Goal: Transaction & Acquisition: Purchase product/service

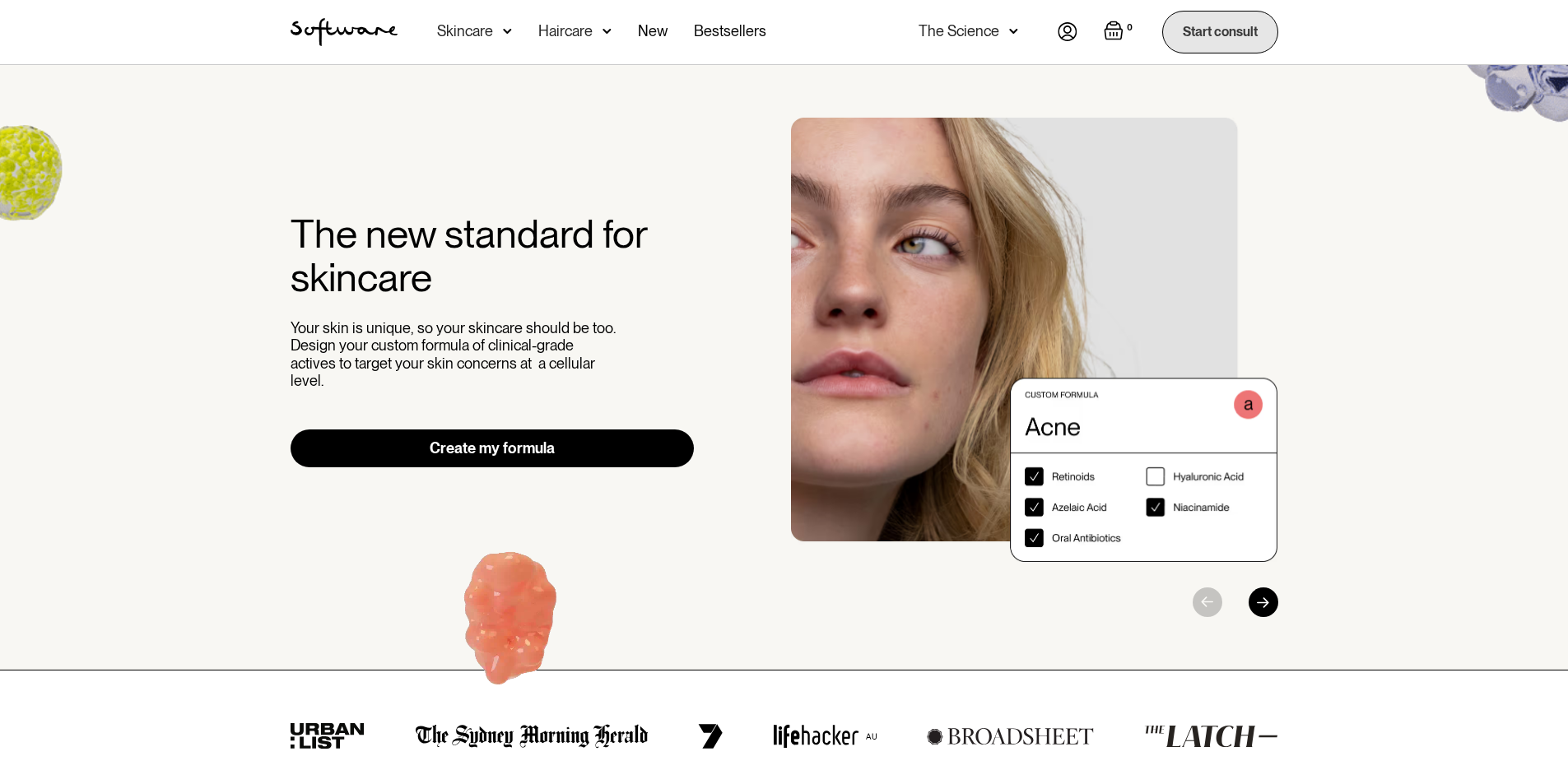
click at [1233, 37] on link "Start consult" at bounding box center [1219, 32] width 116 height 42
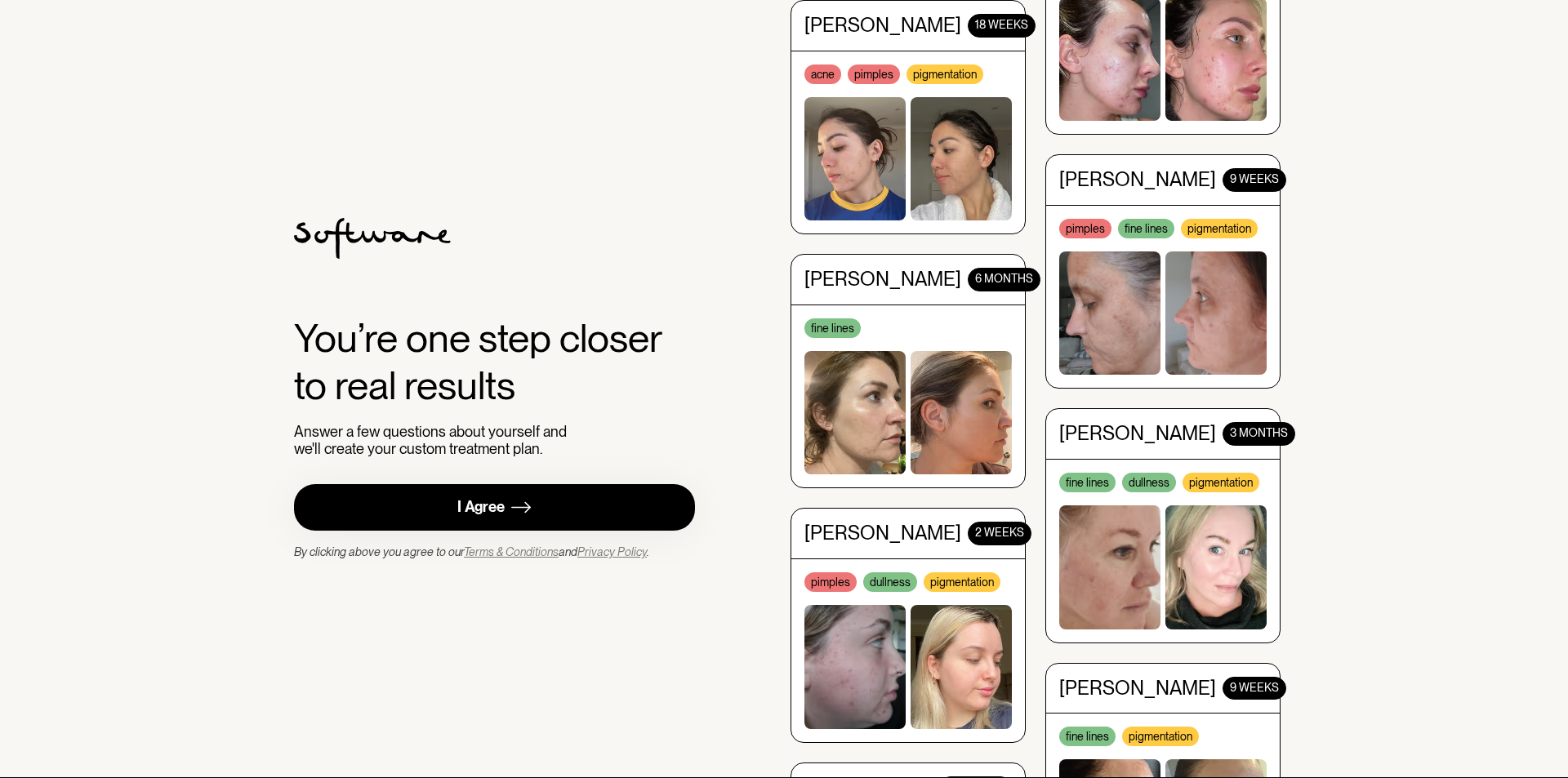
click at [464, 513] on div "I Agree" at bounding box center [481, 507] width 47 height 19
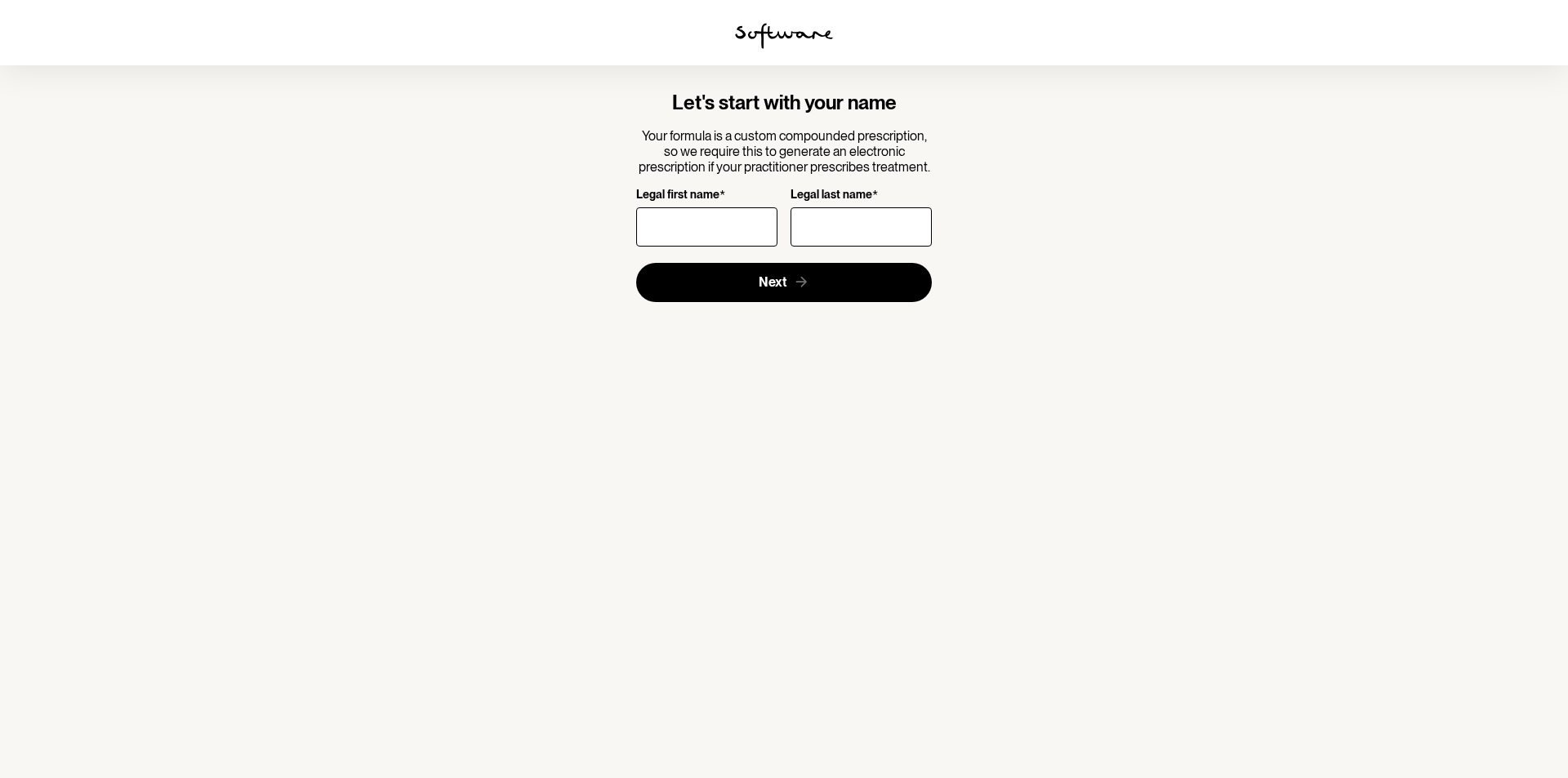
click at [697, 236] on input "Legal first name *" at bounding box center [706, 227] width 141 height 39
type input "Clementine"
click at [840, 233] on input "Legal last name *" at bounding box center [862, 227] width 141 height 39
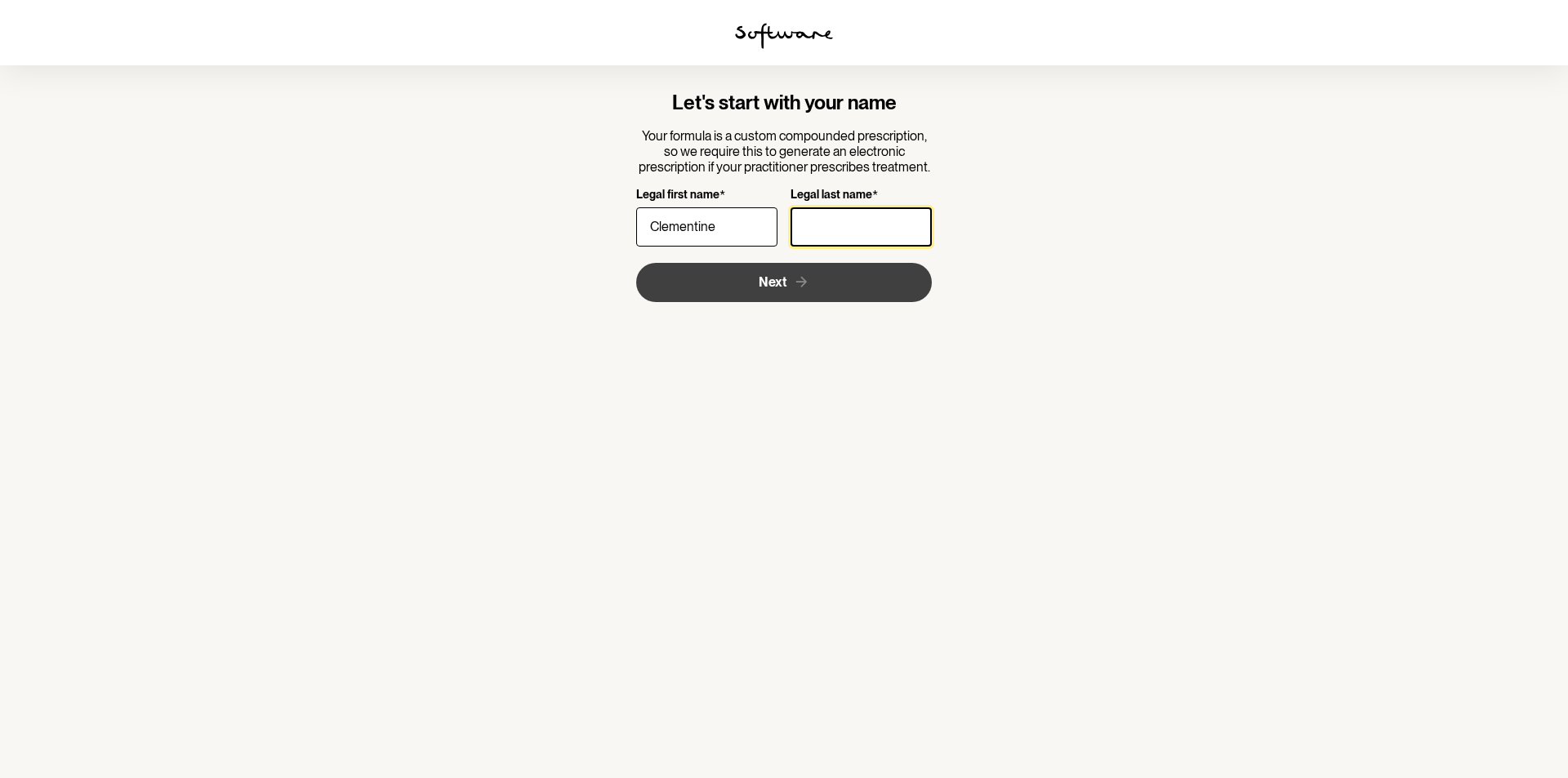
type input "[PERSON_NAME]"
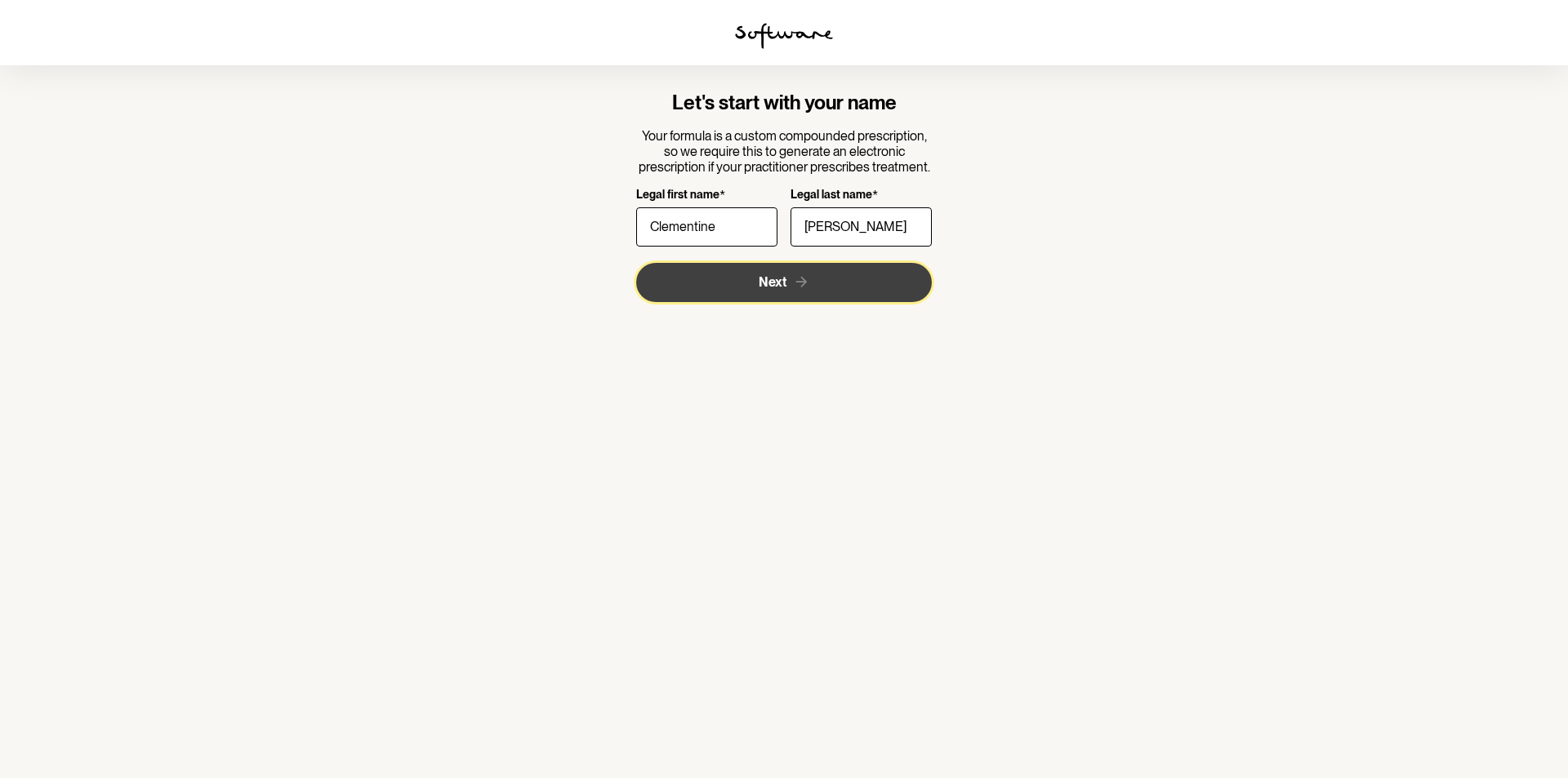
click at [824, 294] on button "Next" at bounding box center [784, 283] width 296 height 39
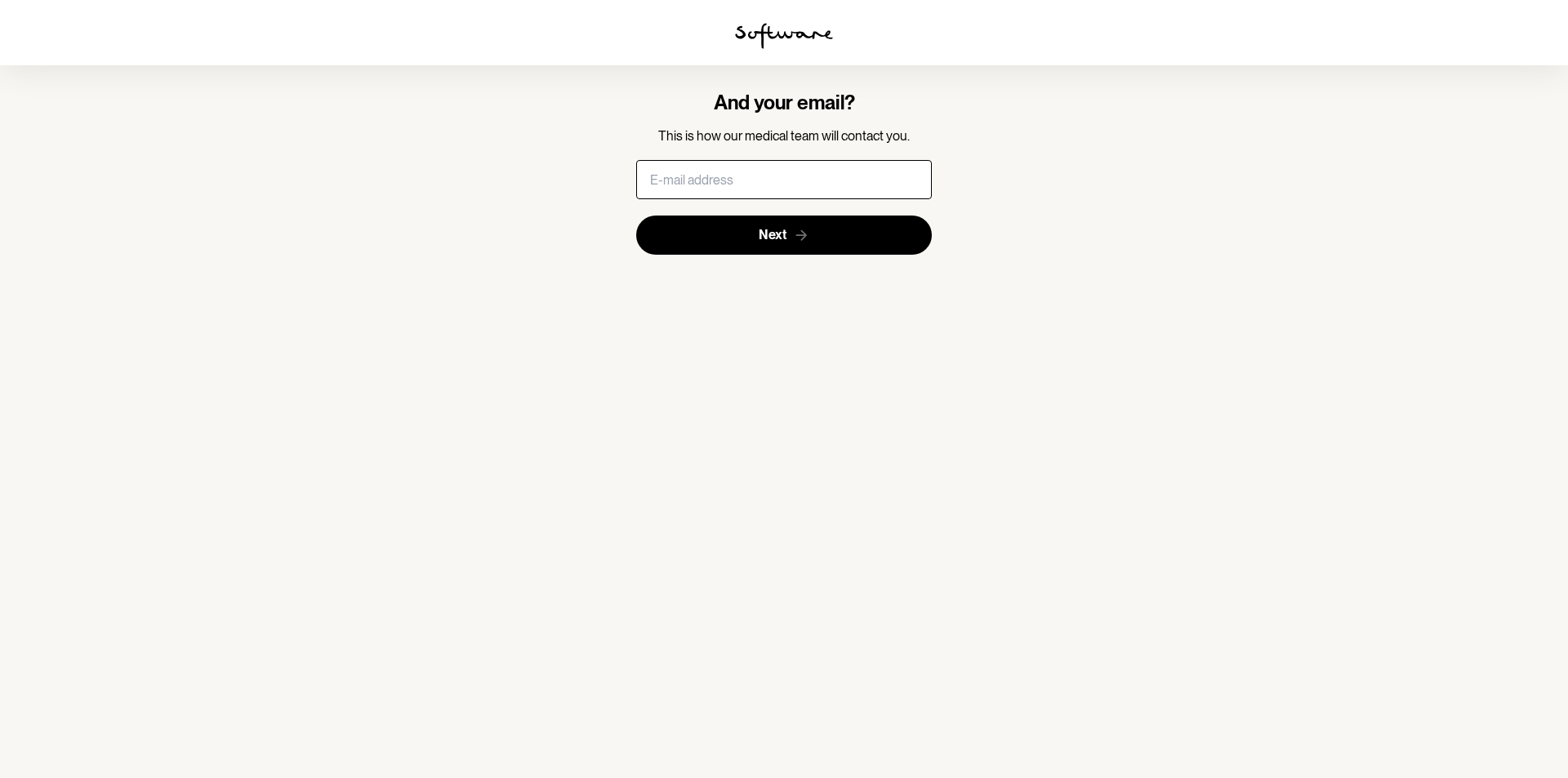
click at [726, 187] on input "text" at bounding box center [784, 180] width 296 height 39
type input "[EMAIL_ADDRESS][DOMAIN_NAME]"
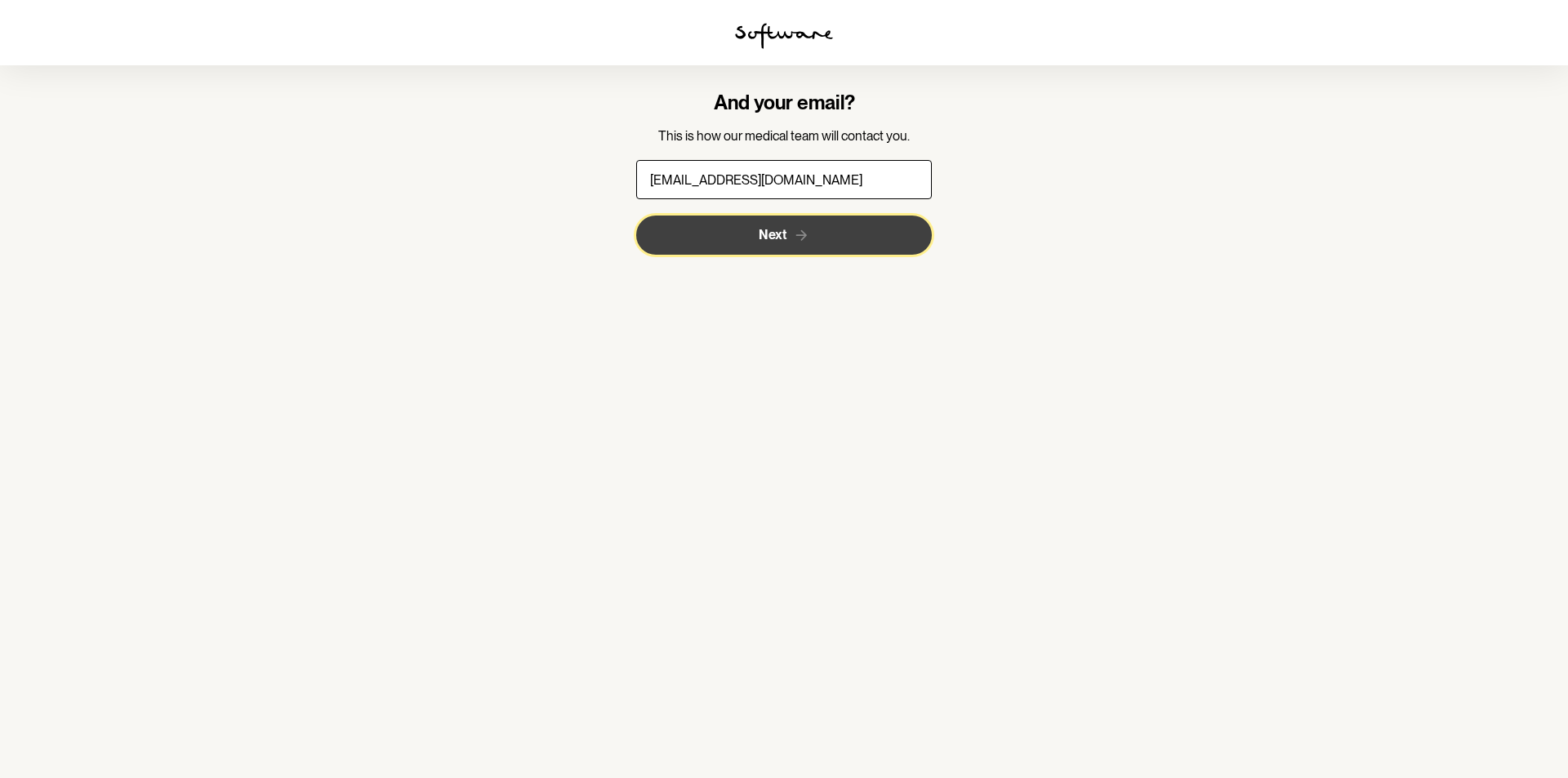
click at [758, 236] on span "Next" at bounding box center [772, 234] width 27 height 16
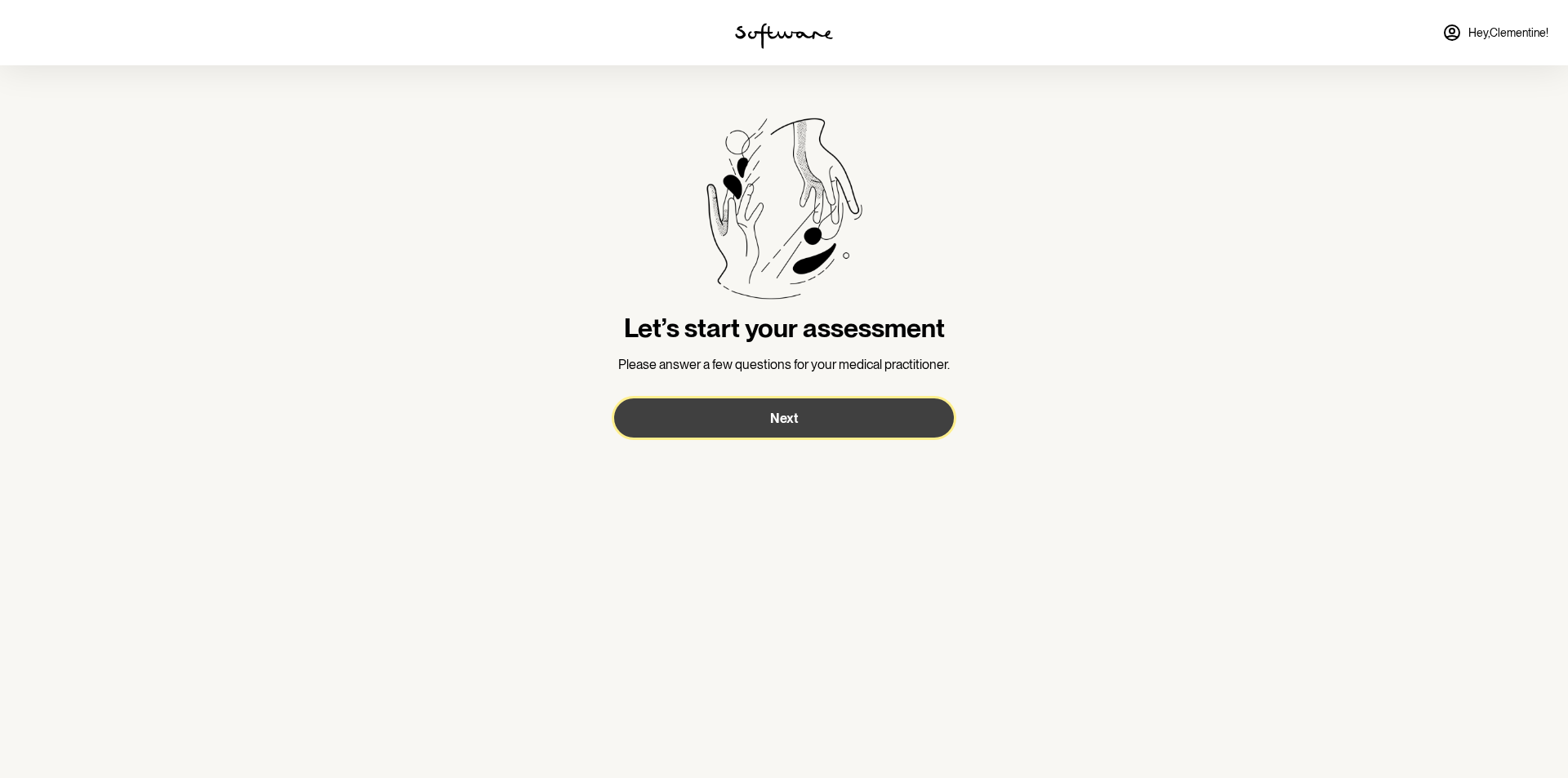
click at [768, 418] on button "Next" at bounding box center [784, 418] width 340 height 39
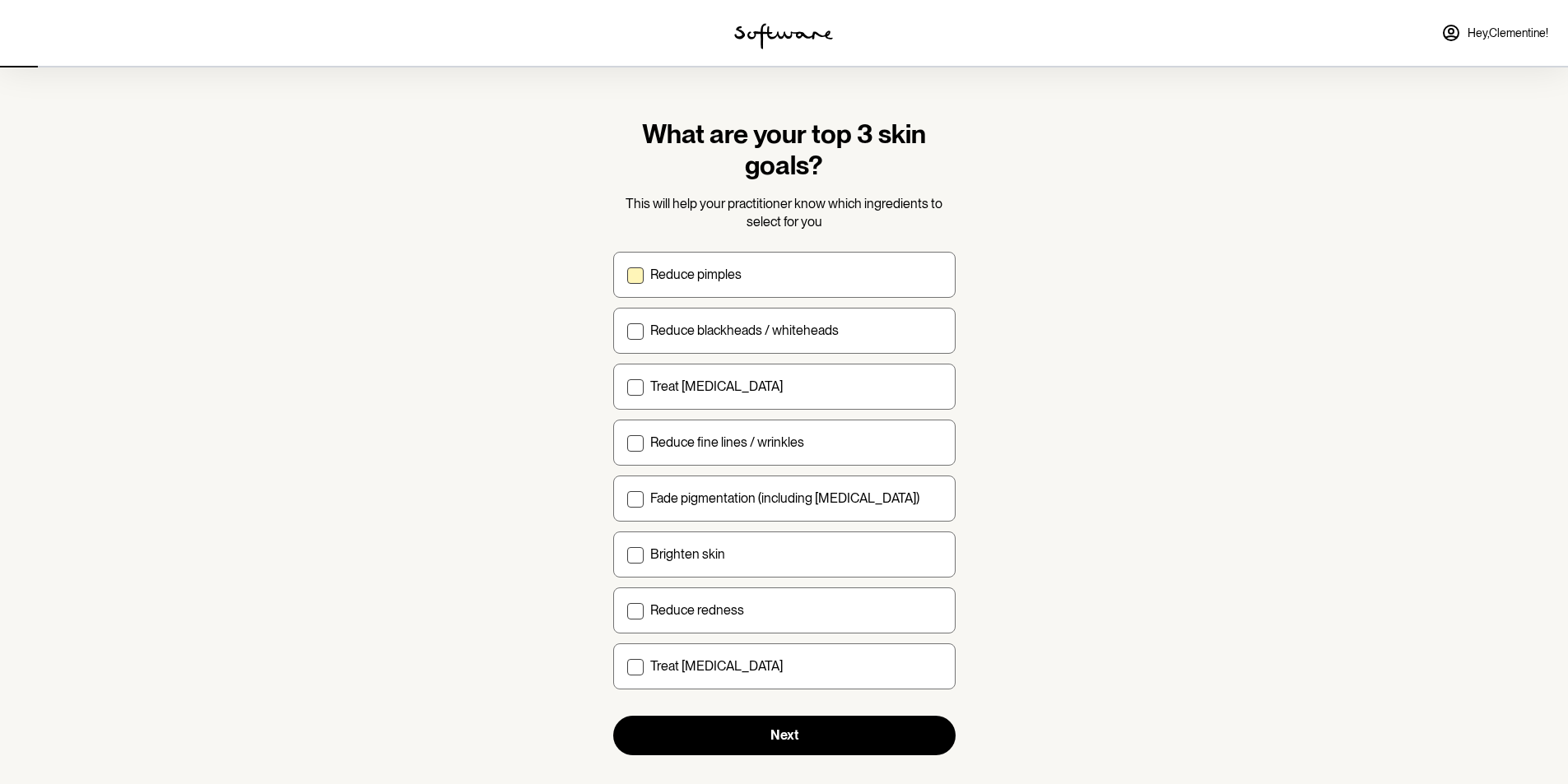
click at [705, 273] on p "Reduce pimples" at bounding box center [696, 275] width 91 height 16
click at [627, 274] on input "Reduce pimples" at bounding box center [626, 274] width 1 height 1
checkbox input "true"
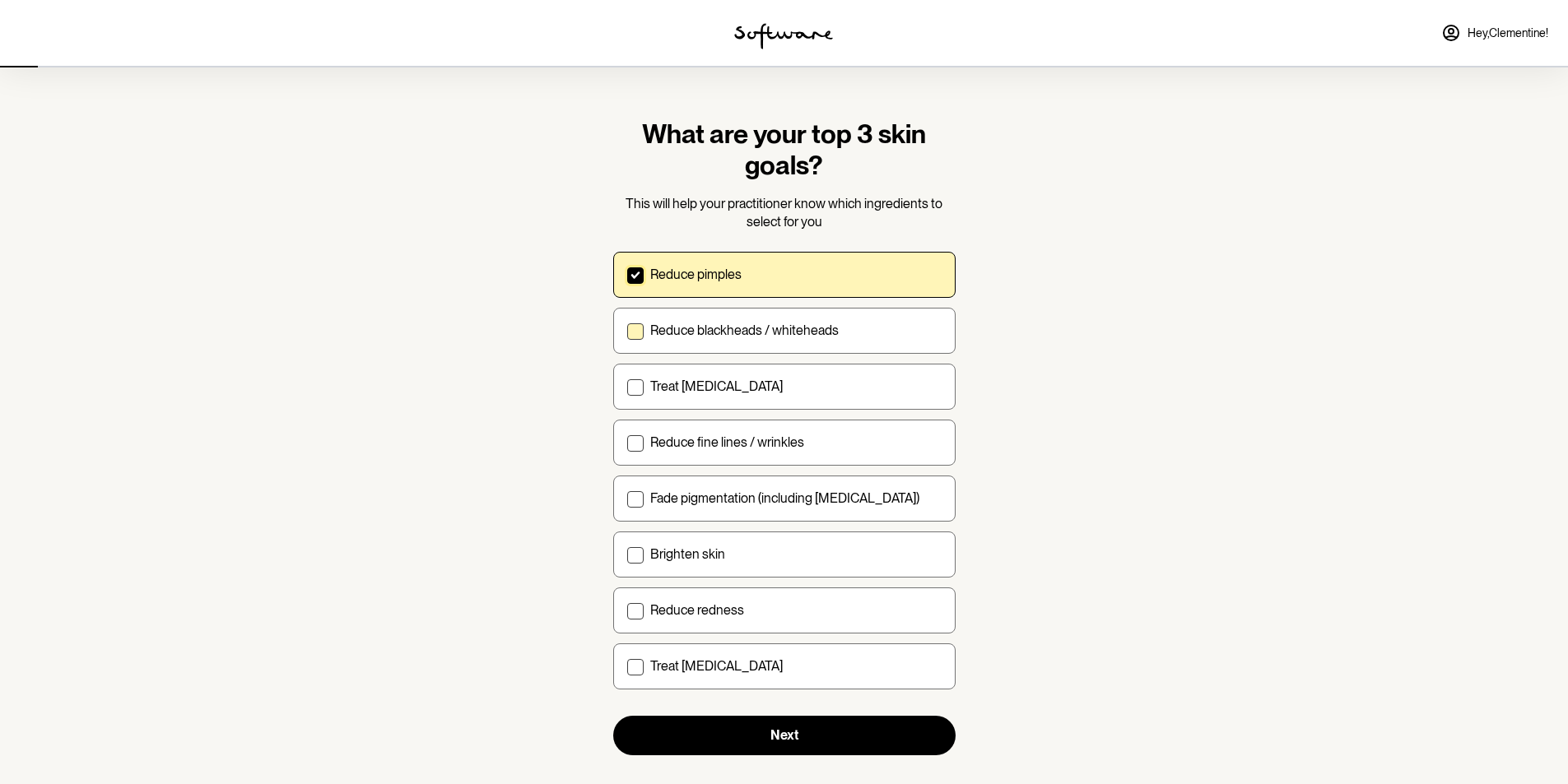
click at [719, 331] on p "Reduce blackheads / whiteheads" at bounding box center [744, 330] width 189 height 16
click at [627, 331] on input "Reduce blackheads / whiteheads" at bounding box center [626, 330] width 1 height 1
checkbox input "true"
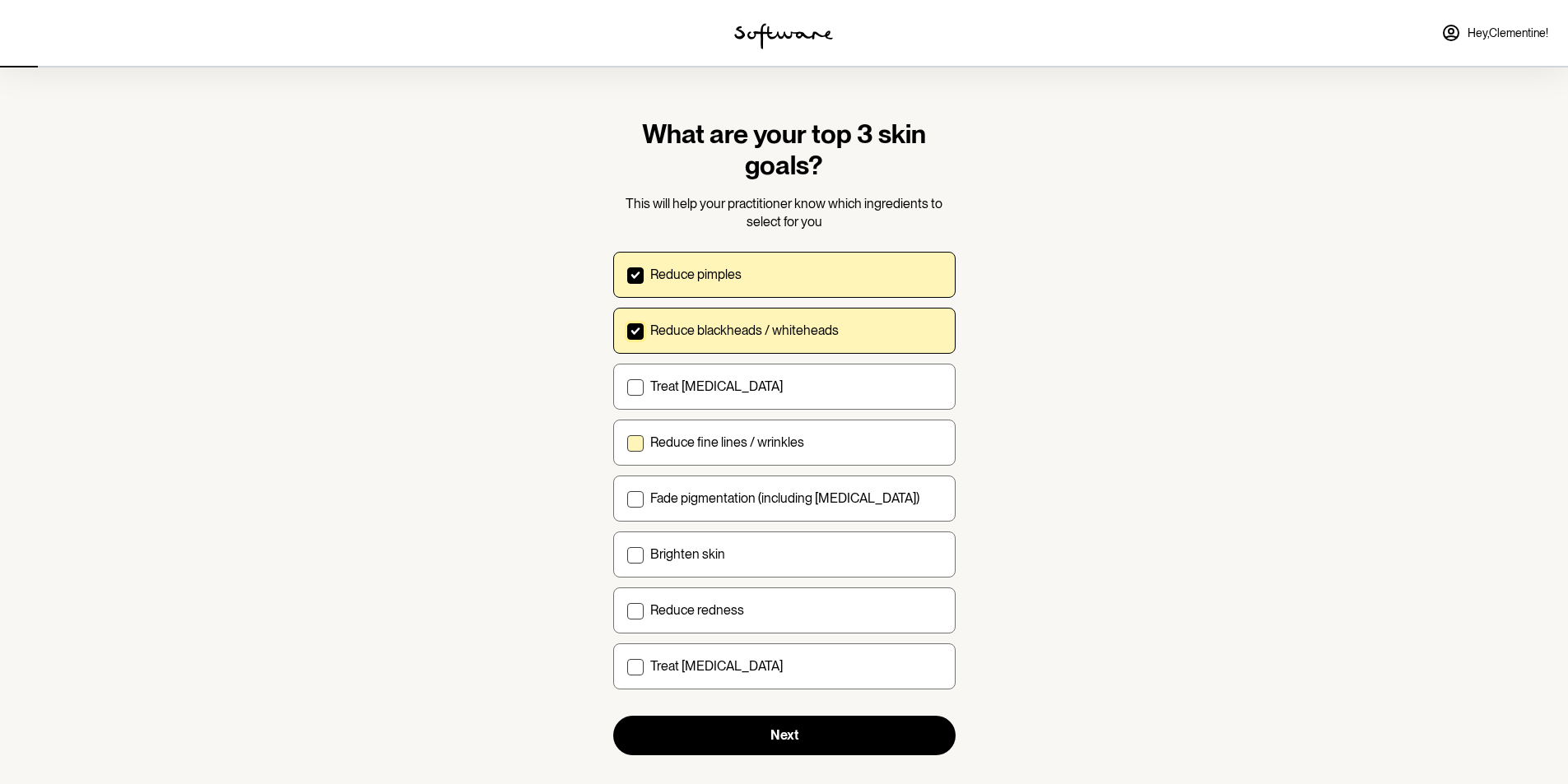
click at [726, 445] on p "Reduce fine lines / wrinkles" at bounding box center [728, 442] width 154 height 16
click at [627, 443] on input "Reduce fine lines / wrinkles" at bounding box center [626, 442] width 1 height 1
checkbox input "true"
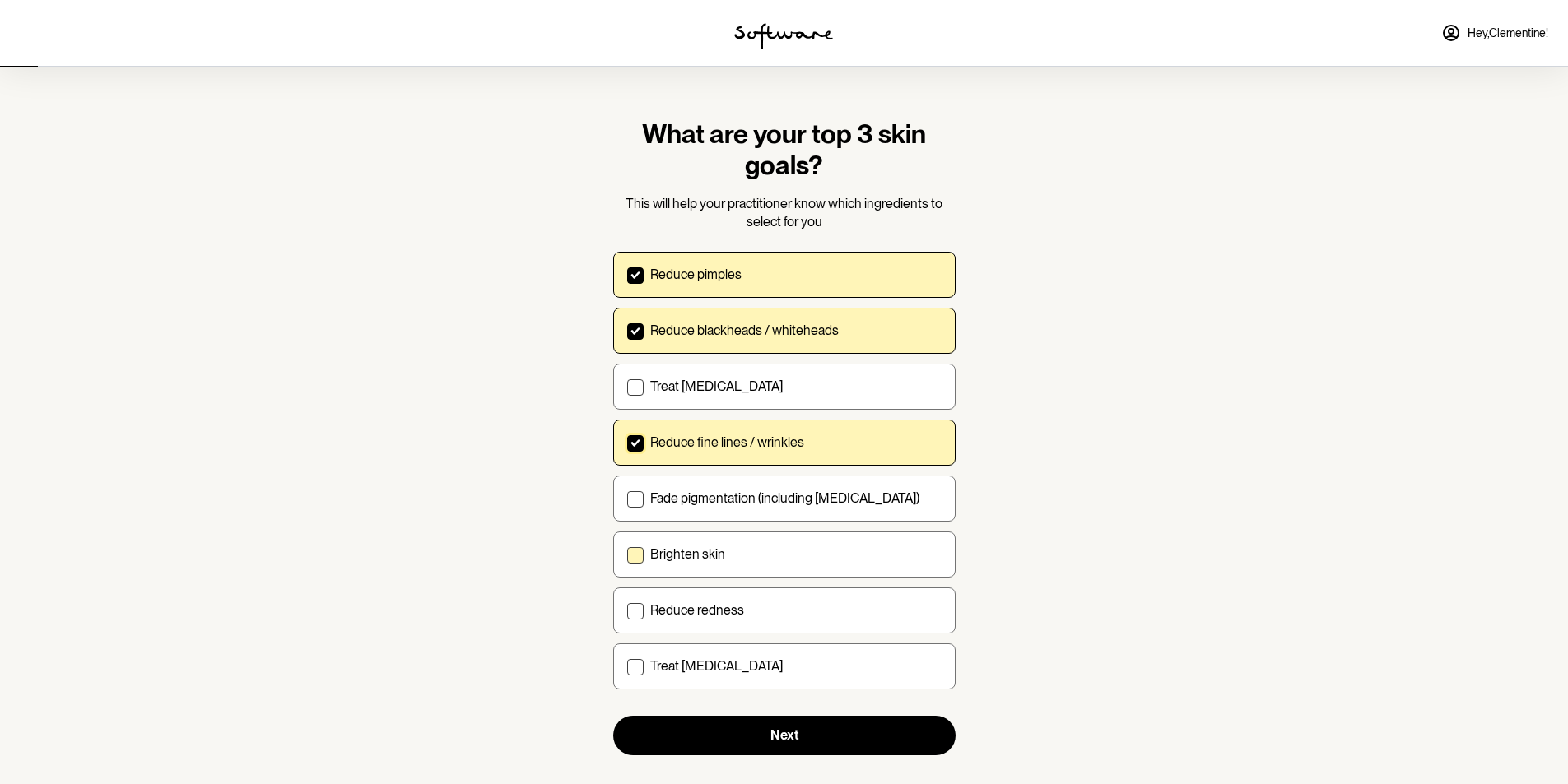
click at [723, 547] on p "Brighten skin" at bounding box center [688, 555] width 75 height 16
click at [627, 554] on input "Brighten skin" at bounding box center [626, 554] width 1 height 1
checkbox input "true"
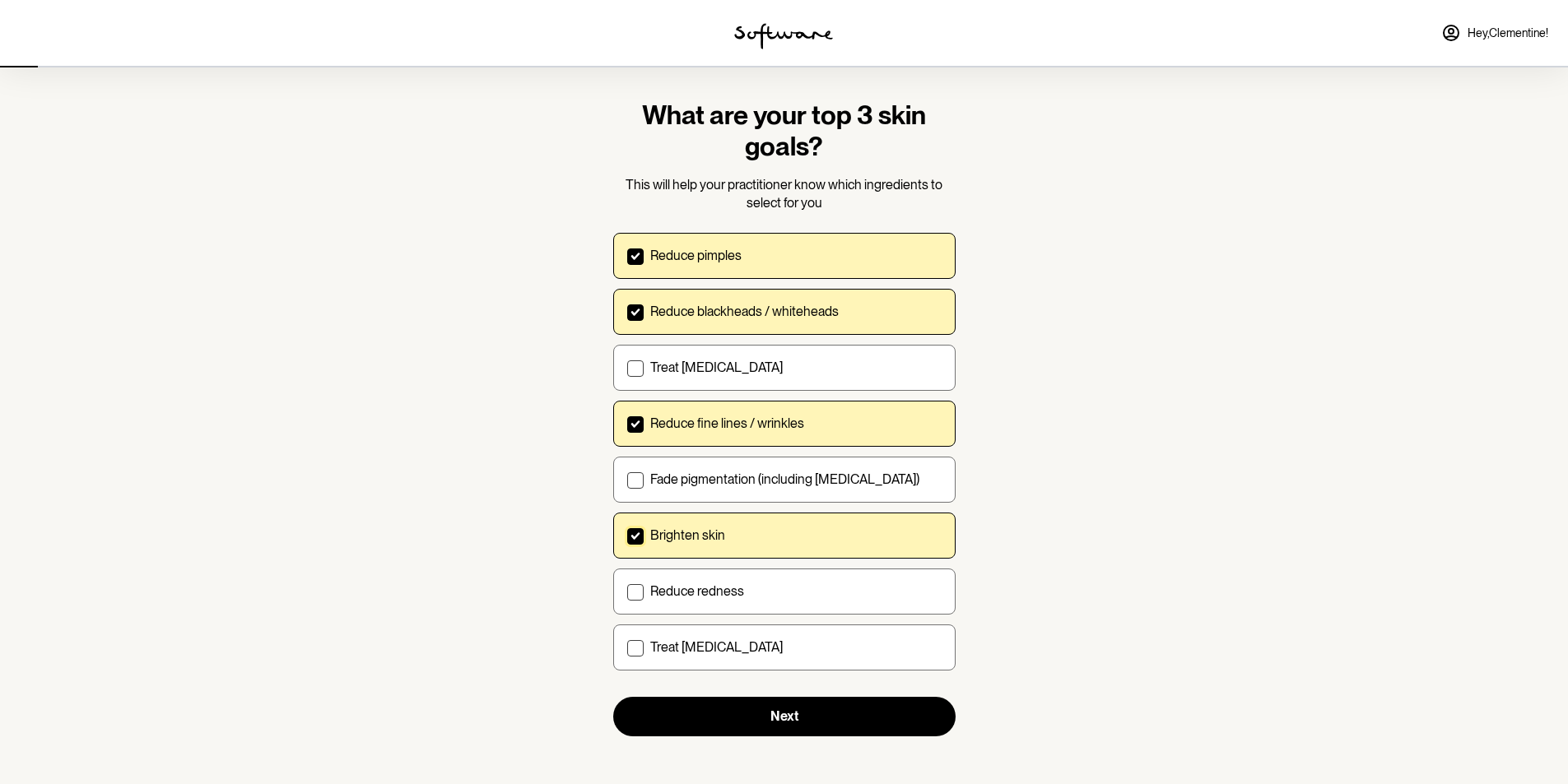
scroll to position [24, 0]
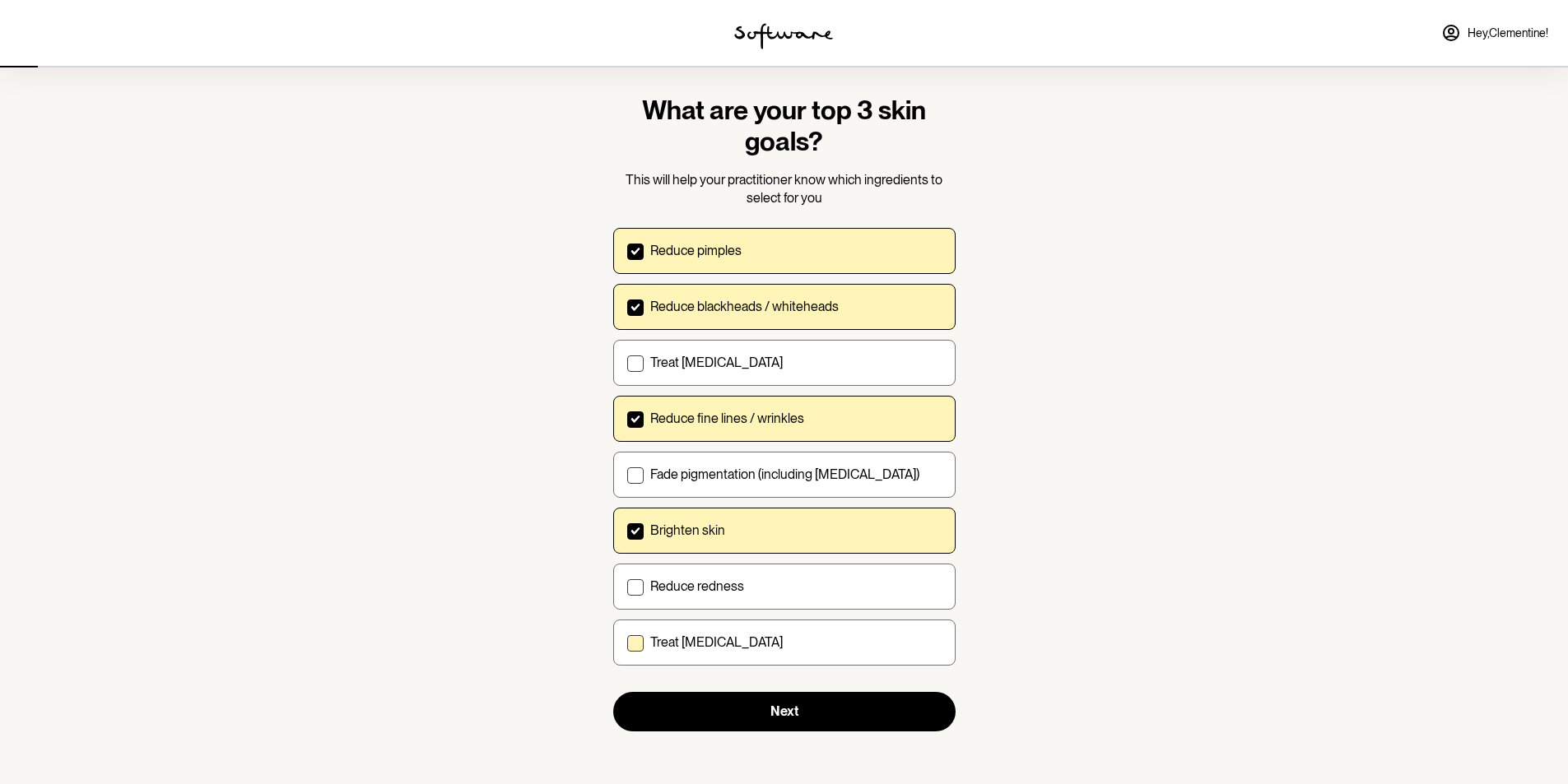
click at [714, 652] on label "Treat [MEDICAL_DATA]" at bounding box center [784, 643] width 342 height 46
click at [627, 643] on input "Treat [MEDICAL_DATA]" at bounding box center [626, 642] width 1 height 1
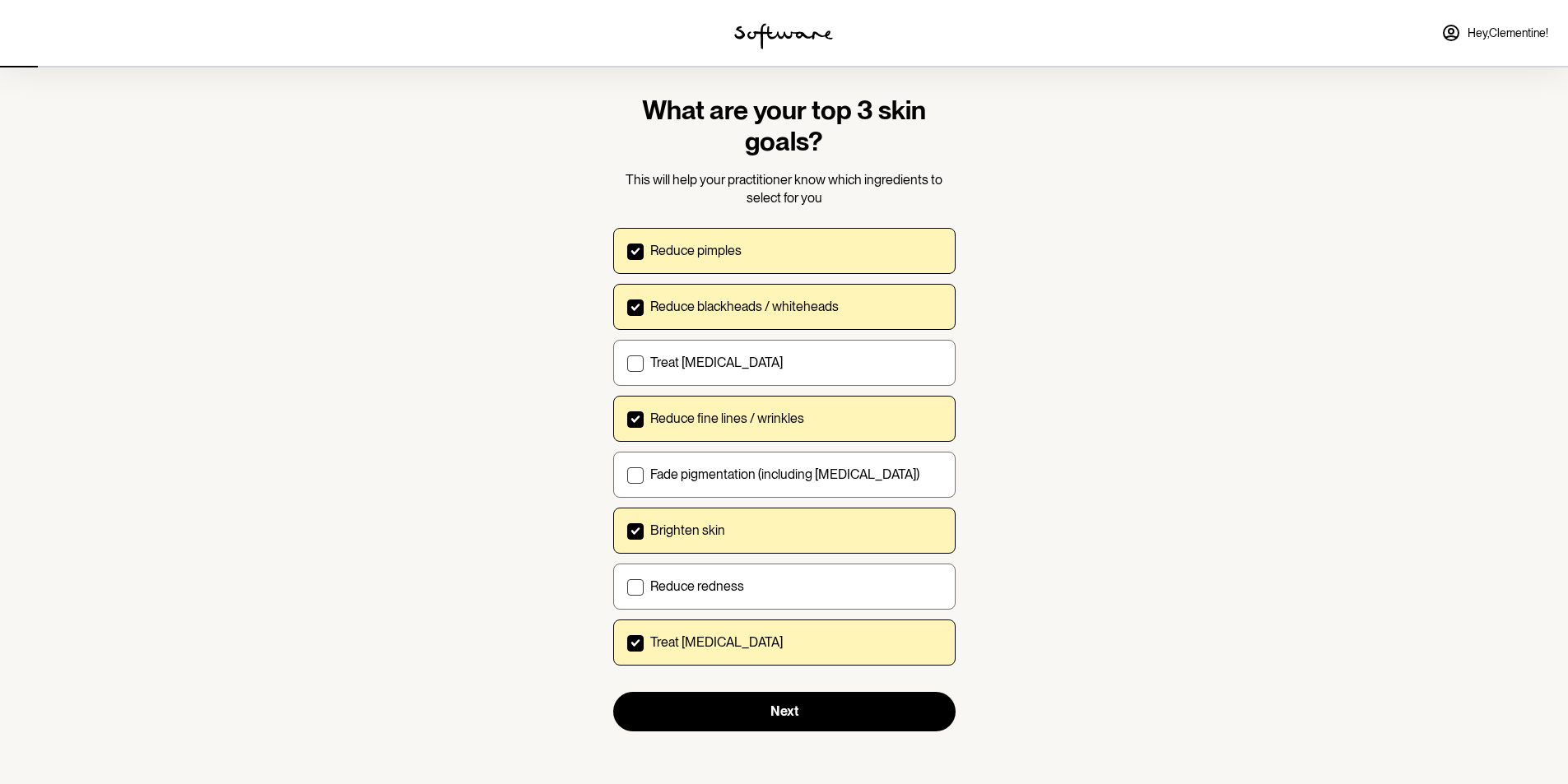
click at [714, 652] on label "Treat [MEDICAL_DATA]" at bounding box center [784, 643] width 342 height 46
click at [627, 643] on input "Treat [MEDICAL_DATA]" at bounding box center [626, 642] width 1 height 1
checkbox input "false"
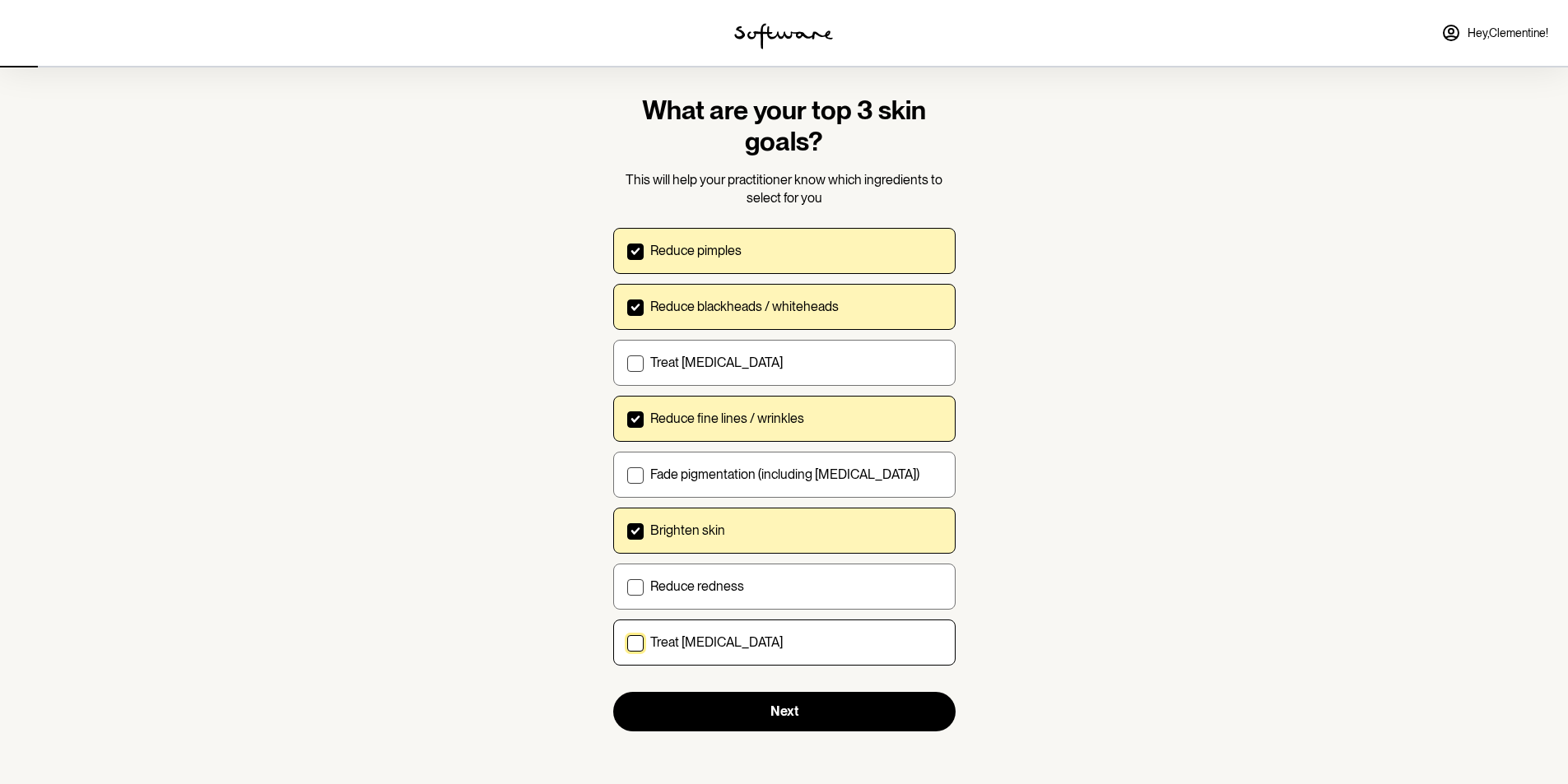
click at [742, 306] on p "Reduce blackheads / whiteheads" at bounding box center [744, 306] width 189 height 16
click at [627, 306] on input "Reduce blackheads / whiteheads" at bounding box center [626, 306] width 1 height 1
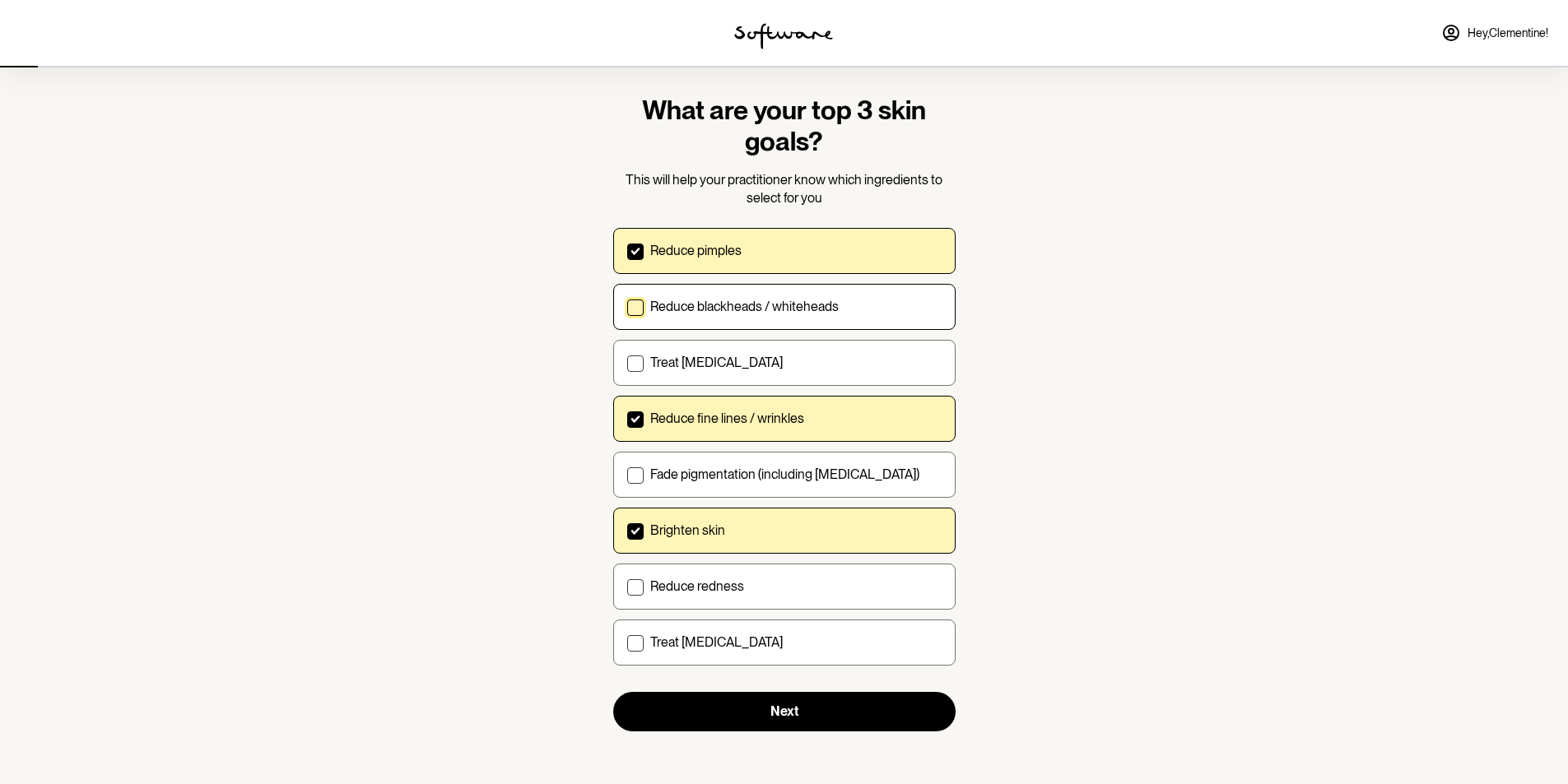
click at [700, 314] on p "Reduce blackheads / whiteheads" at bounding box center [744, 306] width 189 height 16
click at [627, 306] on input "Reduce blackheads / whiteheads" at bounding box center [626, 306] width 1 height 1
checkbox input "true"
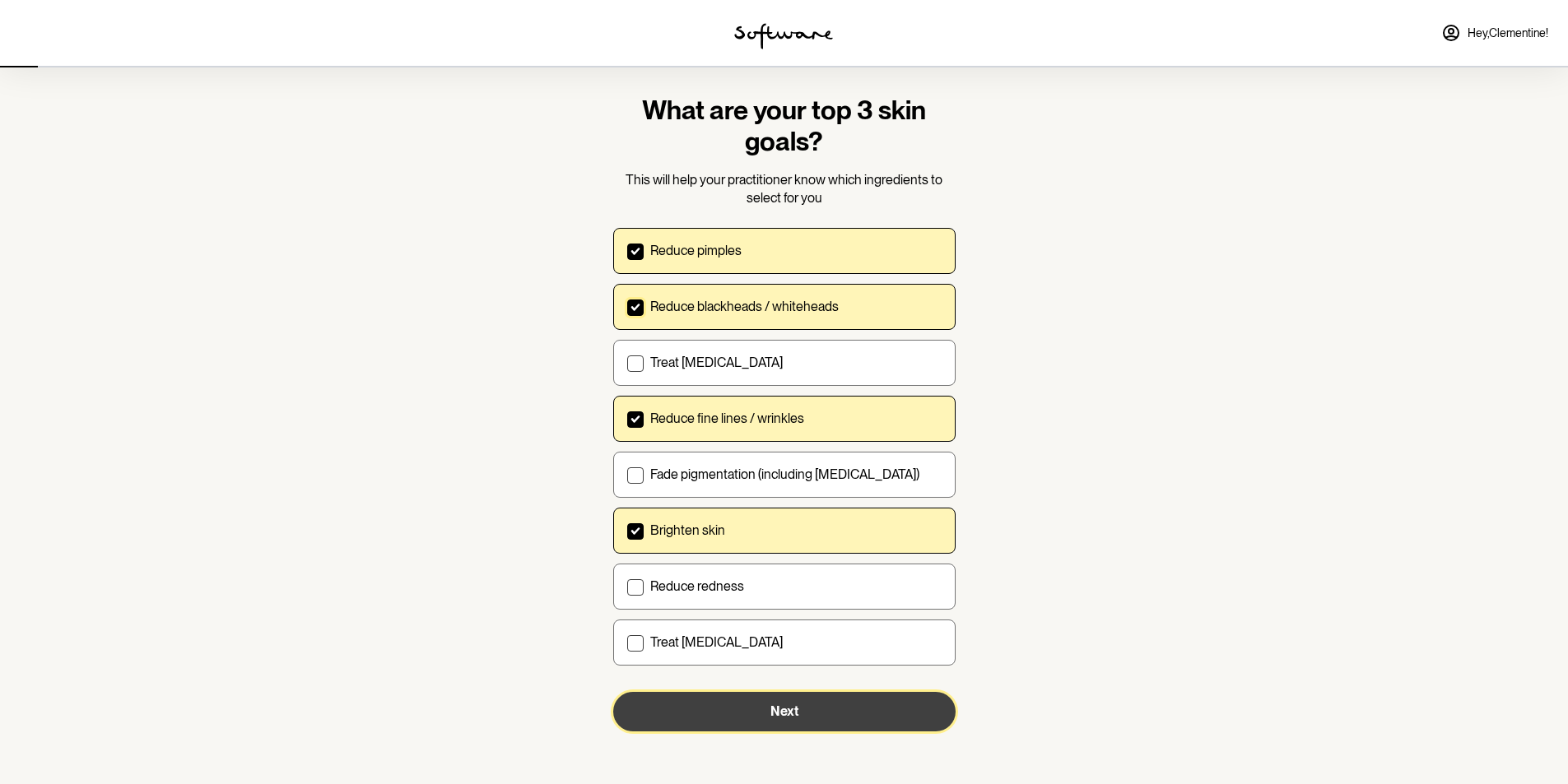
click at [766, 728] on button "Next" at bounding box center [784, 712] width 342 height 40
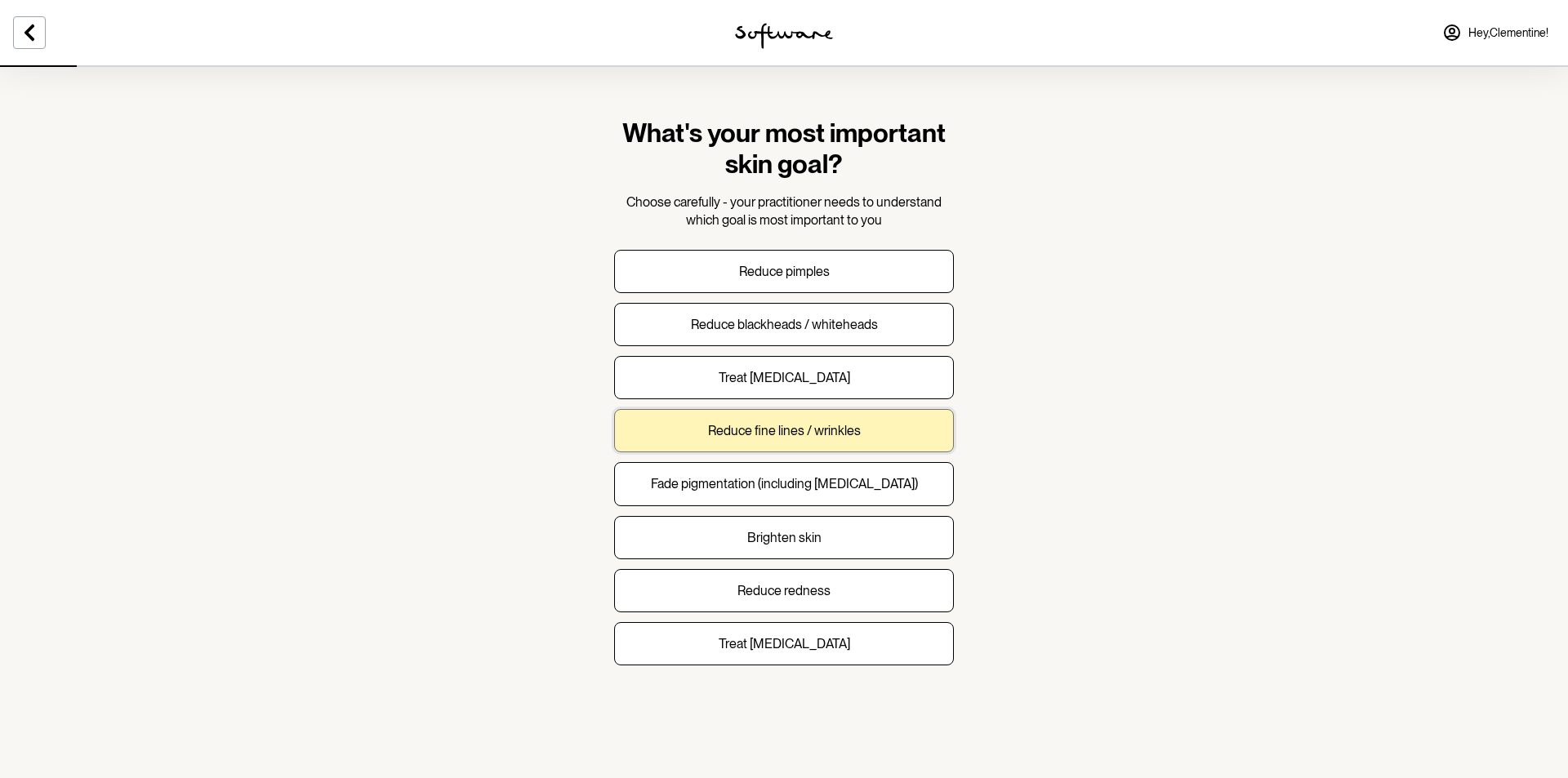
click at [839, 441] on button "Reduce fine lines / wrinkles" at bounding box center [784, 431] width 340 height 43
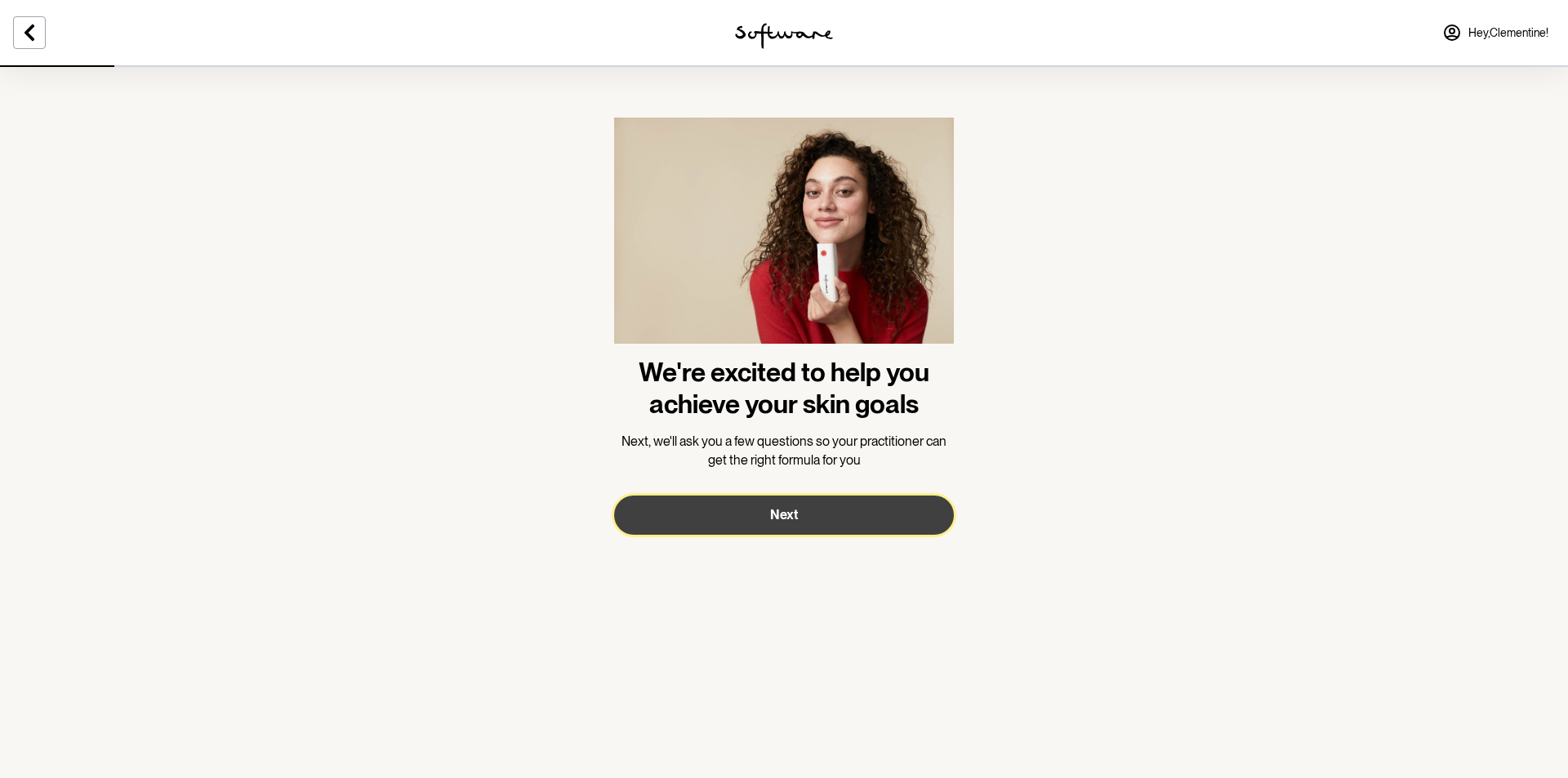
click at [804, 509] on button "Next" at bounding box center [784, 515] width 340 height 39
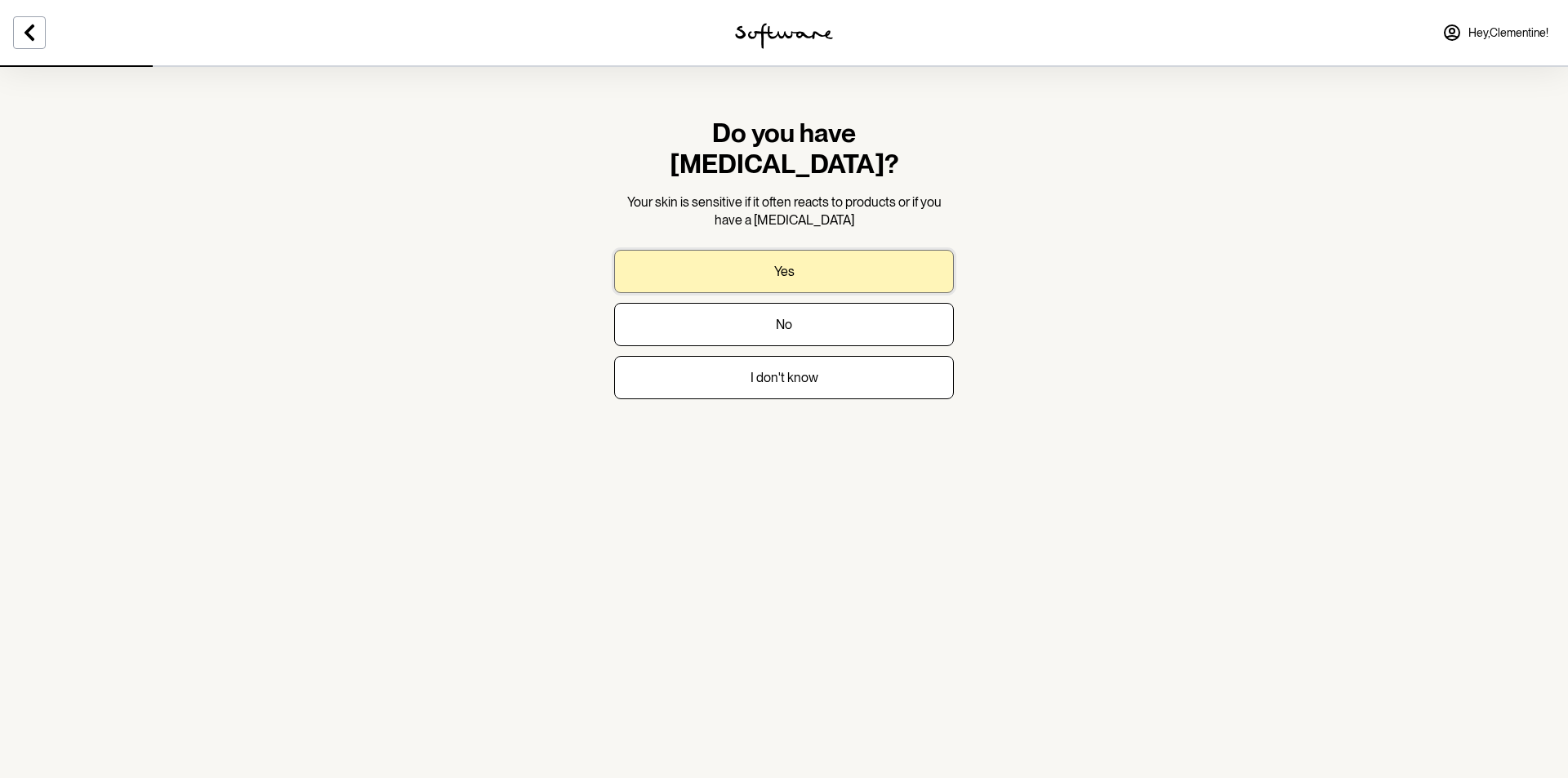
click at [819, 250] on button "Yes" at bounding box center [784, 272] width 340 height 43
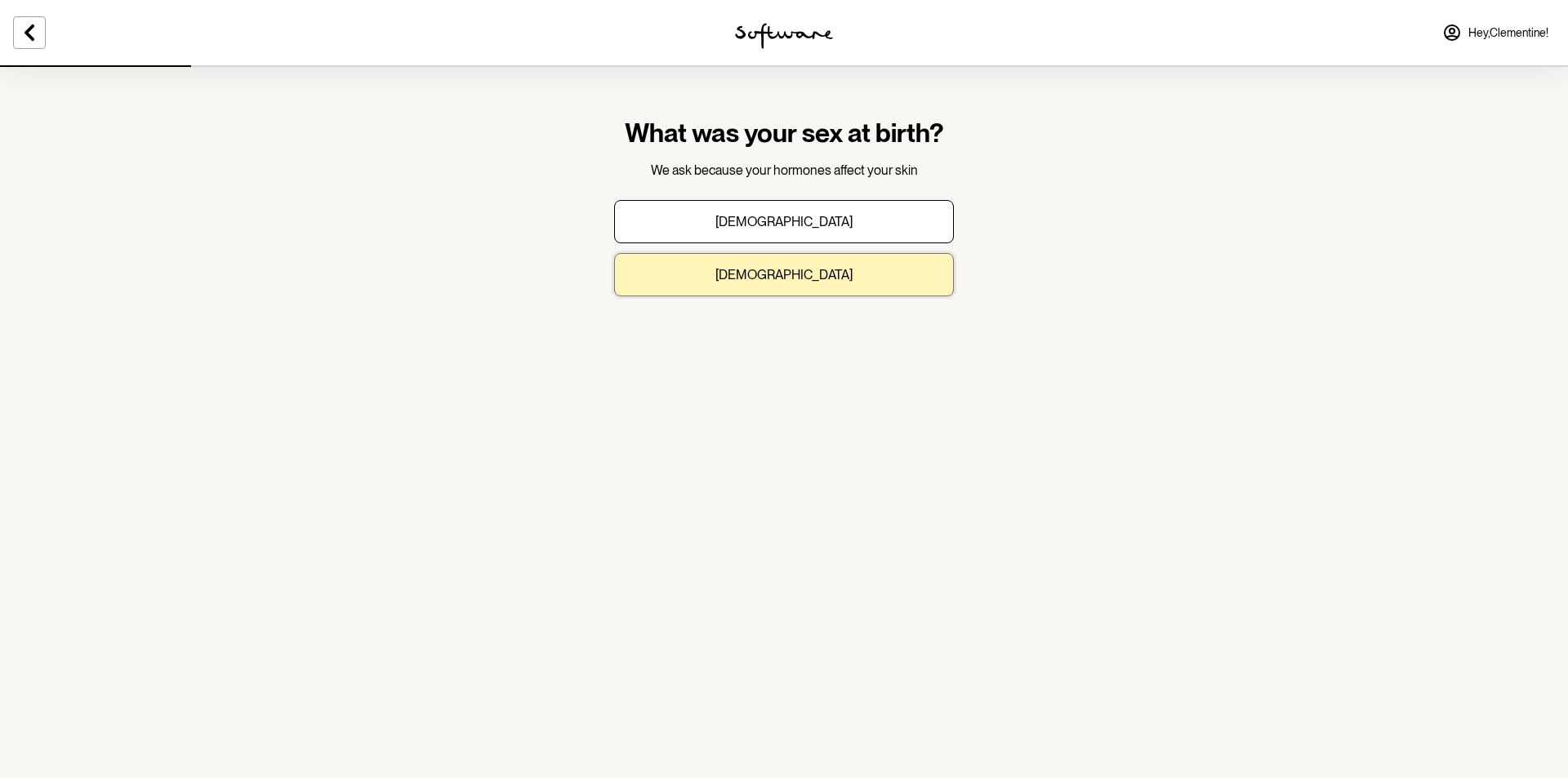
click at [804, 294] on button "[DEMOGRAPHIC_DATA]" at bounding box center [784, 275] width 340 height 43
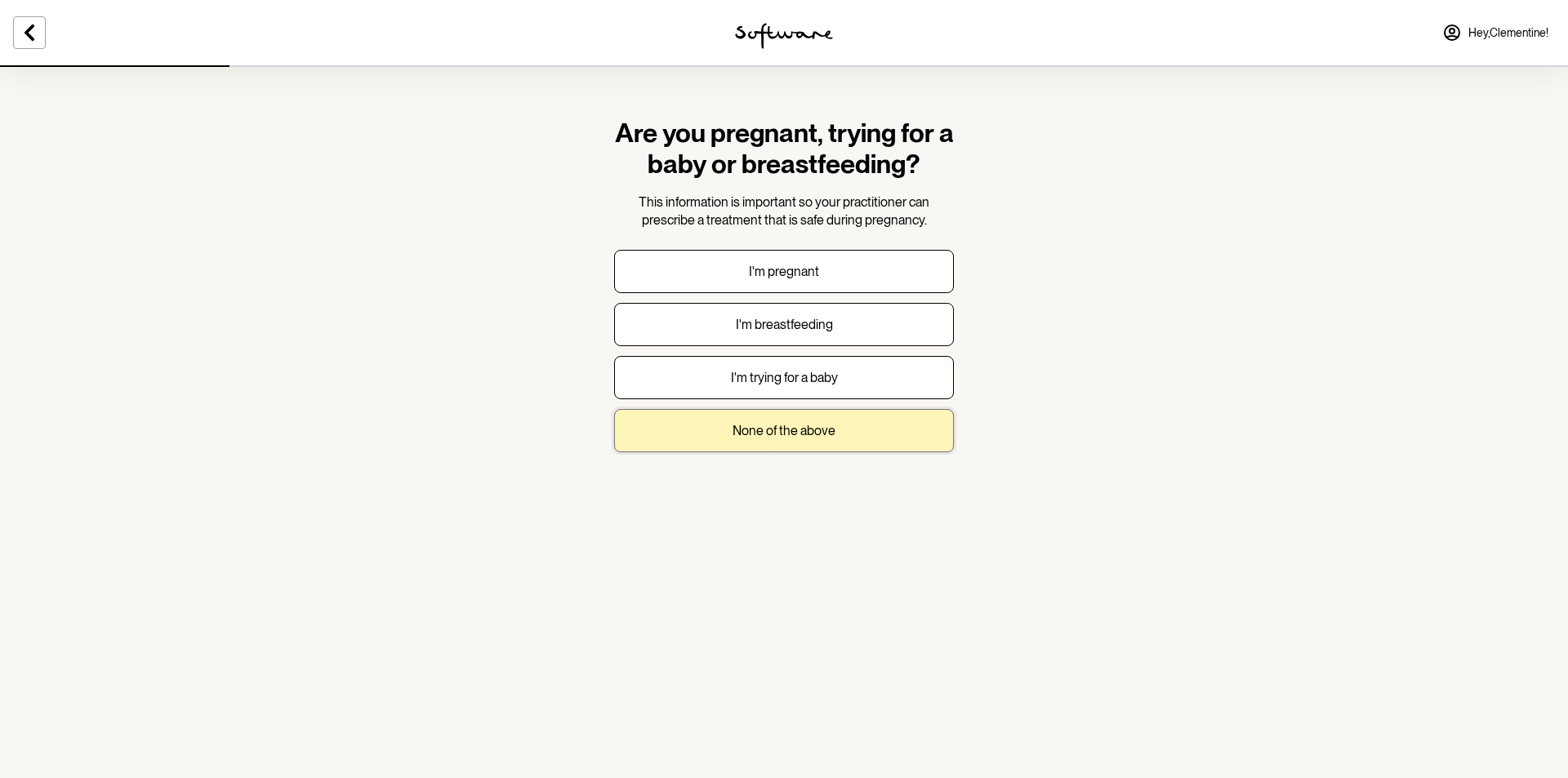
click at [811, 426] on p "None of the above" at bounding box center [784, 431] width 103 height 16
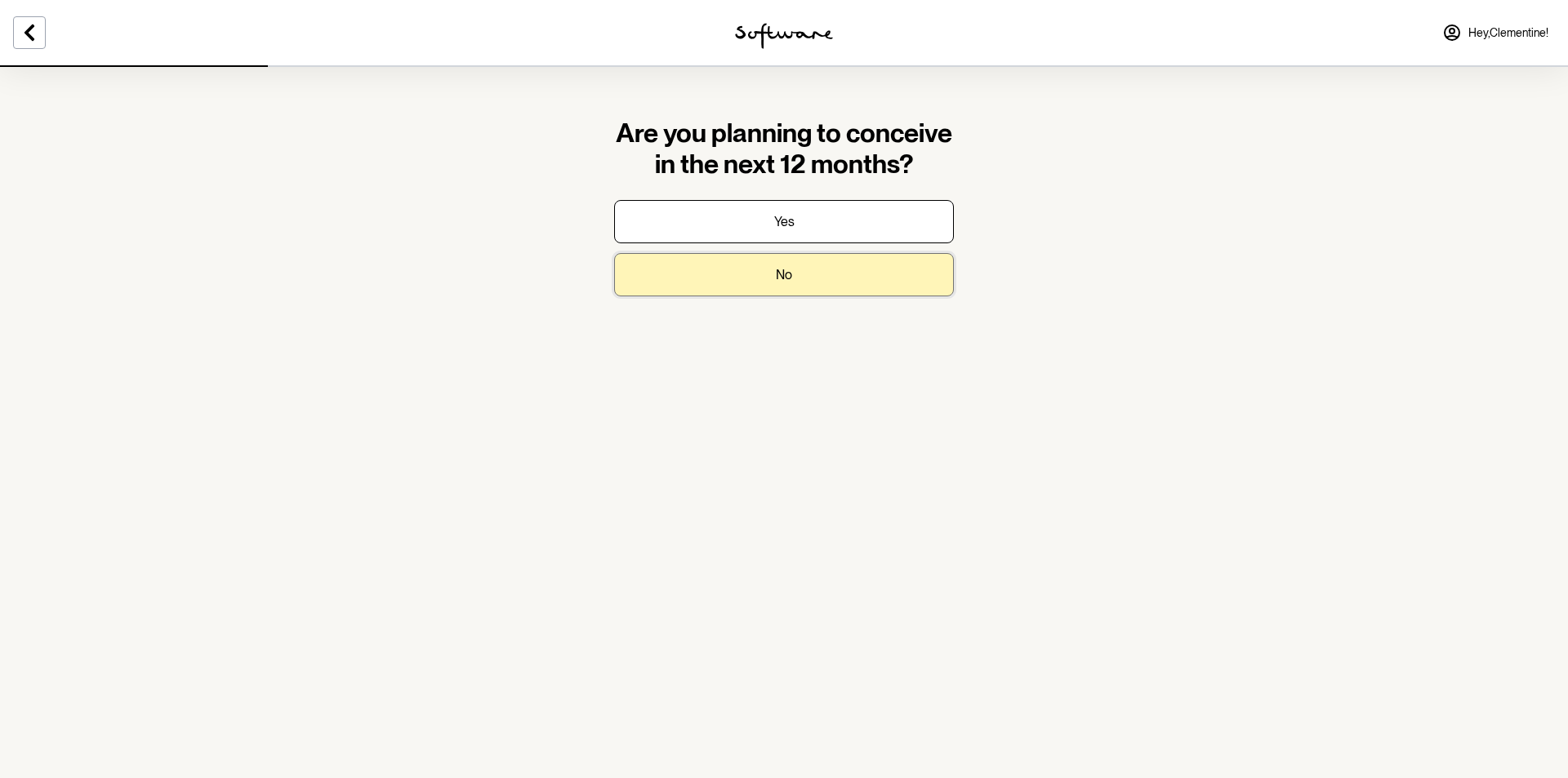
click at [813, 276] on button "No" at bounding box center [784, 275] width 340 height 43
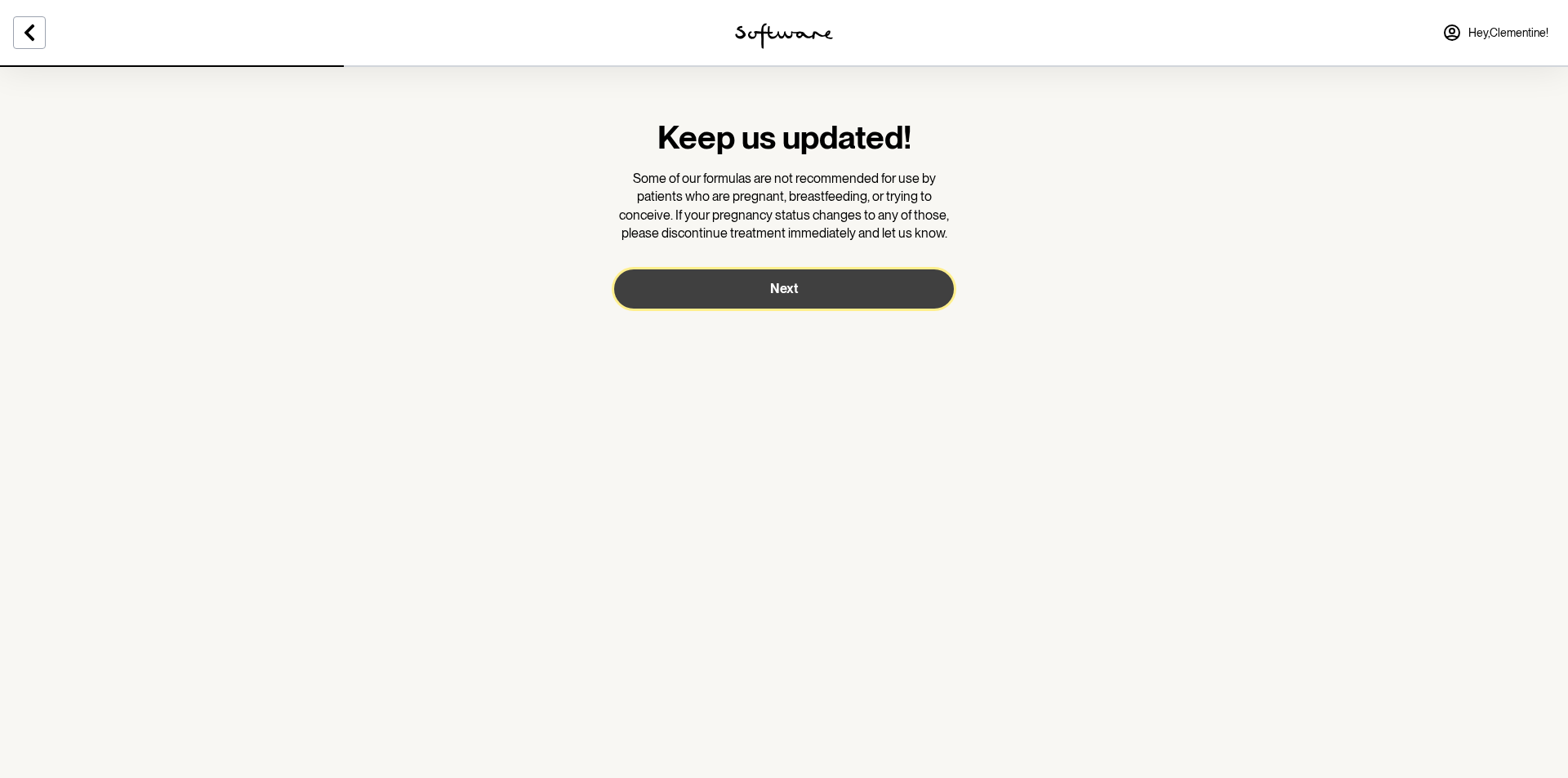
click at [780, 298] on button "Next" at bounding box center [784, 289] width 340 height 39
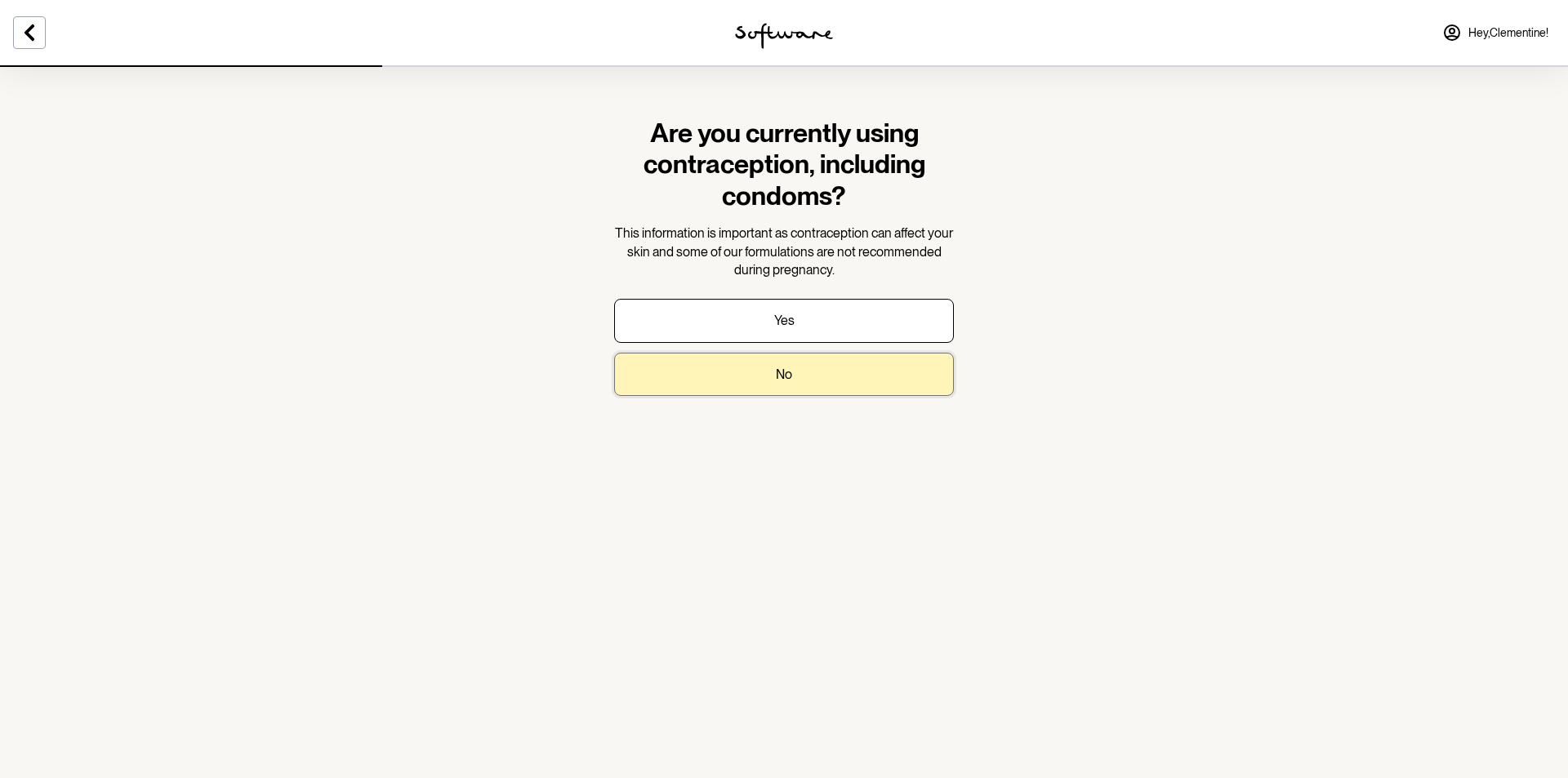
click at [787, 383] on button "No" at bounding box center [784, 375] width 340 height 43
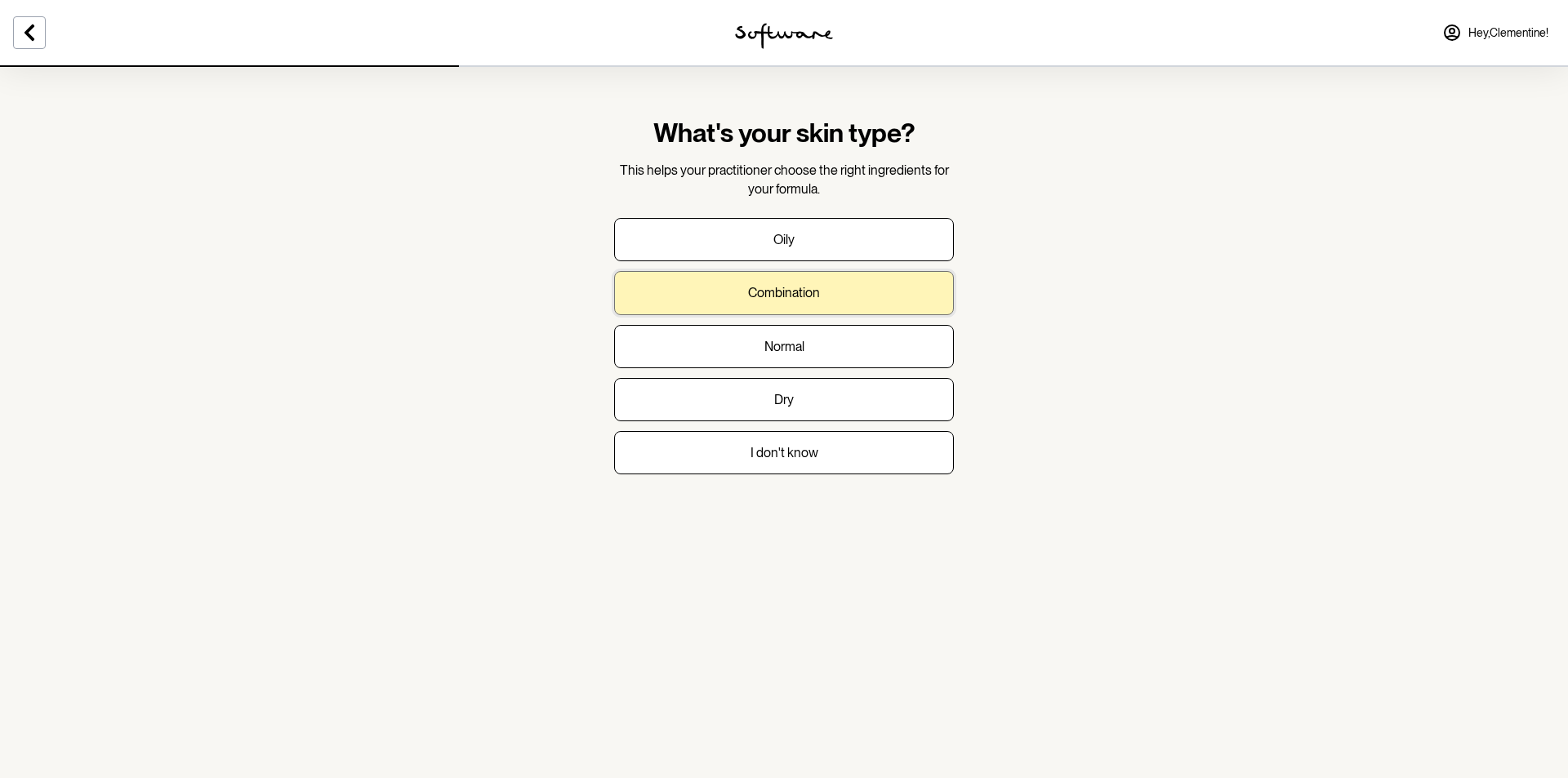
click at [787, 296] on p "Combination" at bounding box center [783, 292] width 72 height 16
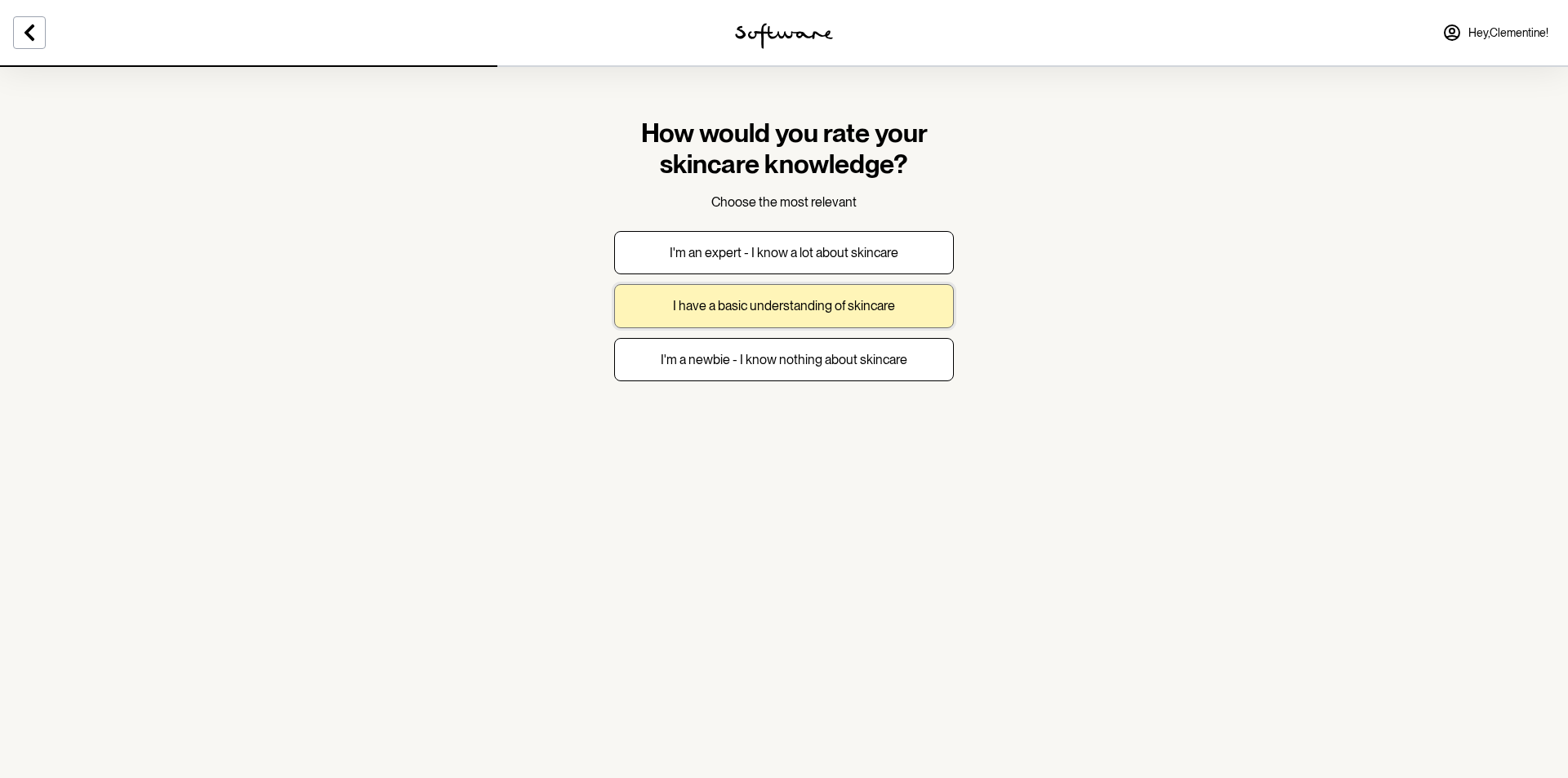
click at [784, 319] on button "I have a basic understanding of skincare" at bounding box center [784, 306] width 340 height 43
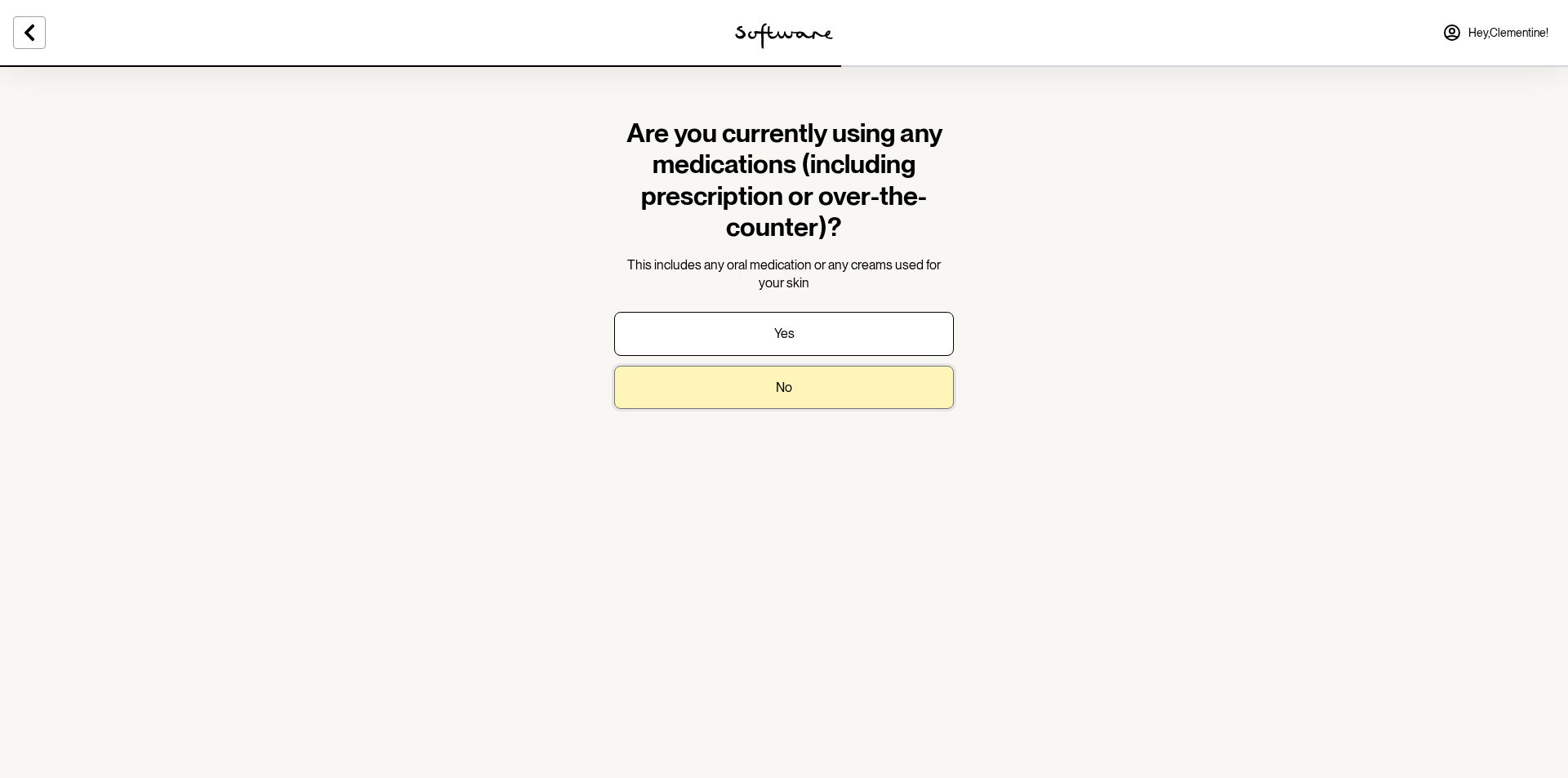
click at [803, 397] on button "No" at bounding box center [784, 388] width 340 height 43
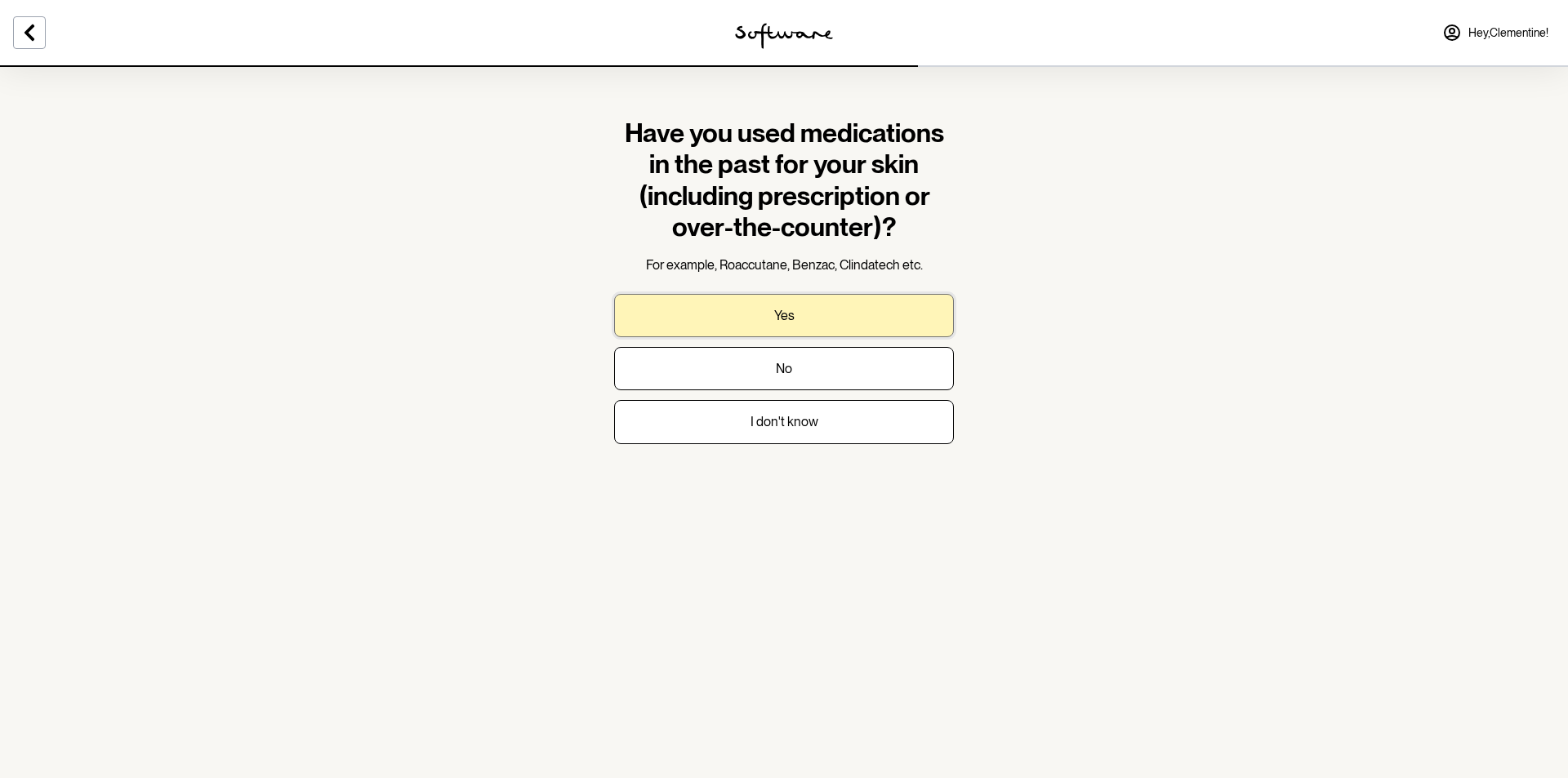
click at [856, 309] on button "Yes" at bounding box center [784, 316] width 340 height 43
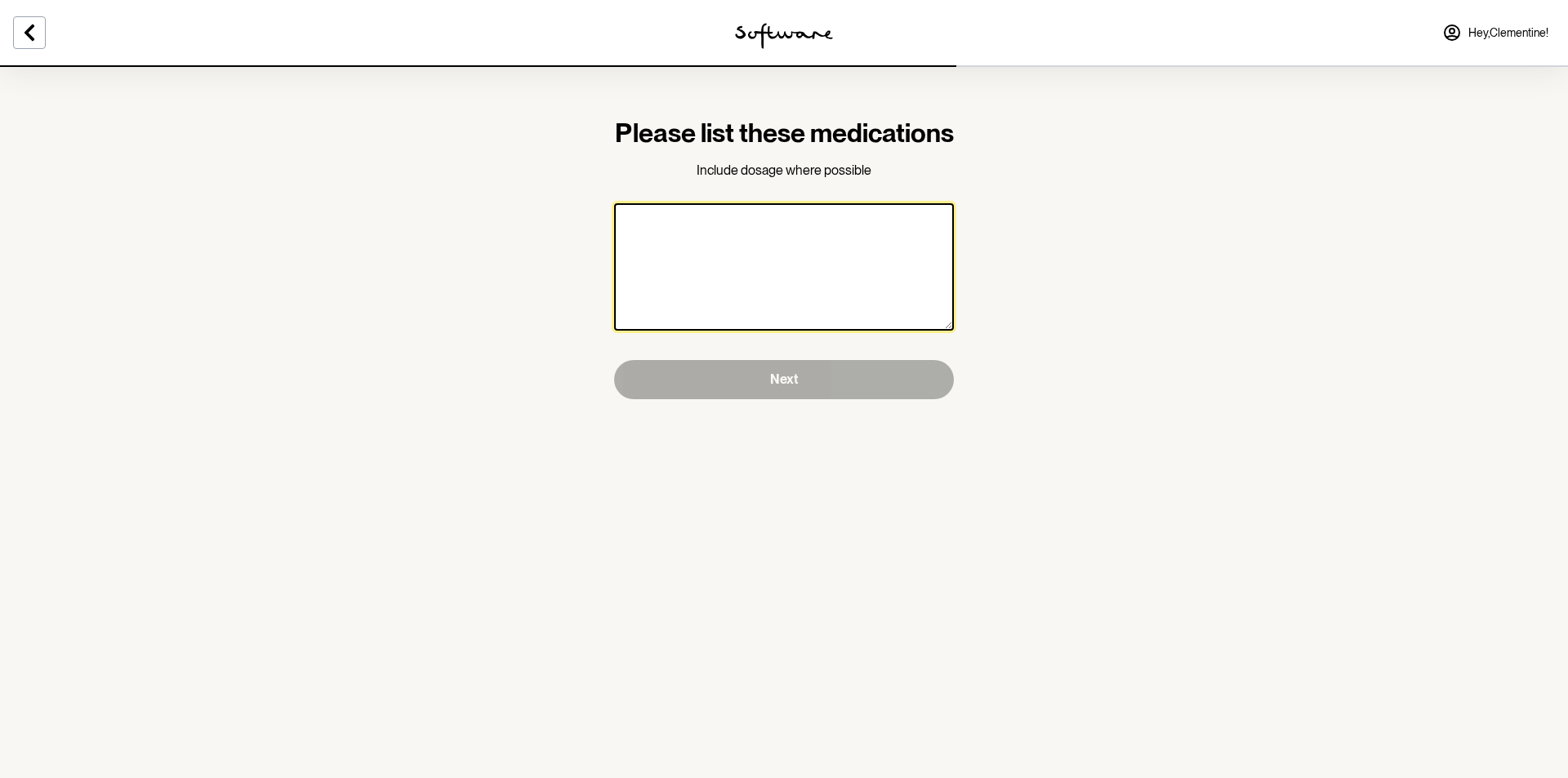
click at [856, 309] on textarea at bounding box center [784, 267] width 340 height 128
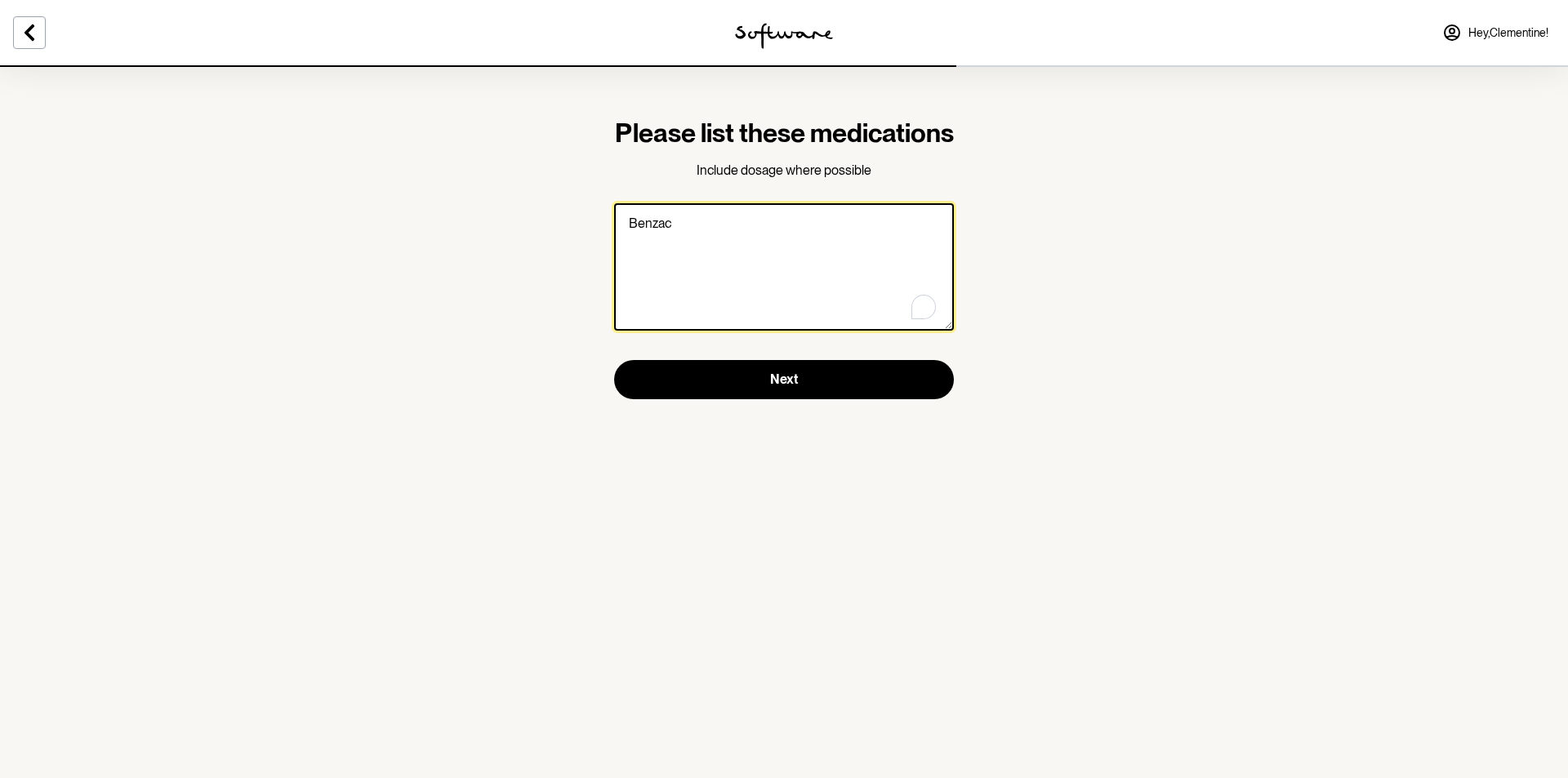
type textarea "Benzac"
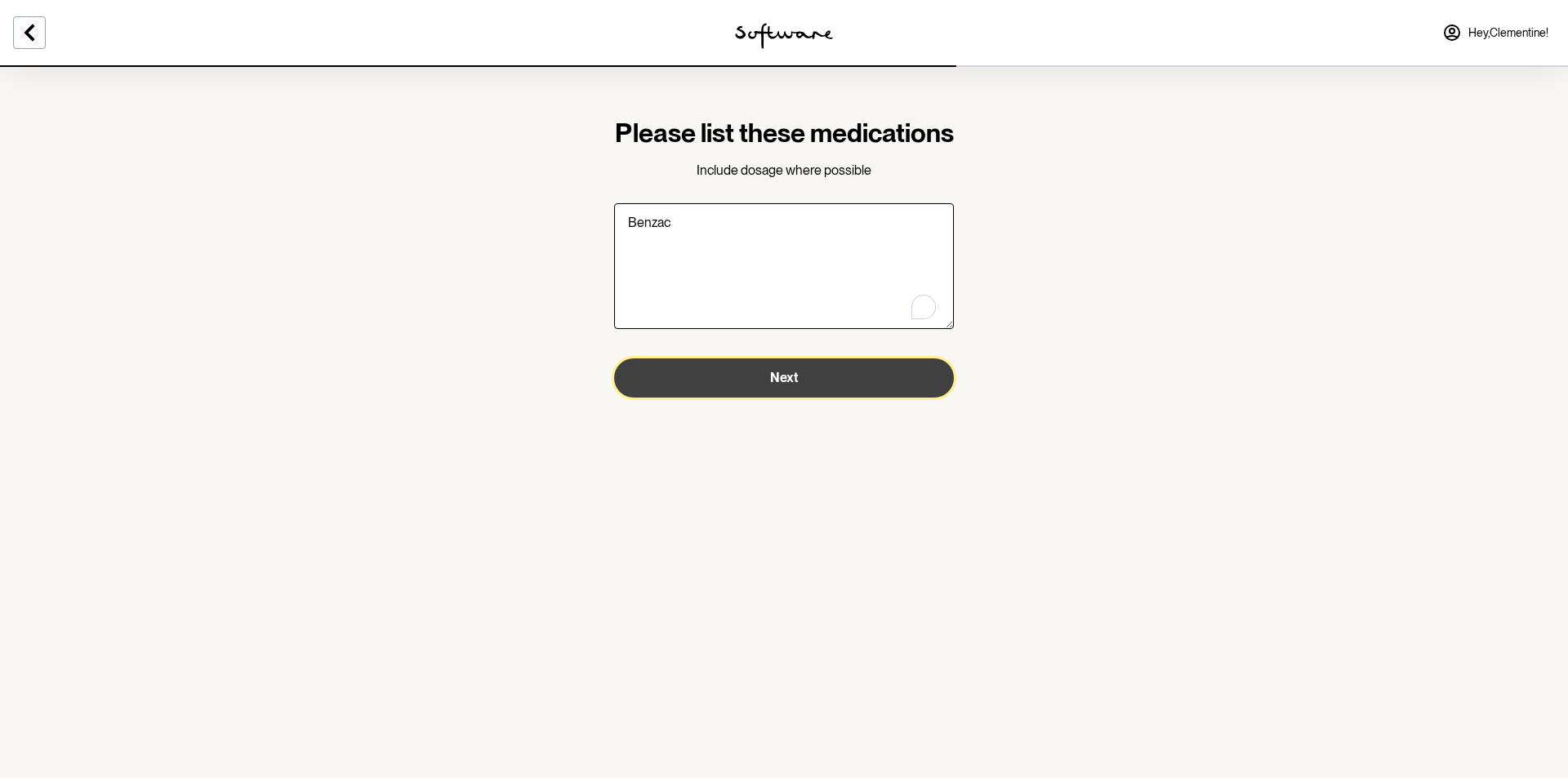
click at [814, 397] on button "Next" at bounding box center [784, 378] width 340 height 39
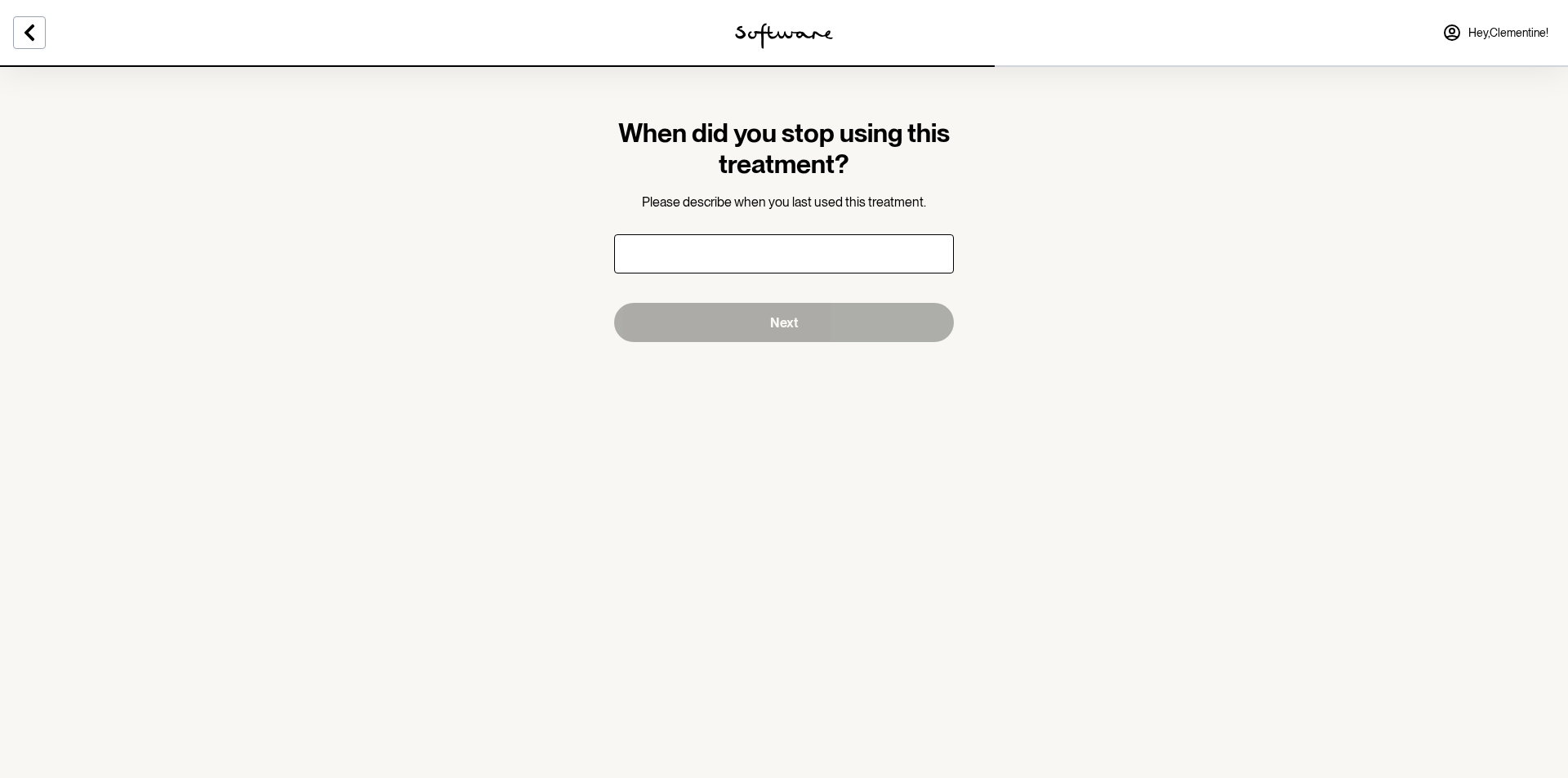
click at [808, 265] on input "text" at bounding box center [784, 254] width 340 height 39
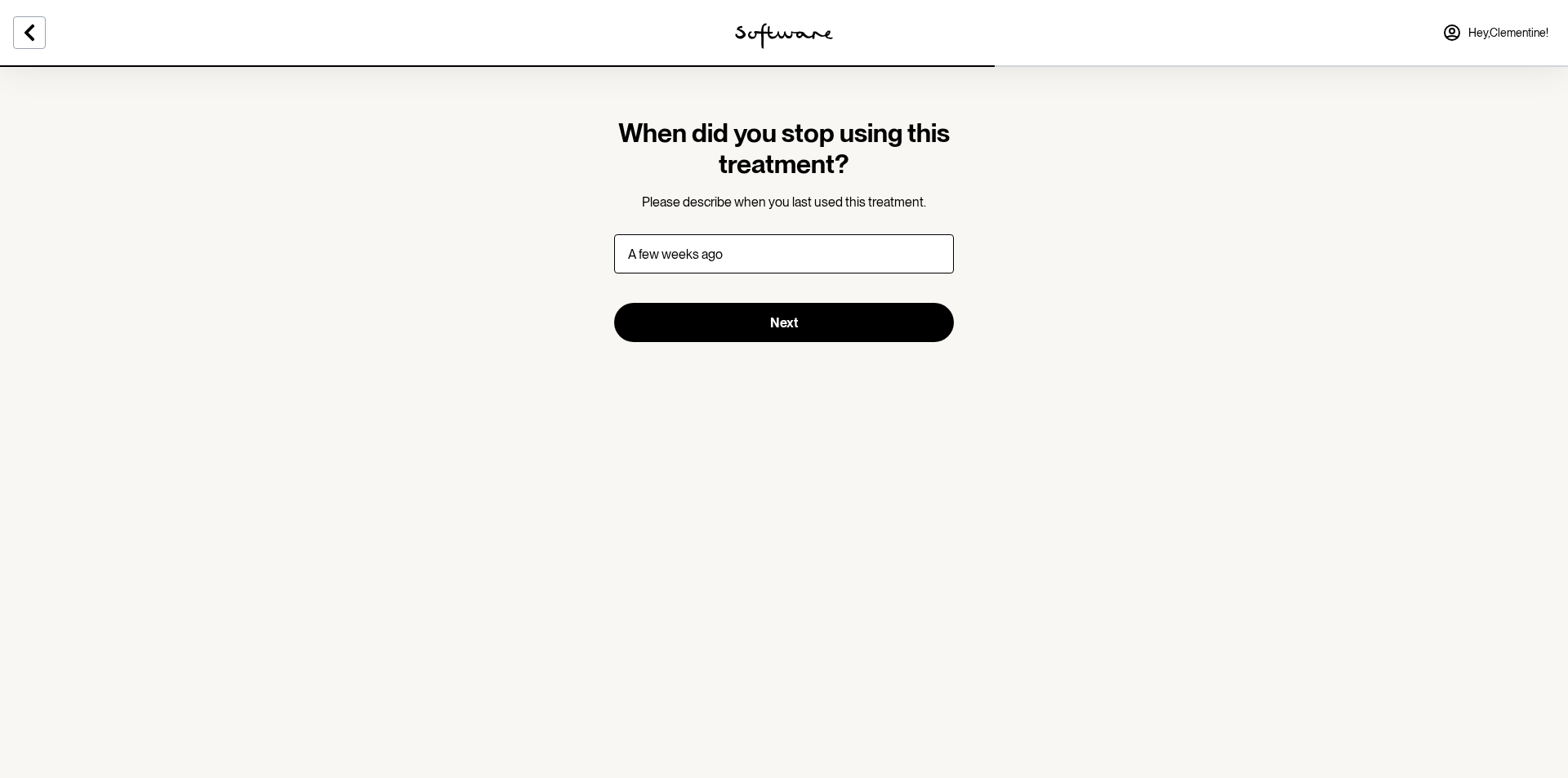
type input "A few weeks ago"
click at [614, 303] on button "Next" at bounding box center [784, 323] width 340 height 39
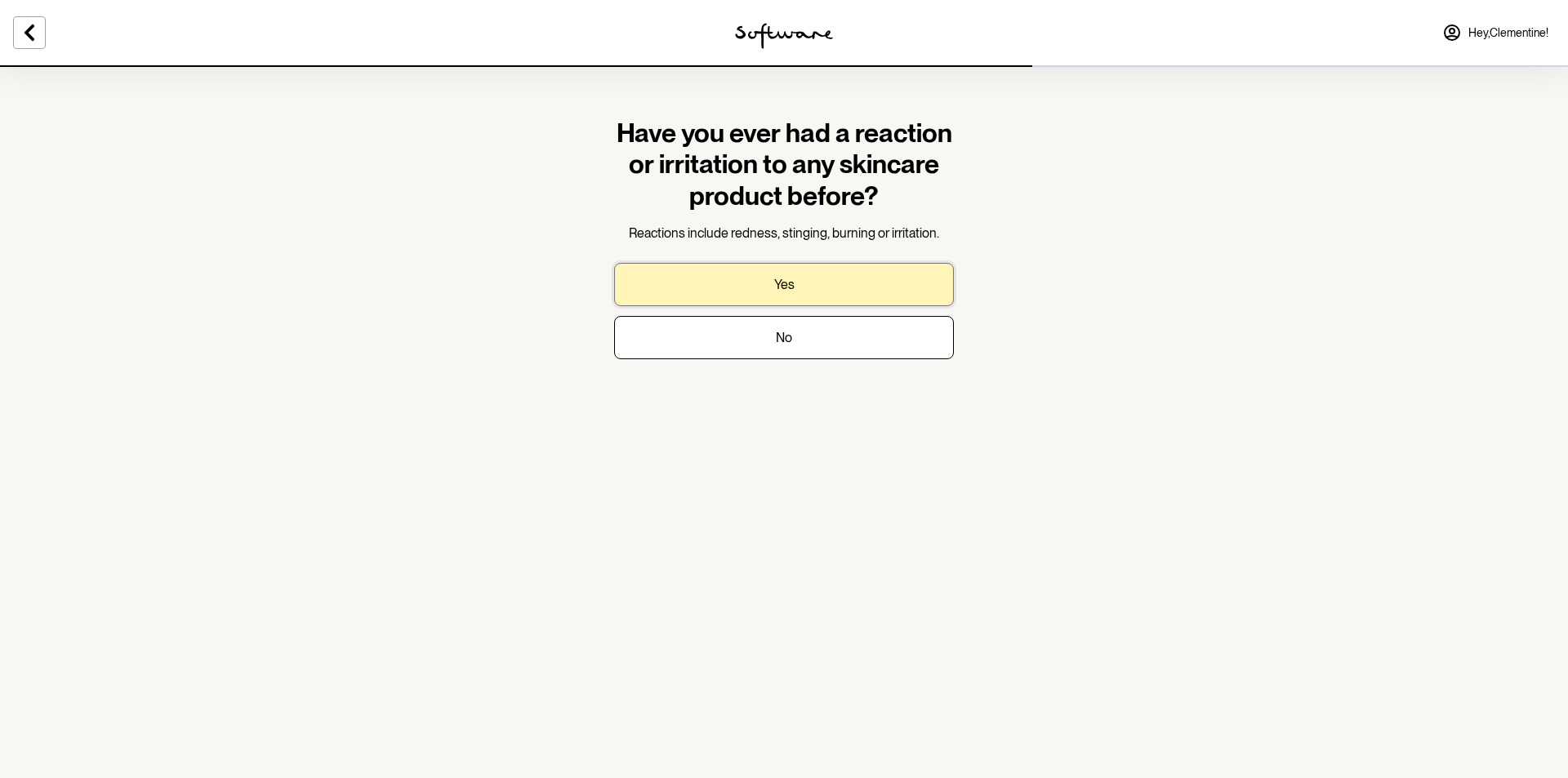
click at [798, 290] on button "Yes" at bounding box center [784, 285] width 340 height 43
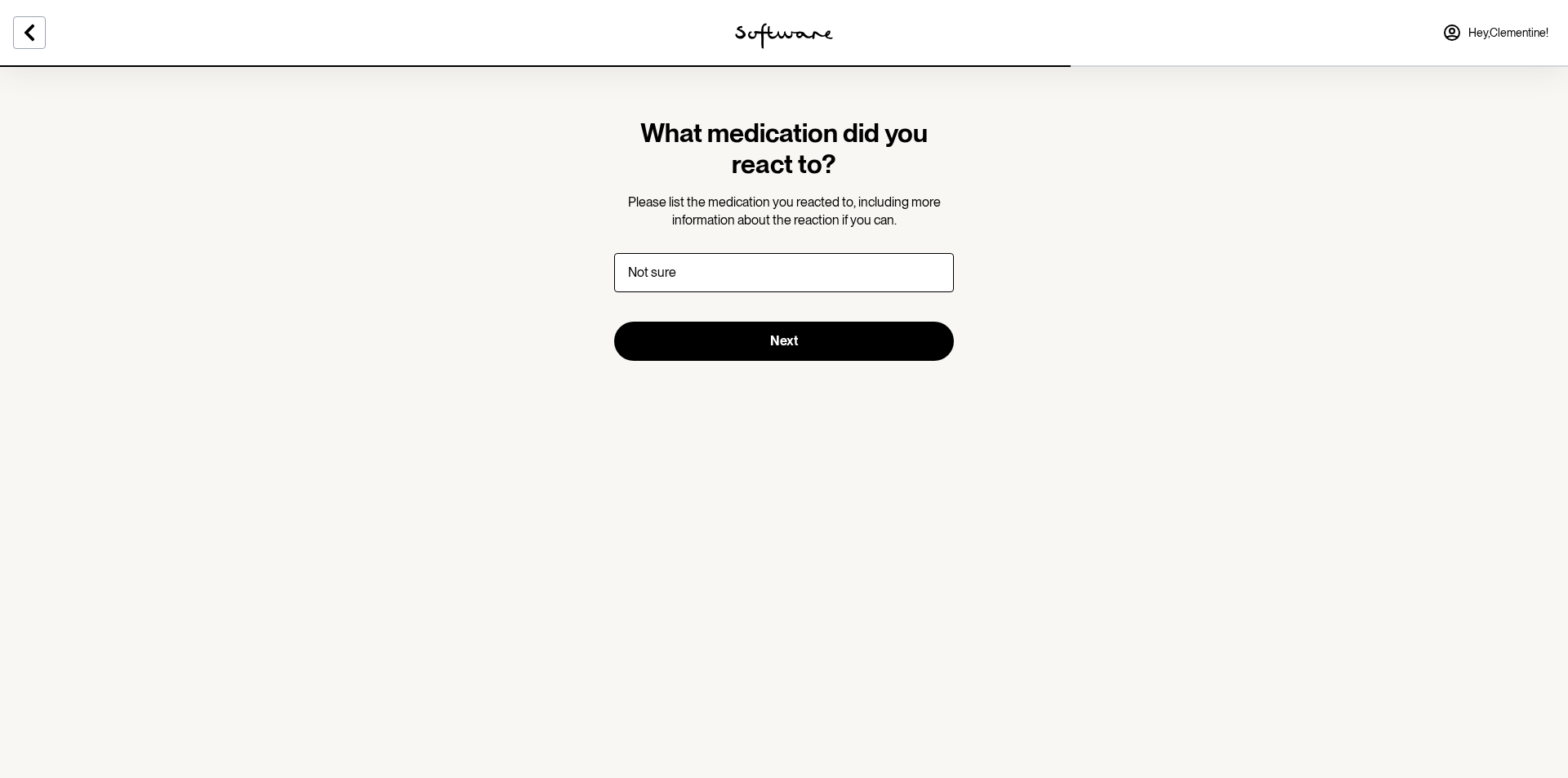
type input "Not sure"
click at [614, 322] on button "Next" at bounding box center [784, 341] width 340 height 39
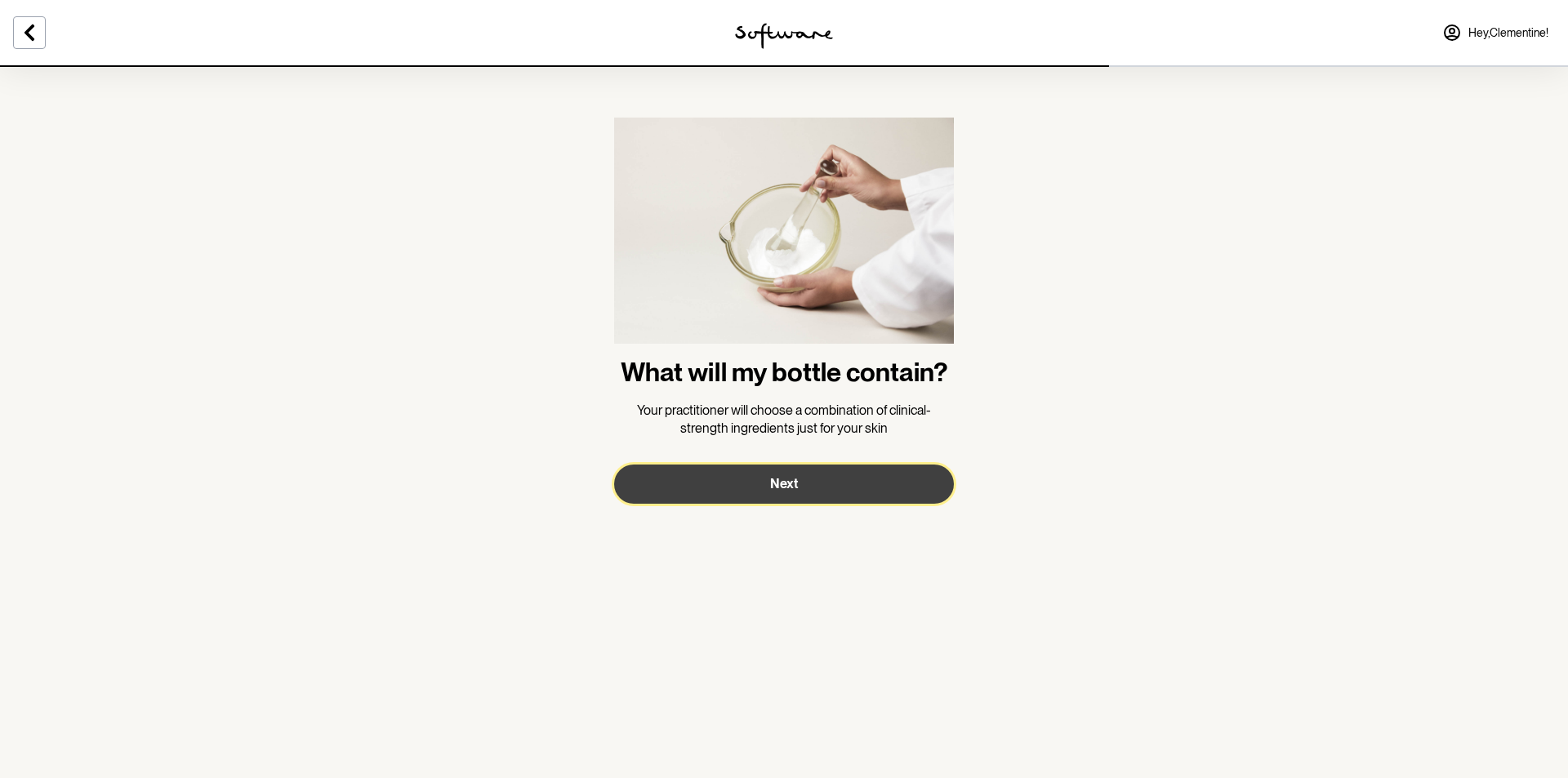
click at [767, 492] on button "Next" at bounding box center [784, 485] width 340 height 39
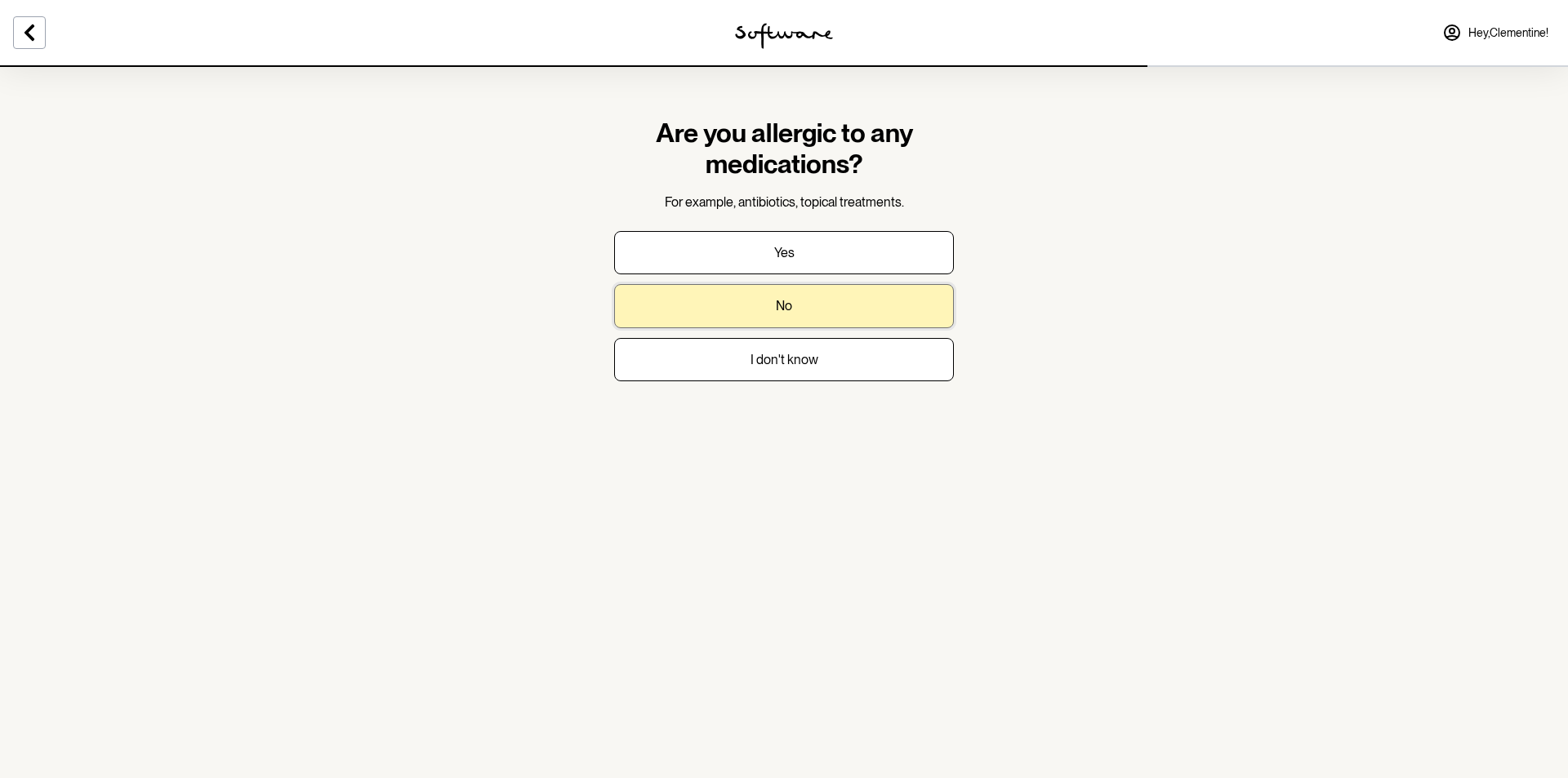
click at [762, 303] on button "No" at bounding box center [784, 306] width 340 height 43
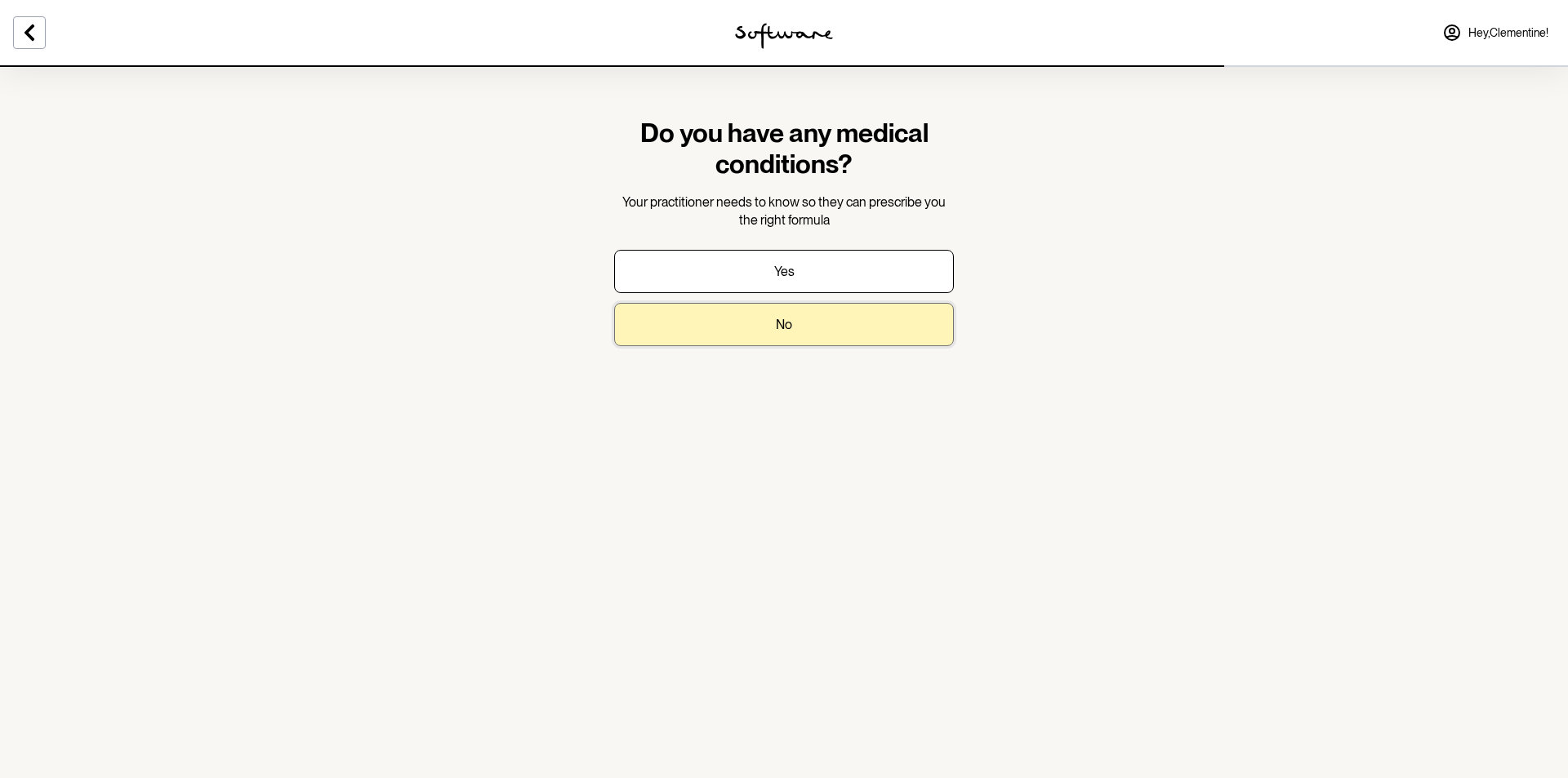
click at [760, 310] on button "No" at bounding box center [784, 325] width 340 height 43
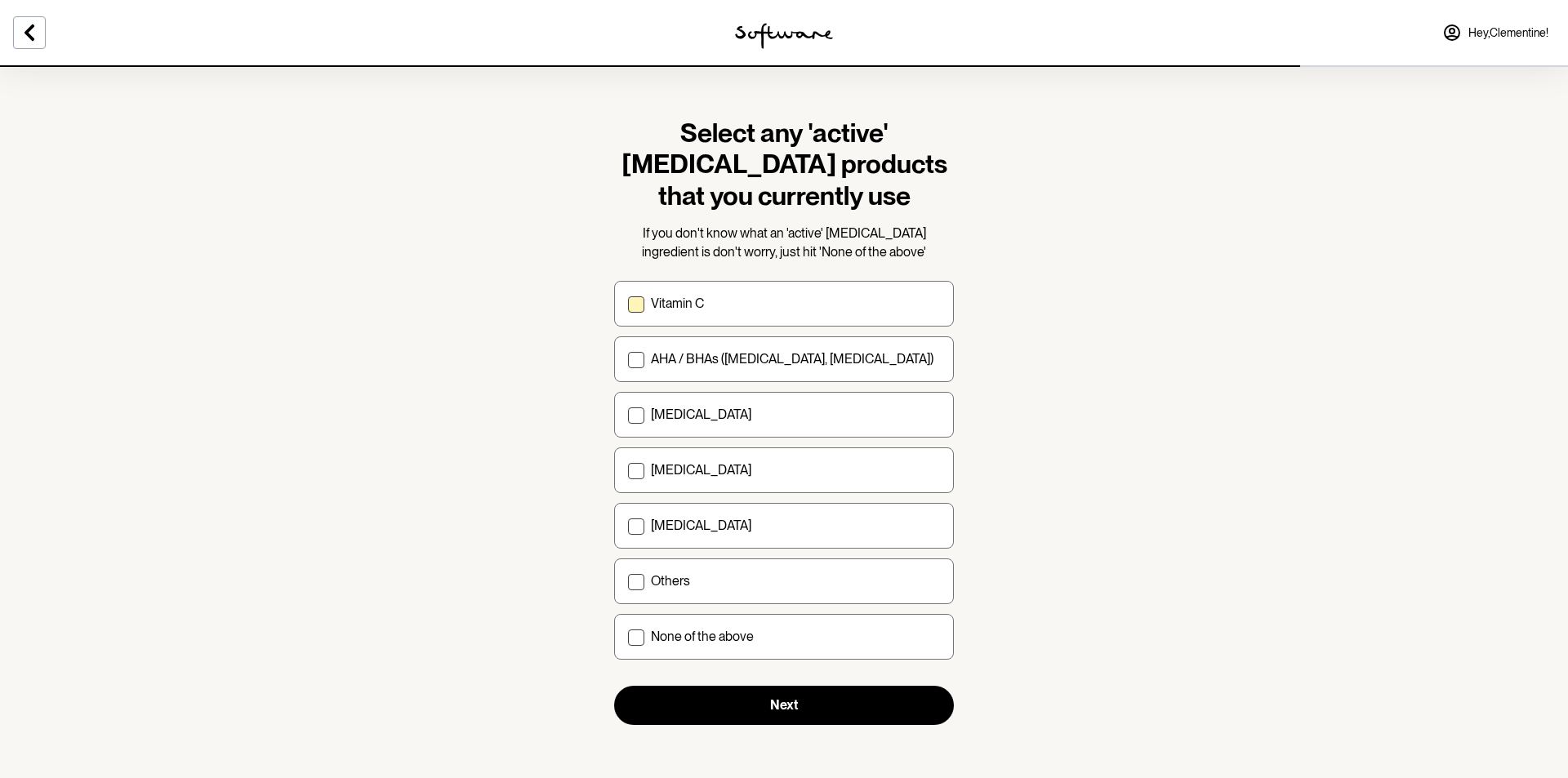
click at [661, 309] on p "Vitamin C" at bounding box center [677, 303] width 53 height 16
click at [628, 304] on input "Vitamin C" at bounding box center [627, 304] width 1 height 1
checkbox input "true"
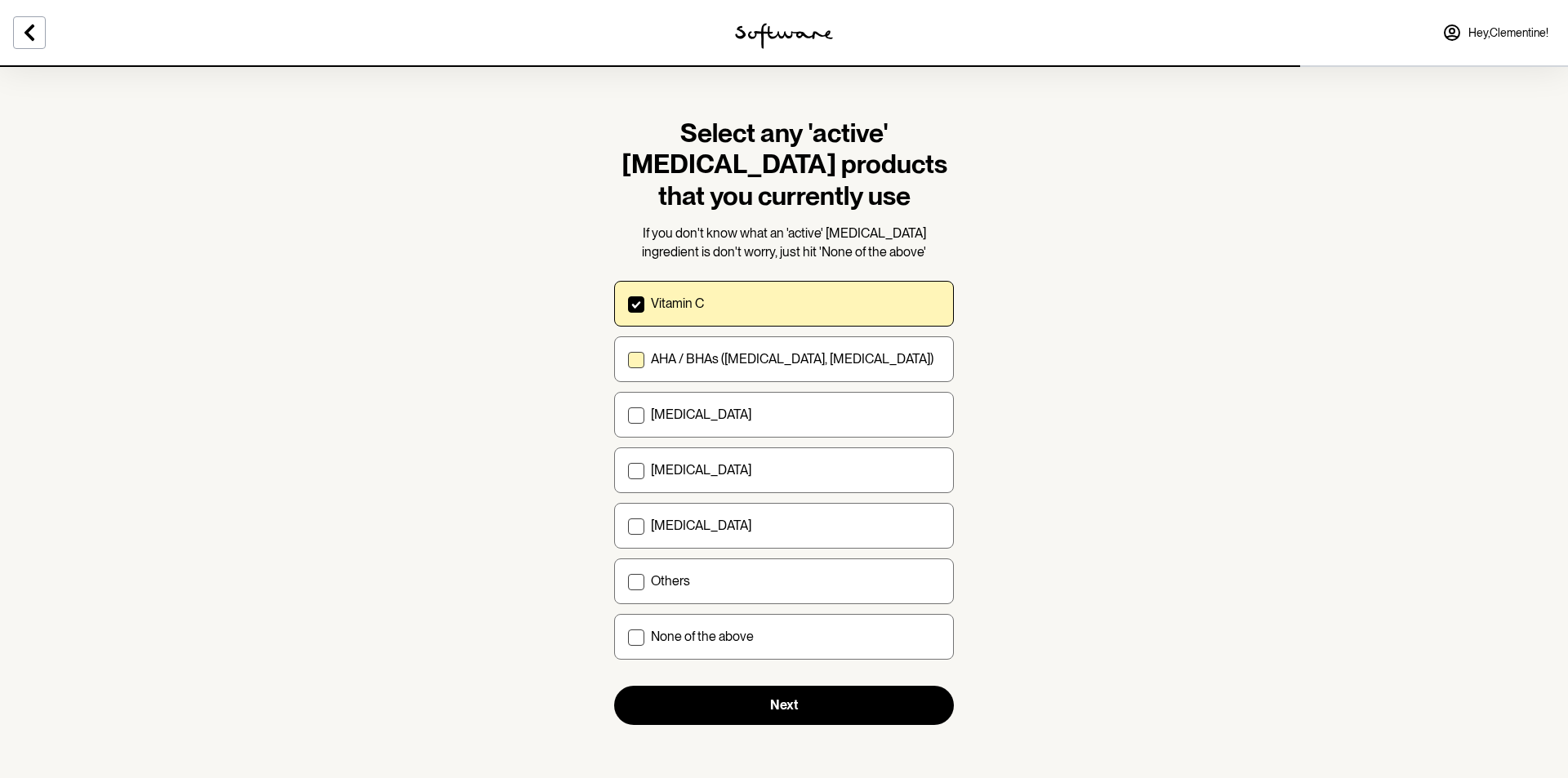
click at [666, 373] on label "AHA / BHAs ([MEDICAL_DATA], [MEDICAL_DATA])" at bounding box center [784, 359] width 340 height 46
click at [628, 360] on input "AHA / BHAs ([MEDICAL_DATA], [MEDICAL_DATA])" at bounding box center [627, 359] width 1 height 1
checkbox input "true"
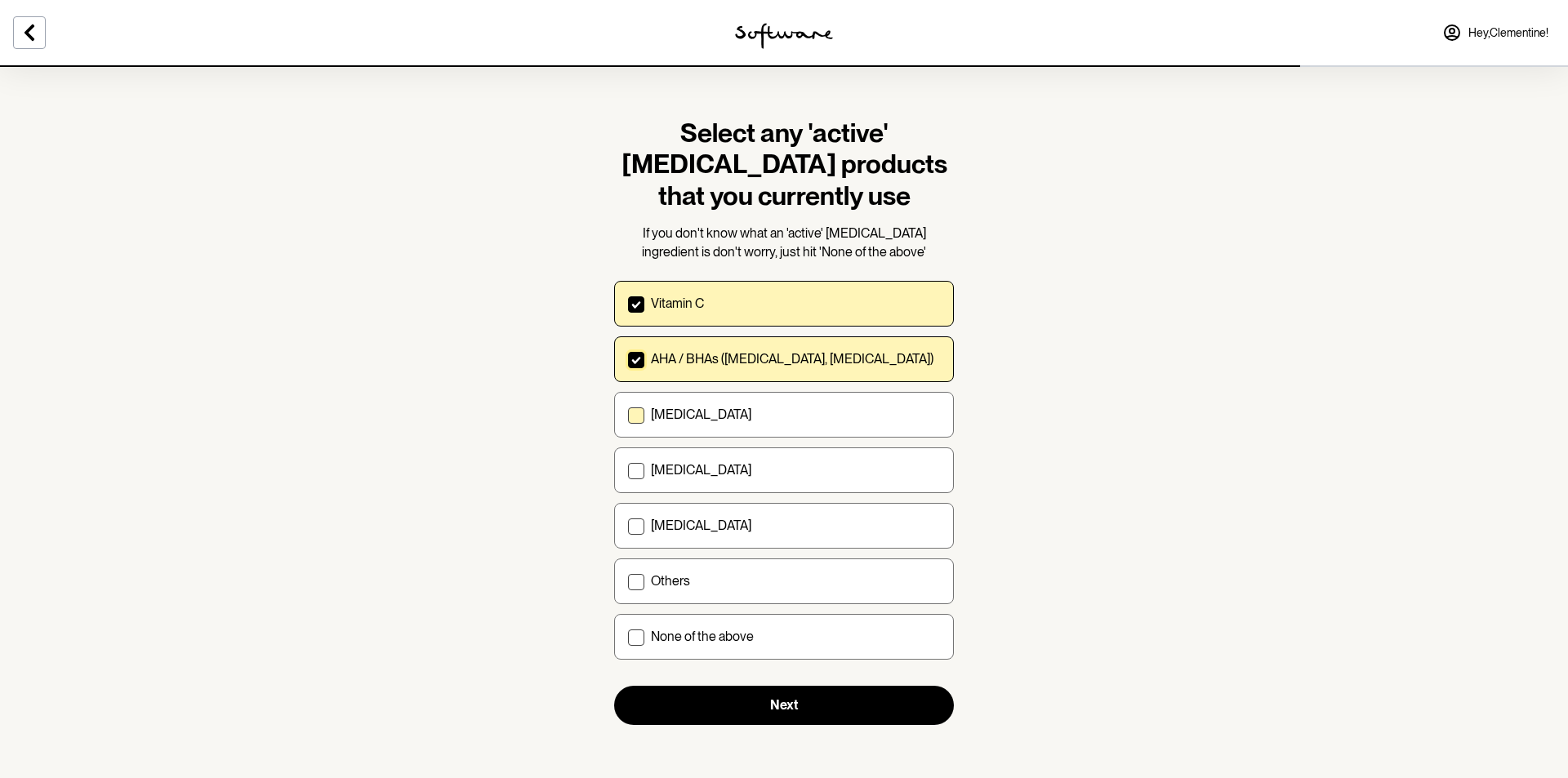
click at [657, 421] on p "[MEDICAL_DATA]" at bounding box center [701, 415] width 100 height 16
click at [628, 416] on input "[MEDICAL_DATA]" at bounding box center [627, 415] width 1 height 1
checkbox input "true"
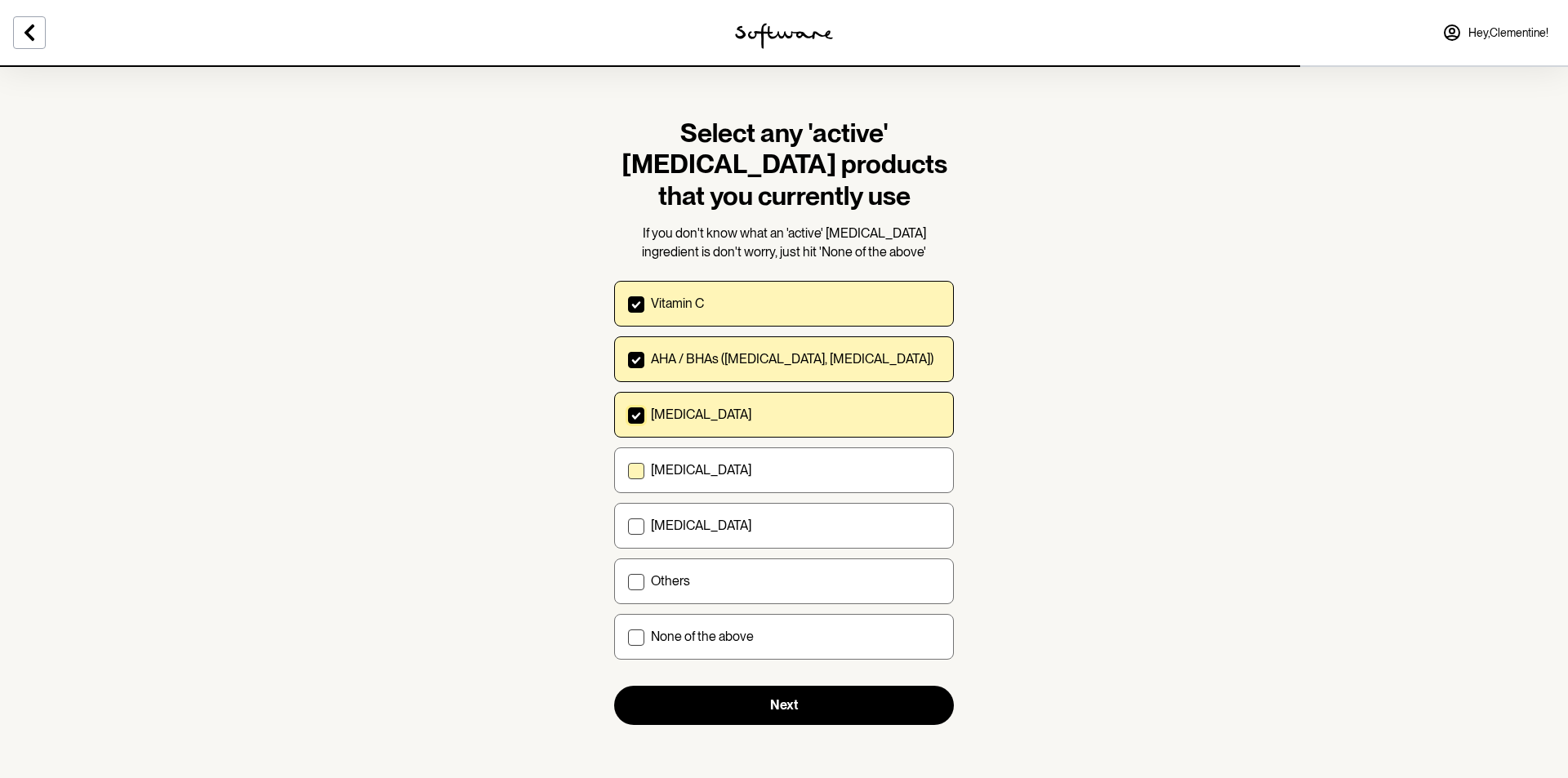
click at [677, 473] on p "[MEDICAL_DATA]" at bounding box center [701, 470] width 100 height 16
click at [628, 471] on input "[MEDICAL_DATA]" at bounding box center [627, 470] width 1 height 1
checkbox input "true"
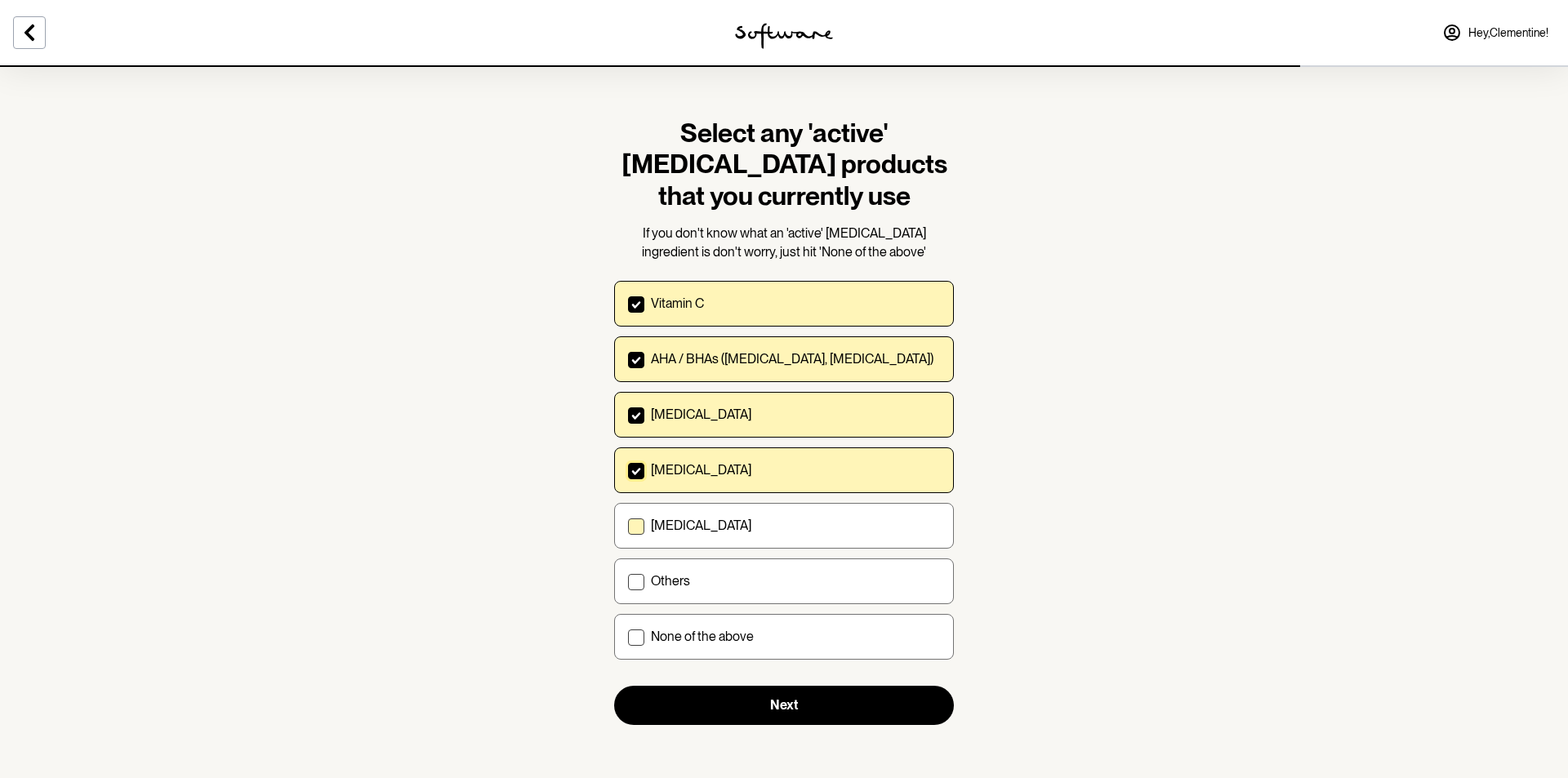
click at [677, 526] on p "[MEDICAL_DATA]" at bounding box center [701, 526] width 100 height 16
click at [628, 526] on input "[MEDICAL_DATA]" at bounding box center [627, 526] width 1 height 1
checkbox input "true"
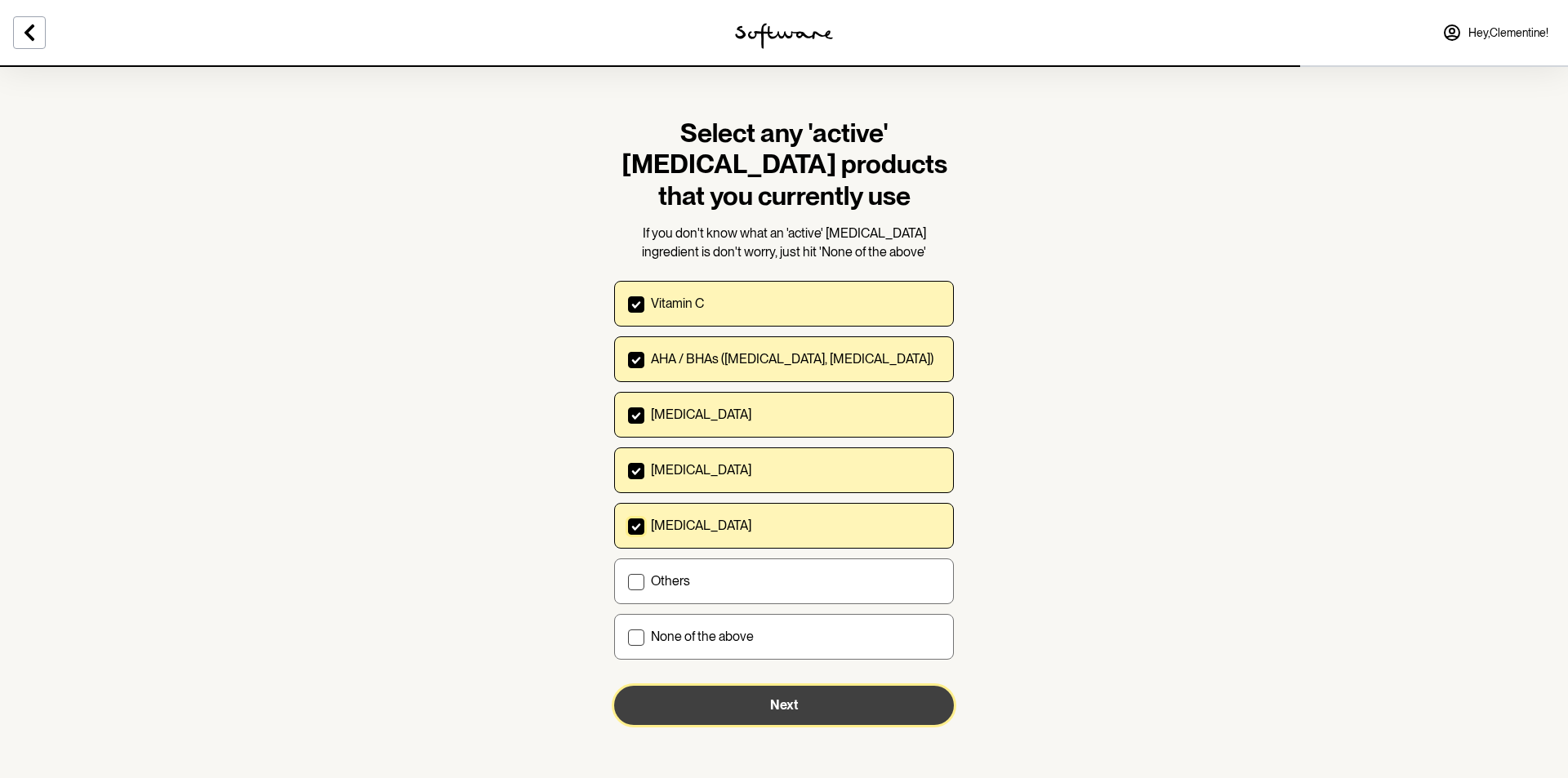
click at [748, 706] on button "Next" at bounding box center [784, 705] width 340 height 39
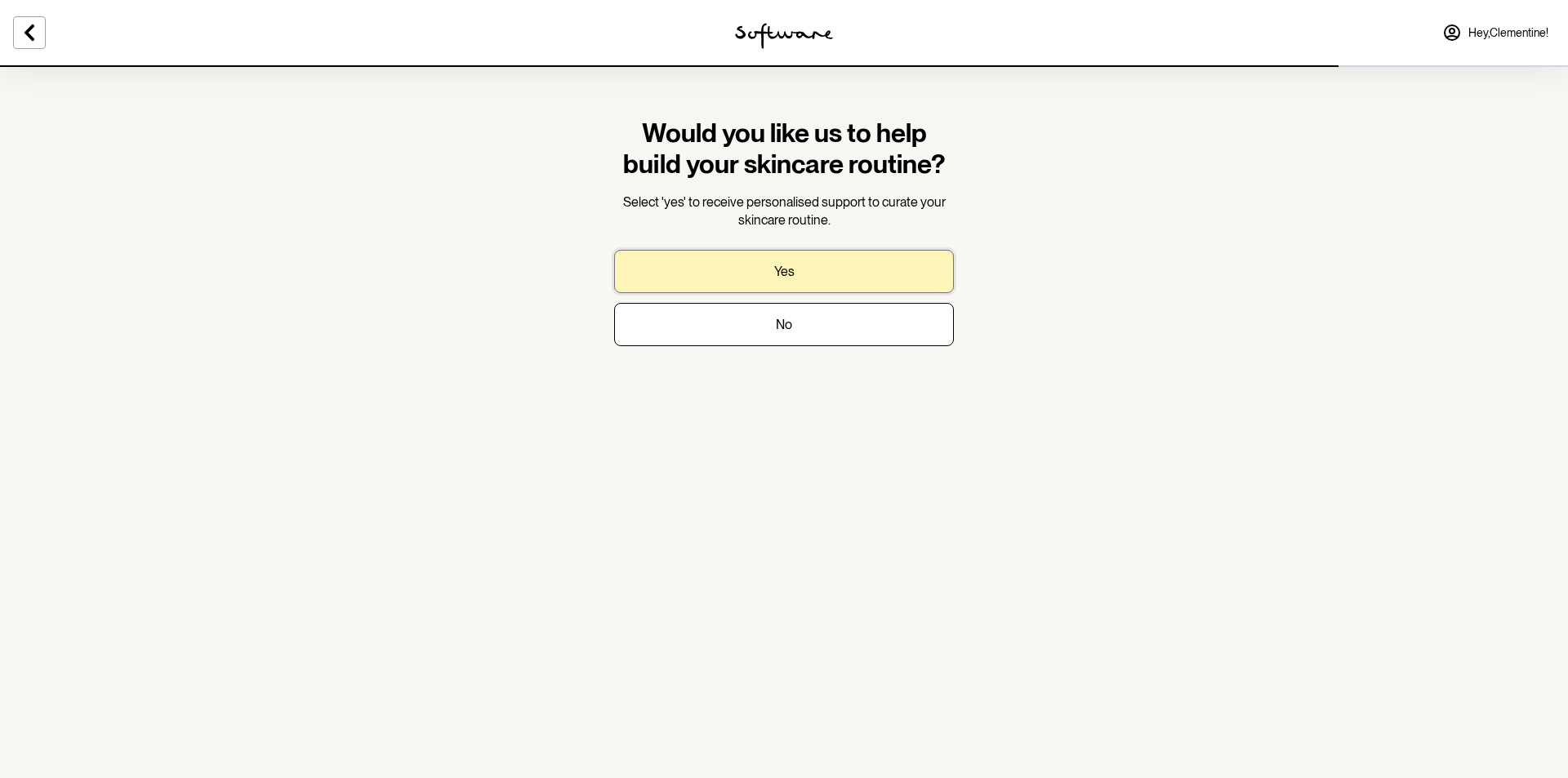
click at [762, 271] on button "Yes" at bounding box center [784, 272] width 340 height 43
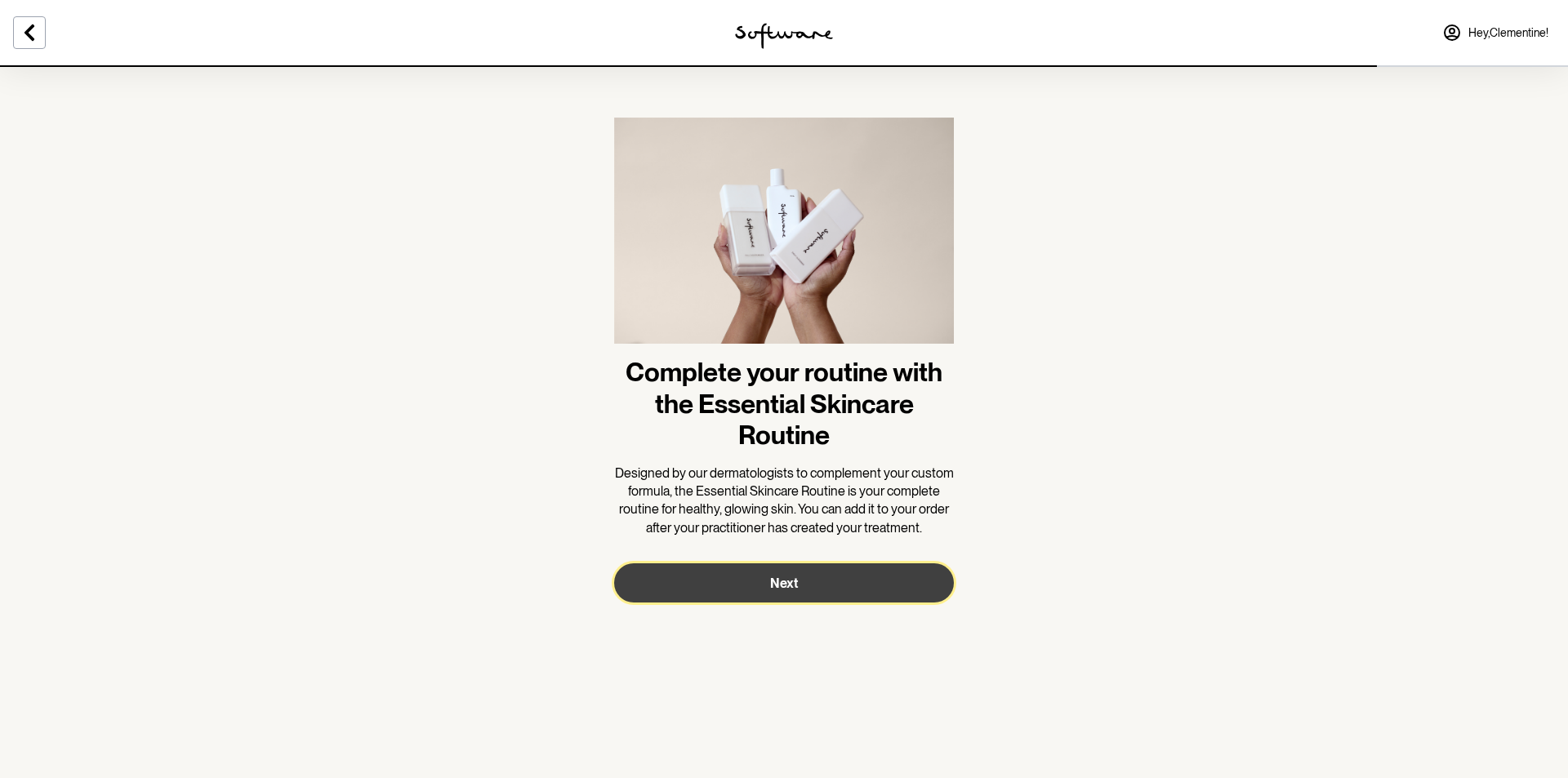
click at [754, 596] on button "Next" at bounding box center [784, 583] width 340 height 39
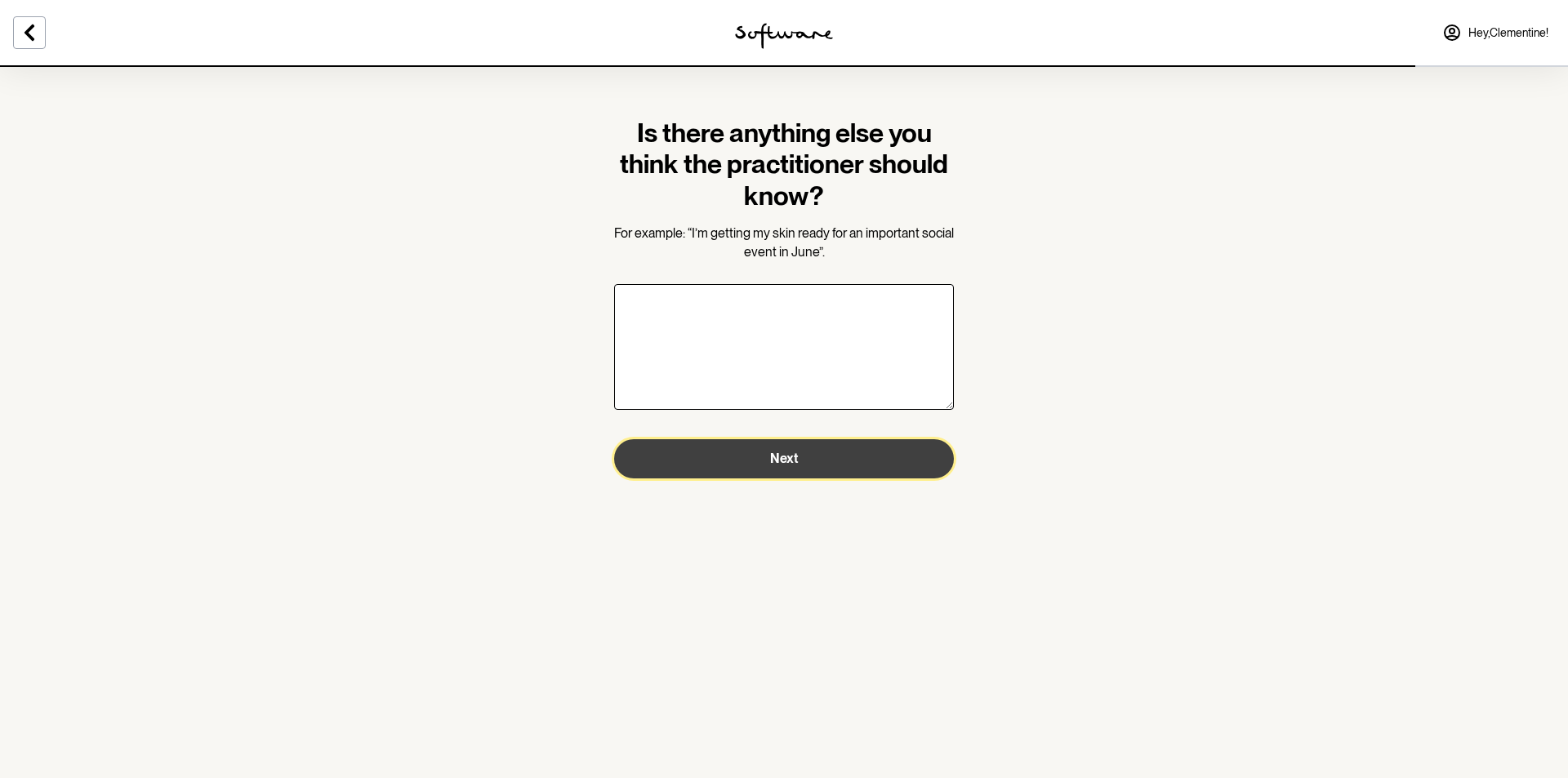
click at [795, 465] on span "Next" at bounding box center [784, 458] width 27 height 16
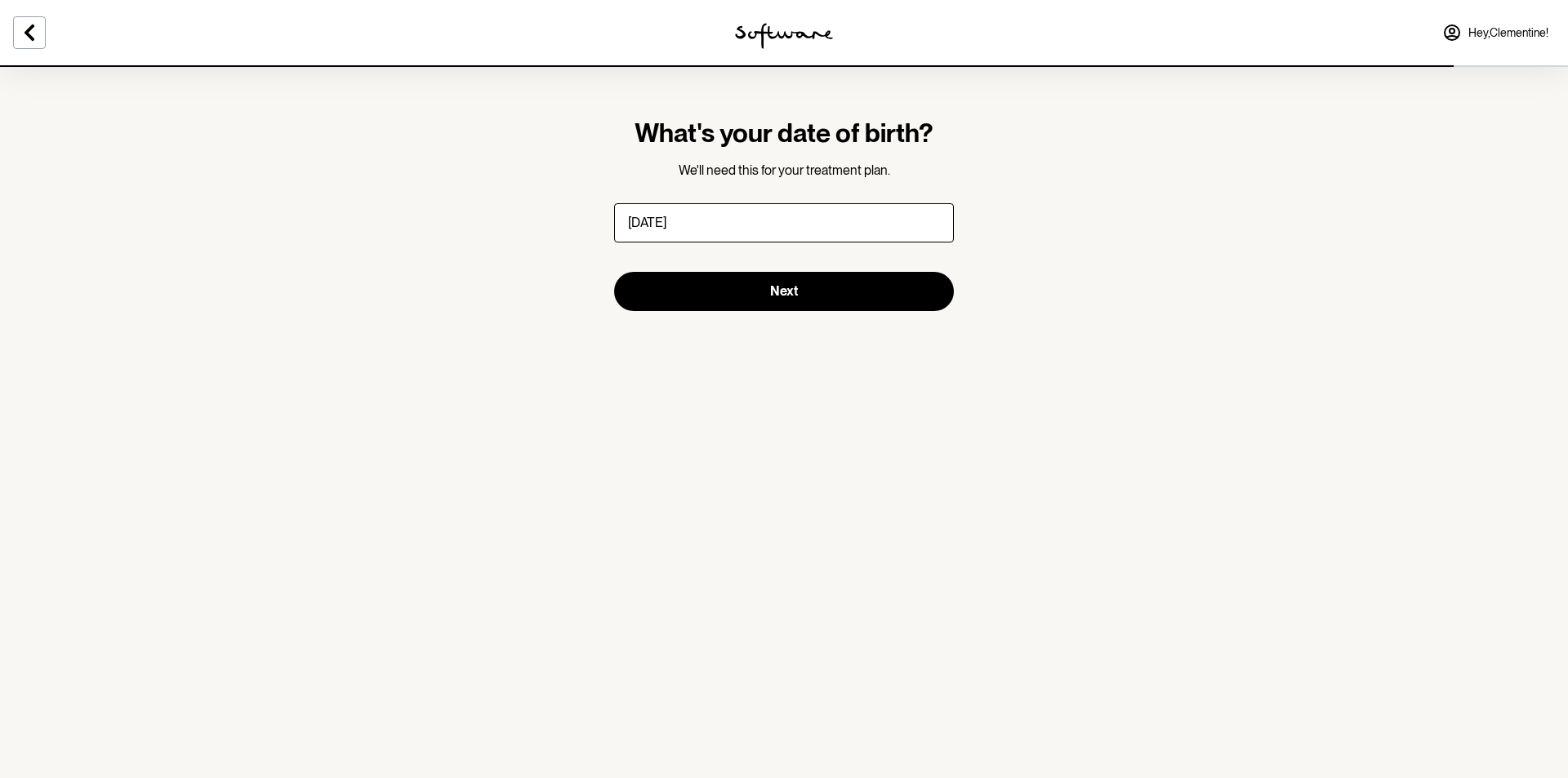
type input "[DATE]"
click at [614, 272] on button "Next" at bounding box center [784, 291] width 340 height 39
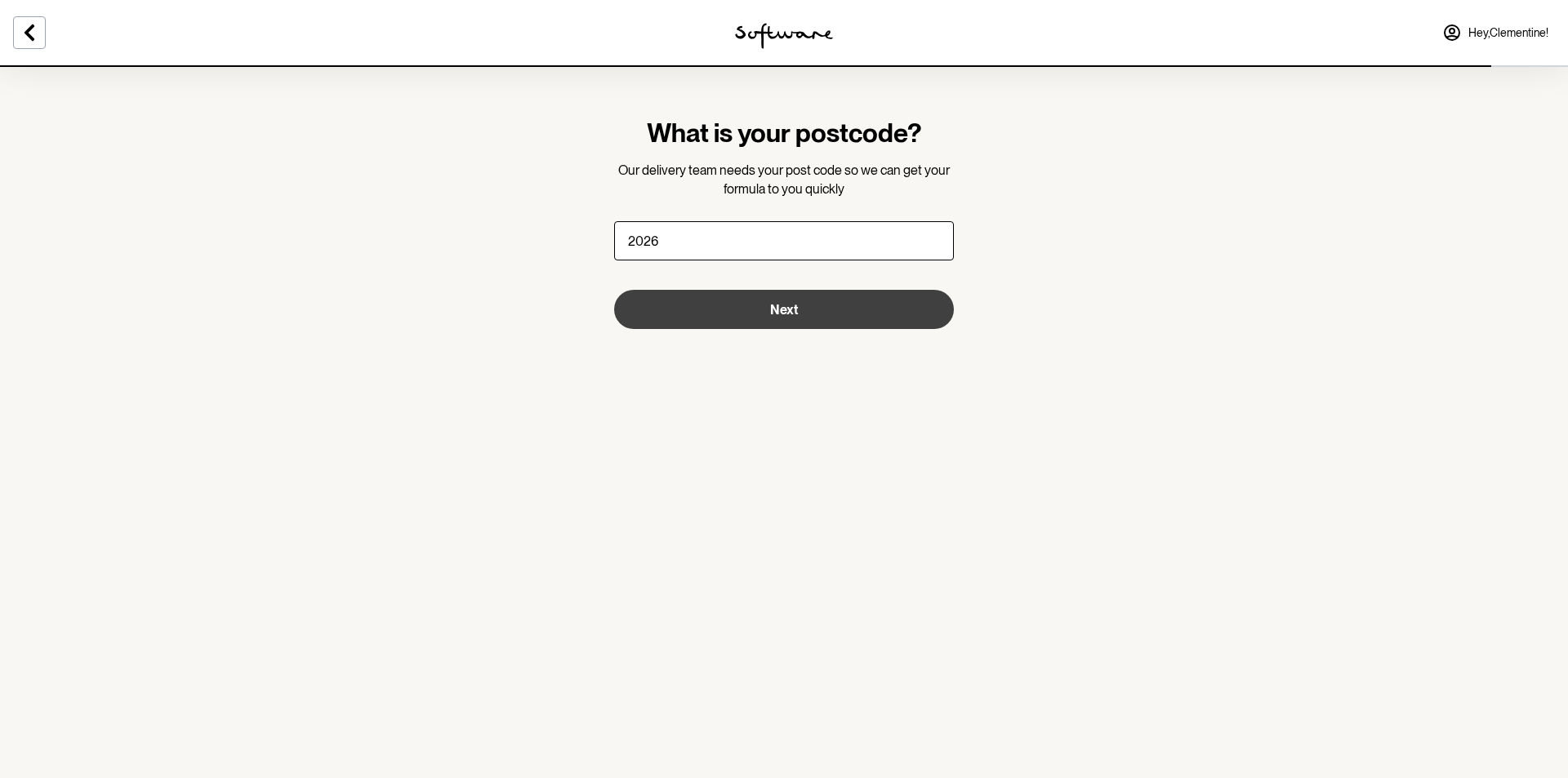
type input "2026"
click at [743, 308] on button "Next" at bounding box center [784, 309] width 340 height 39
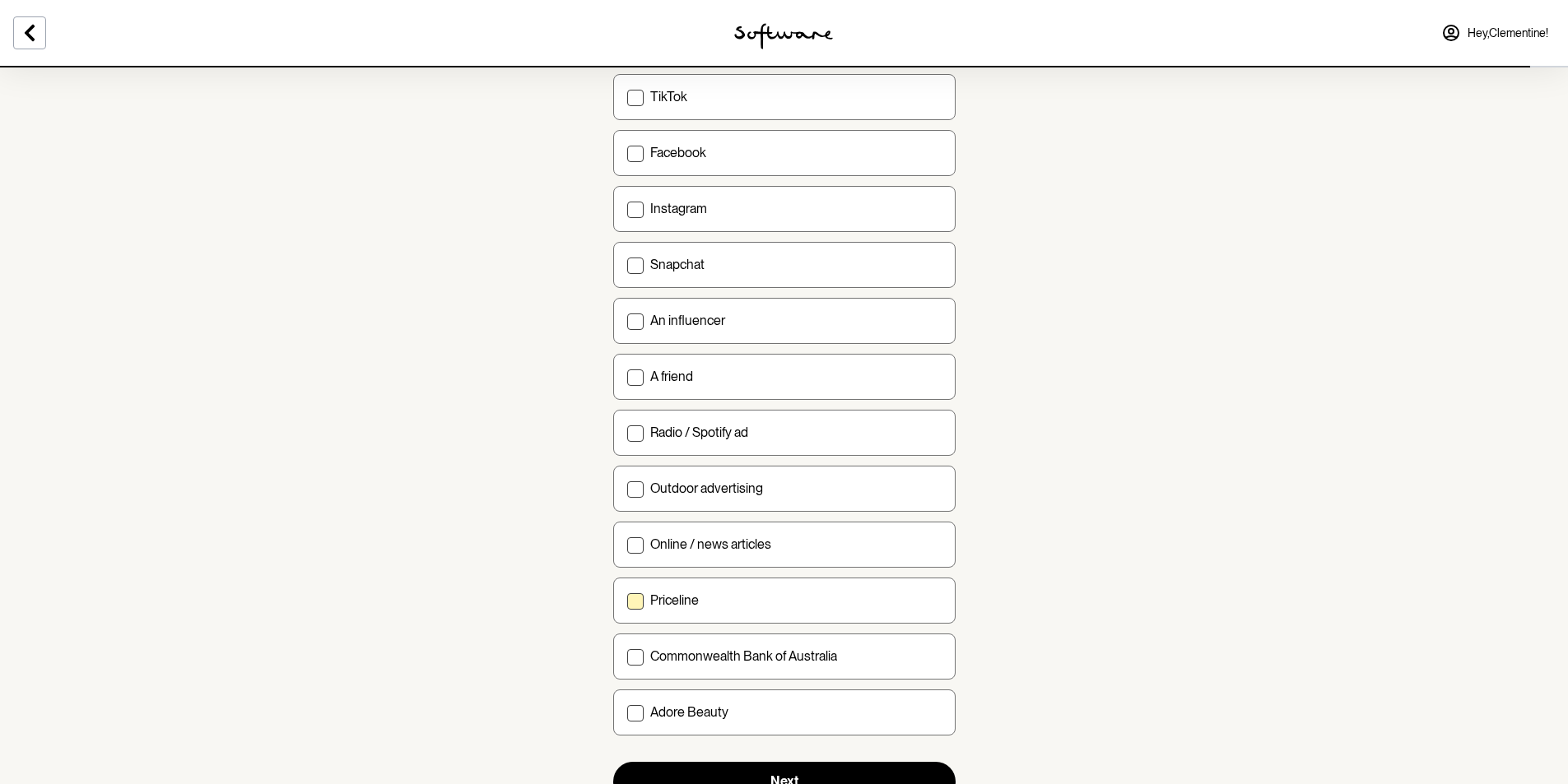
scroll to position [366, 0]
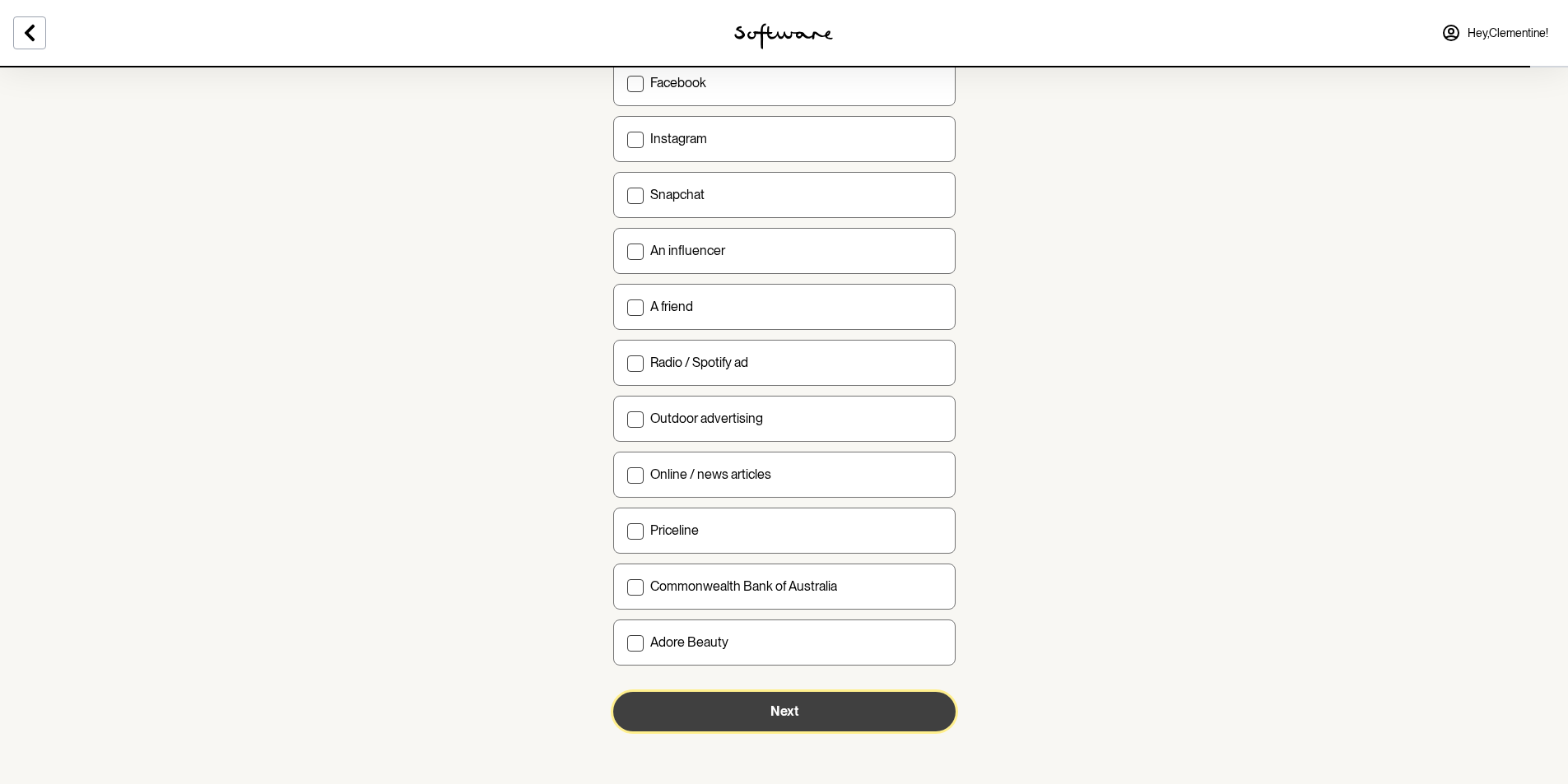
click at [801, 703] on button "Next" at bounding box center [784, 712] width 342 height 40
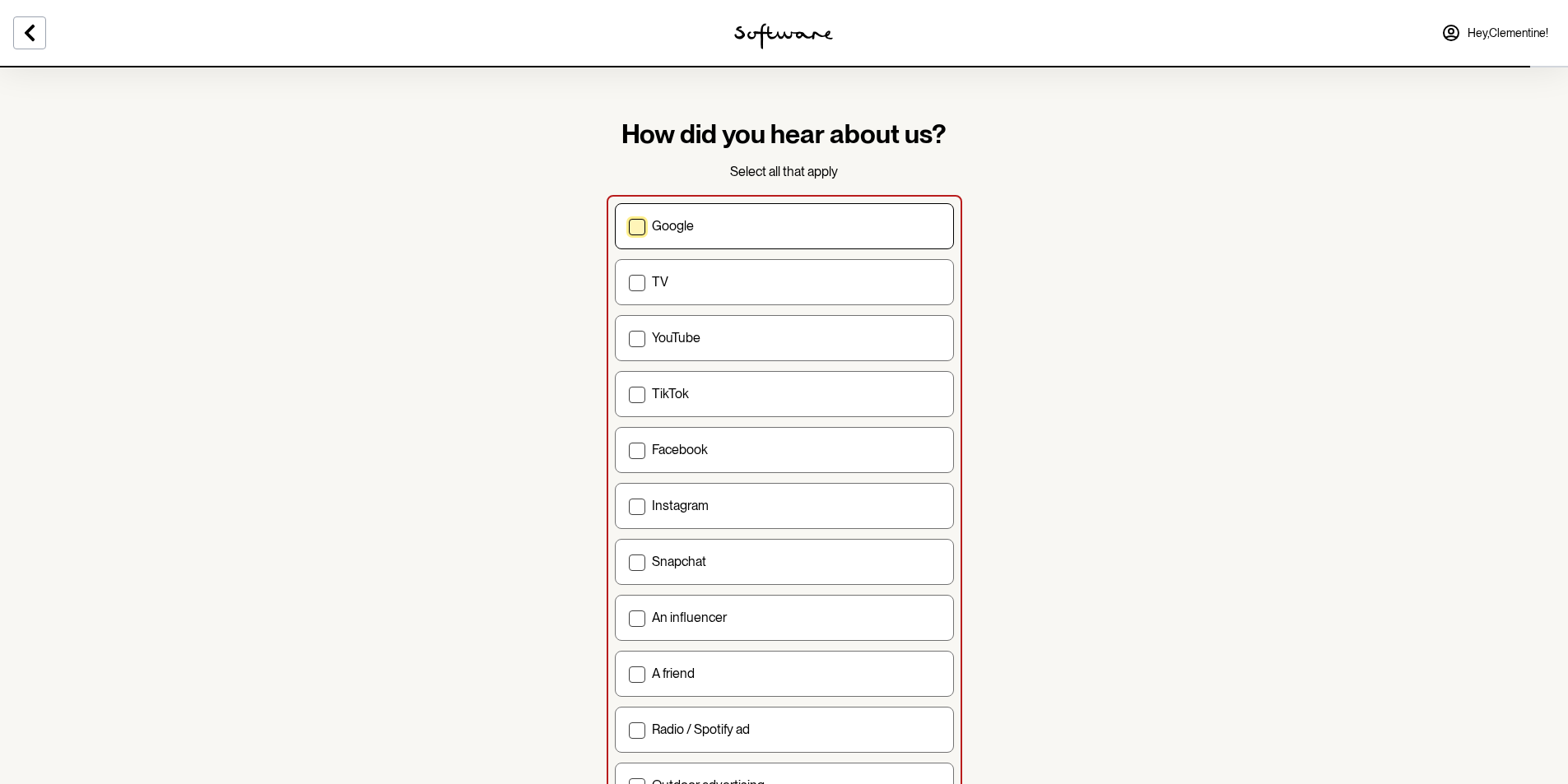
click at [684, 231] on p "Google" at bounding box center [672, 226] width 42 height 16
click at [629, 226] on input "Google" at bounding box center [628, 225] width 1 height 1
checkbox input "true"
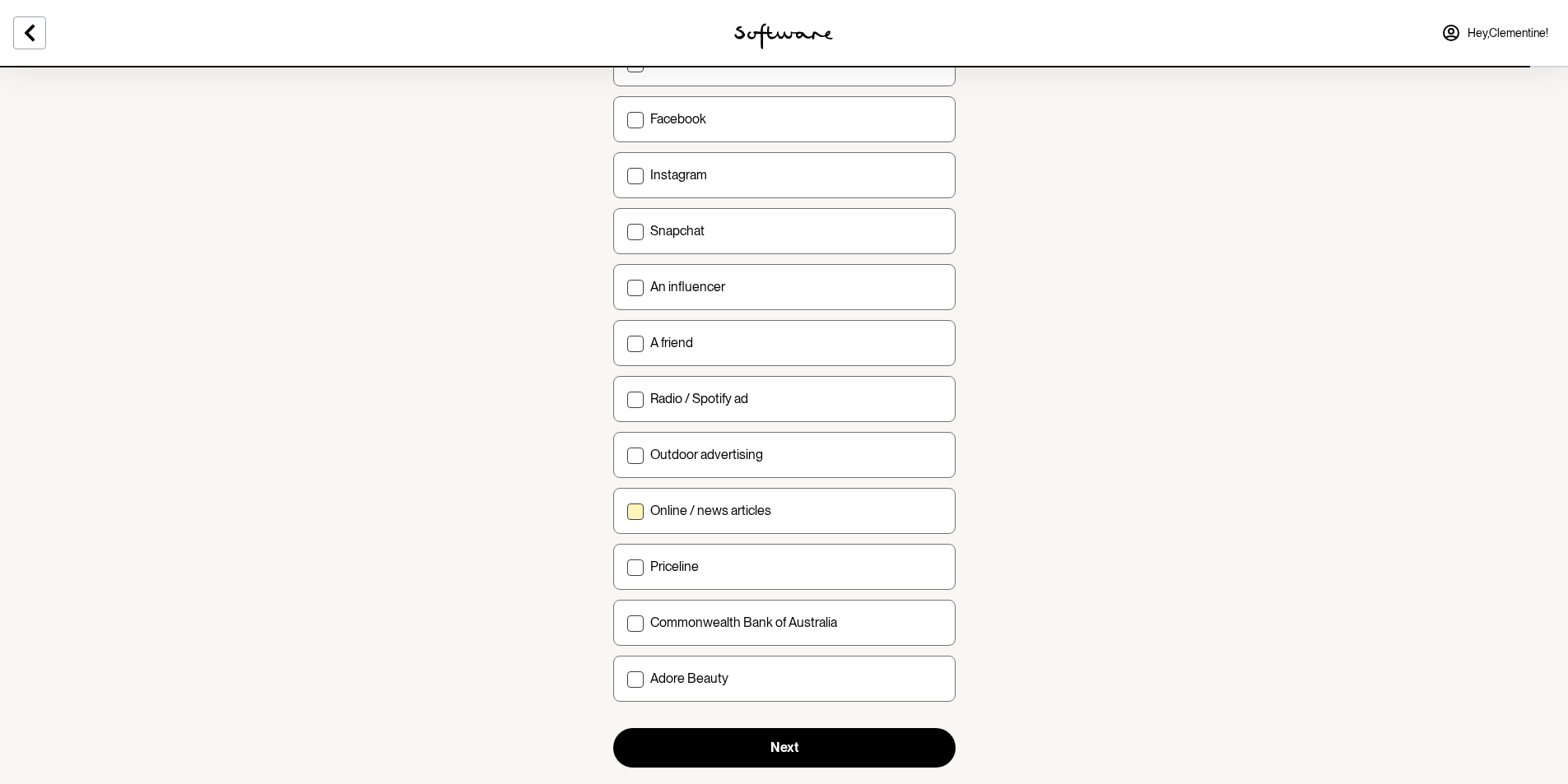
scroll to position [366, 0]
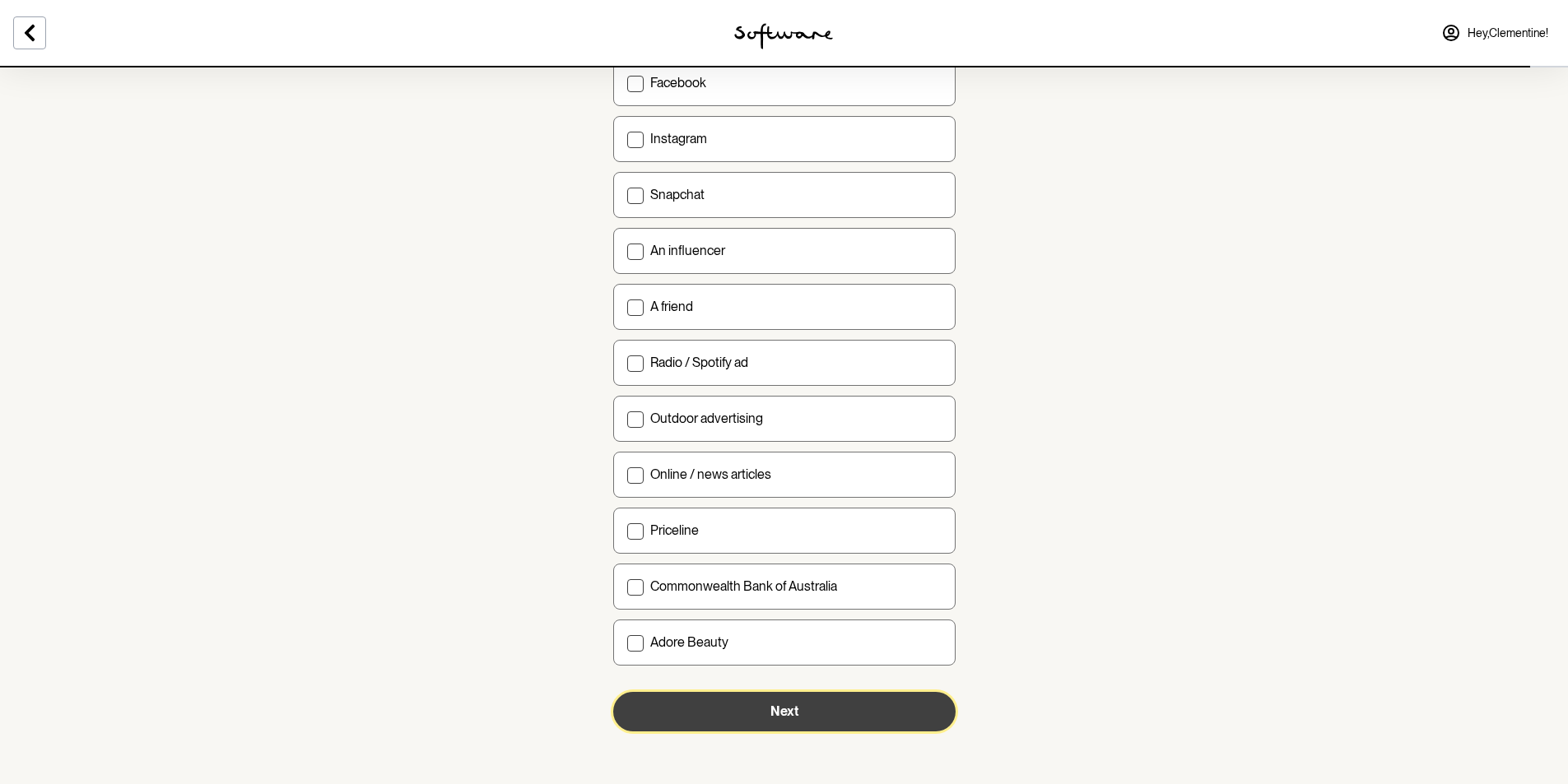
click at [760, 694] on button "Next" at bounding box center [784, 712] width 342 height 40
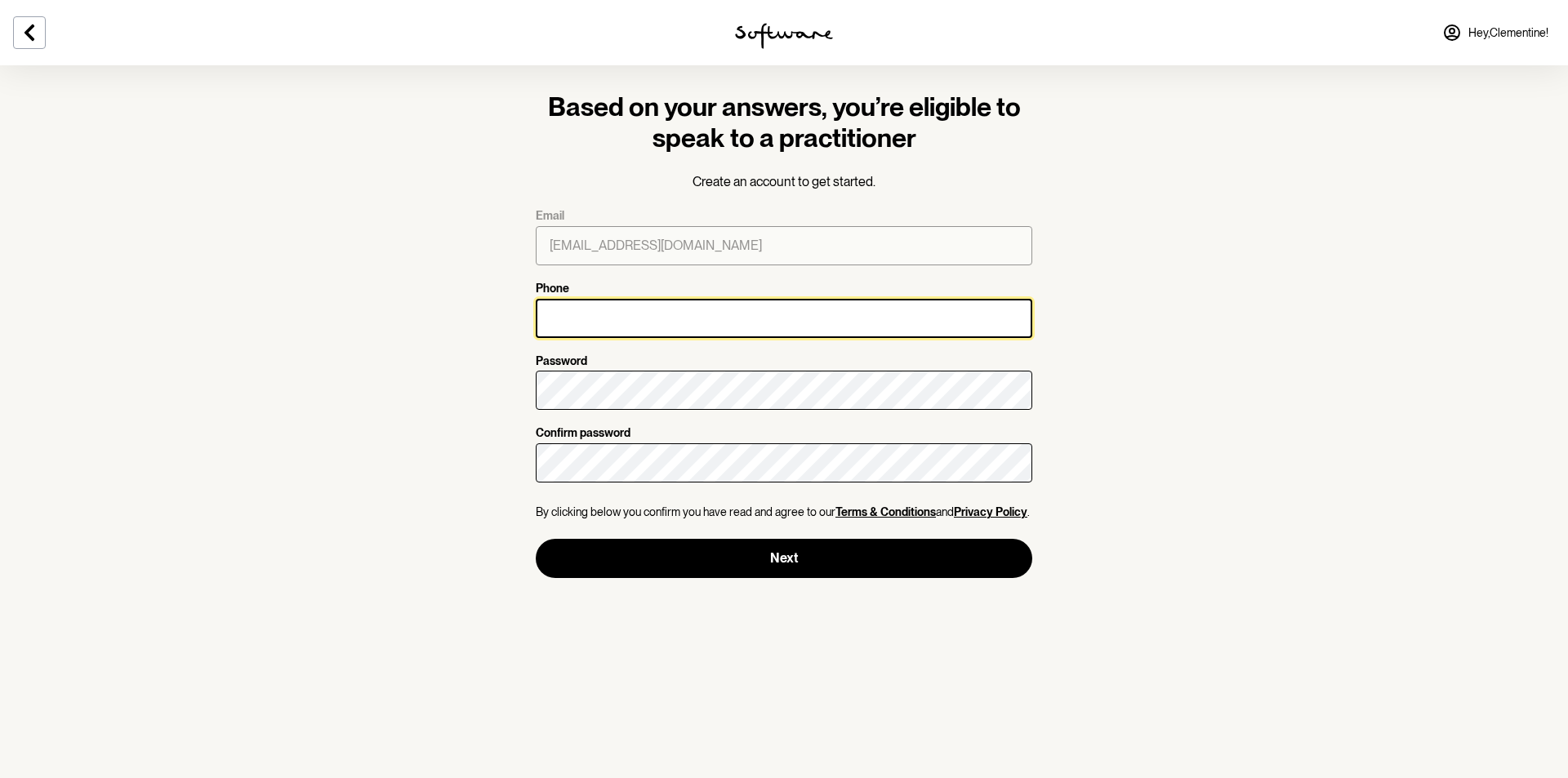
click at [617, 318] on input "Phone" at bounding box center [784, 319] width 497 height 39
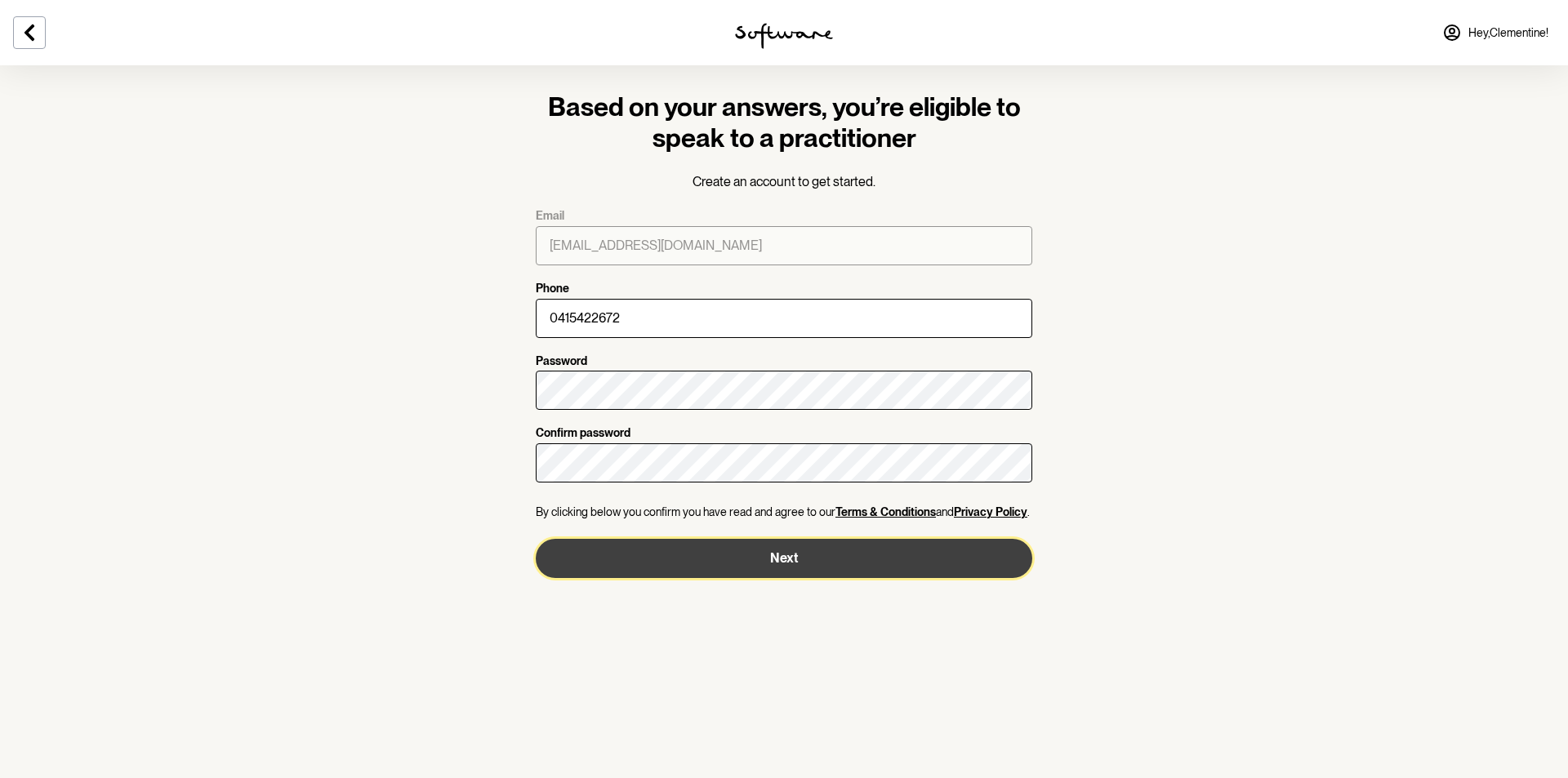
click at [679, 567] on button "Next" at bounding box center [784, 558] width 497 height 39
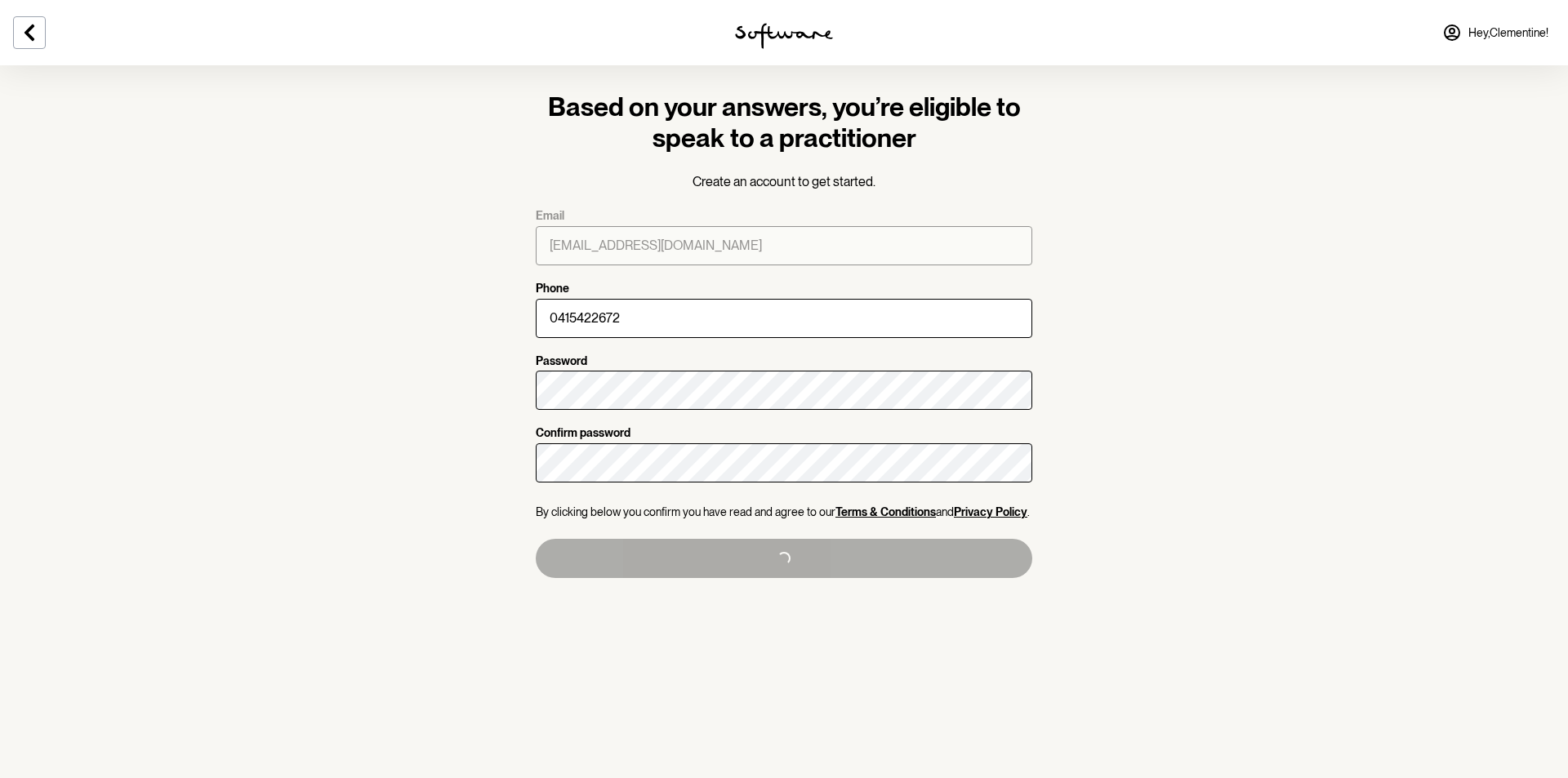
type input "[PHONE_NUMBER]"
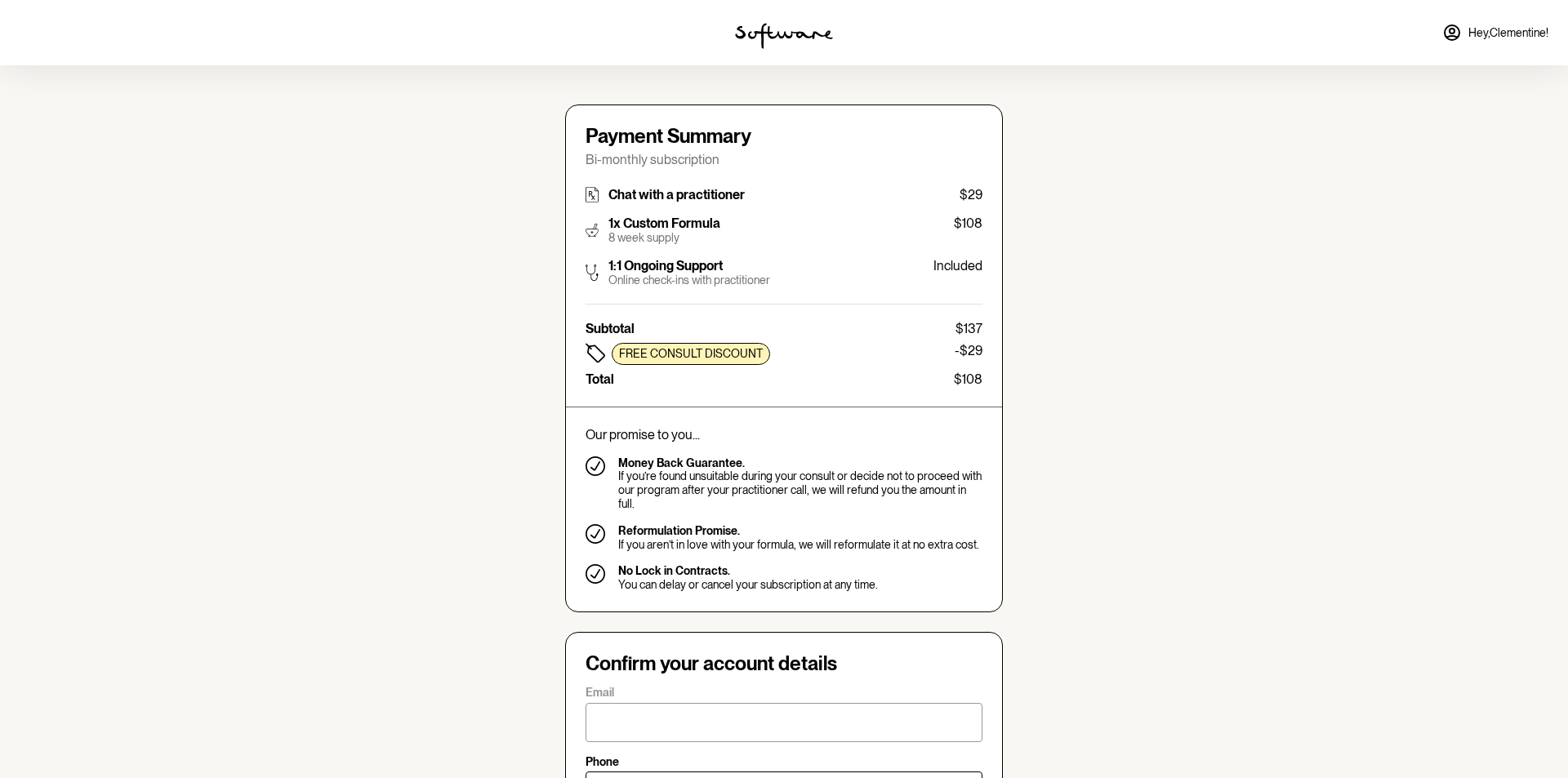
type input "[EMAIL_ADDRESS][DOMAIN_NAME]"
type input "[PHONE_NUMBER]"
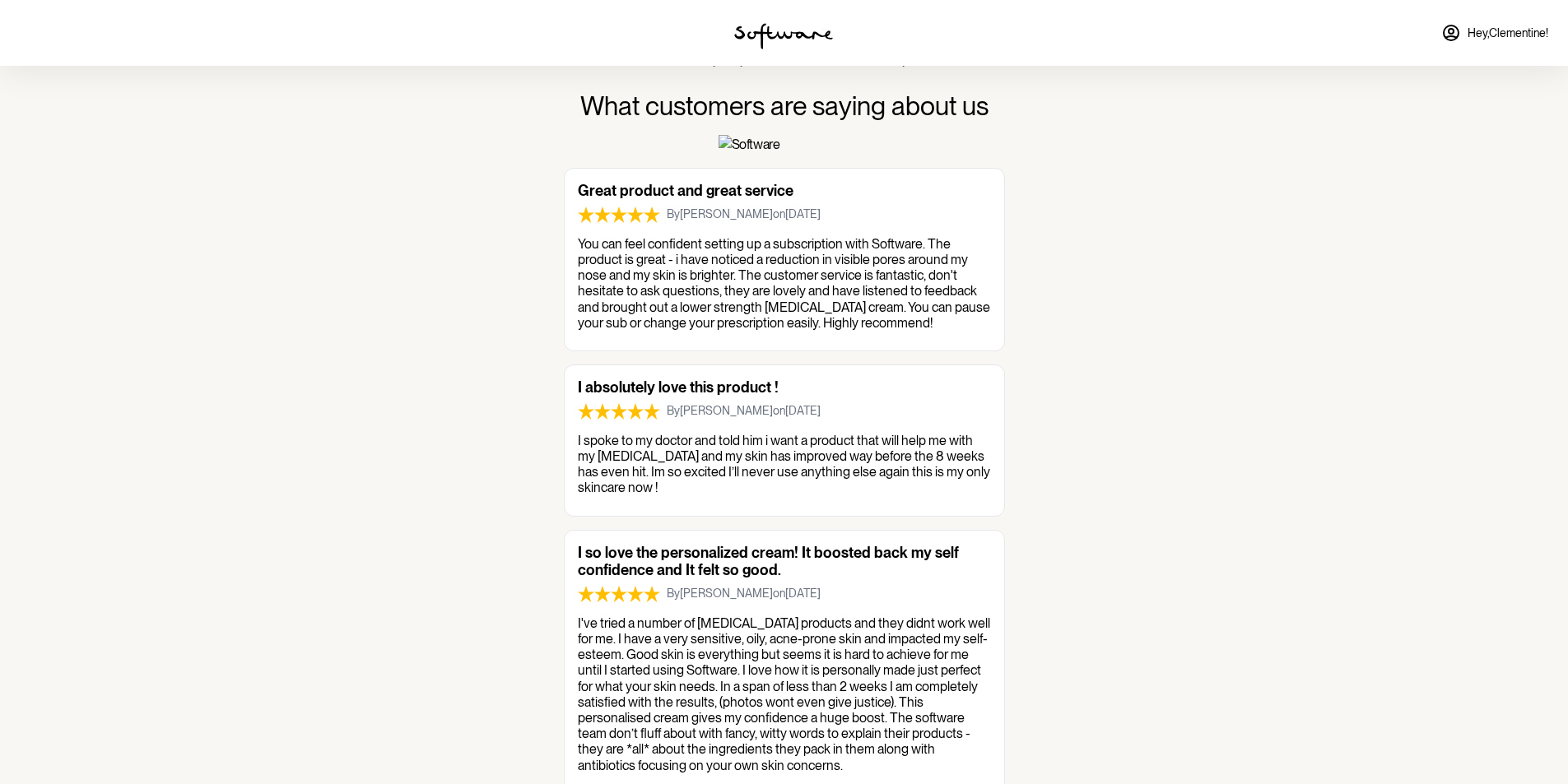
scroll to position [1777, 0]
